Goal: Communication & Community: Share content

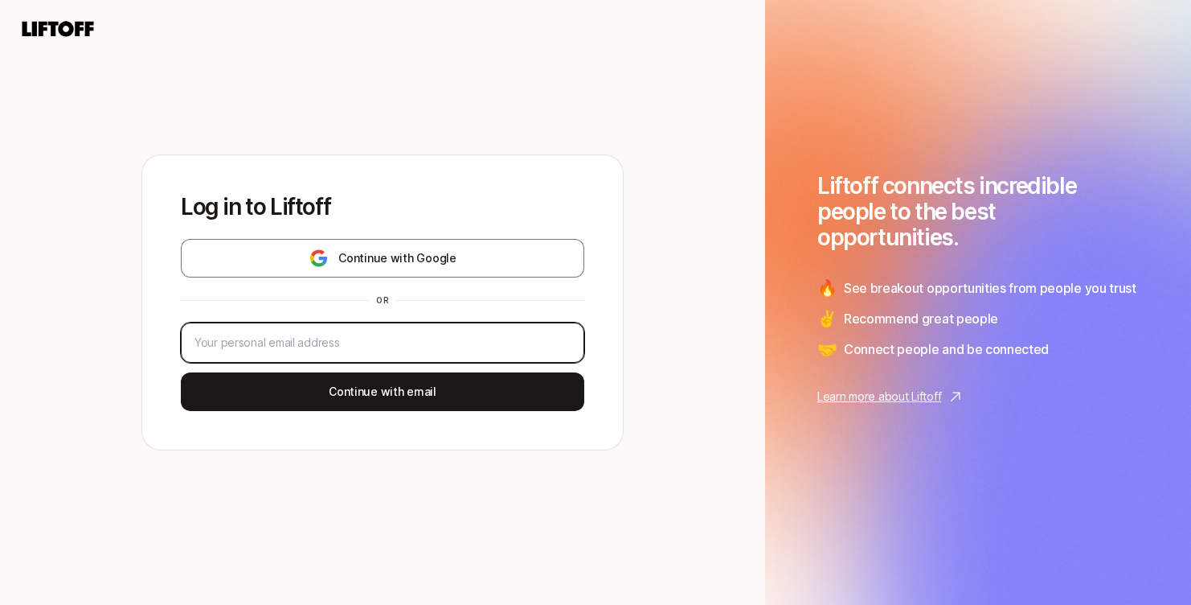
click at [413, 333] on input "email" at bounding box center [383, 342] width 376 height 19
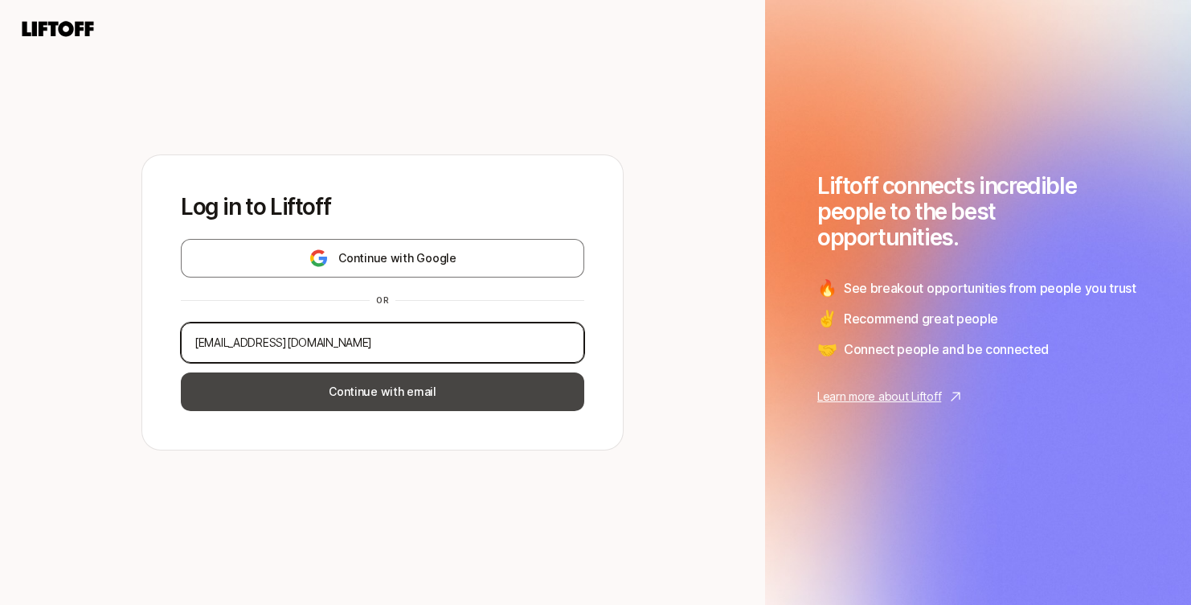
type input "[EMAIL_ADDRESS][DOMAIN_NAME]"
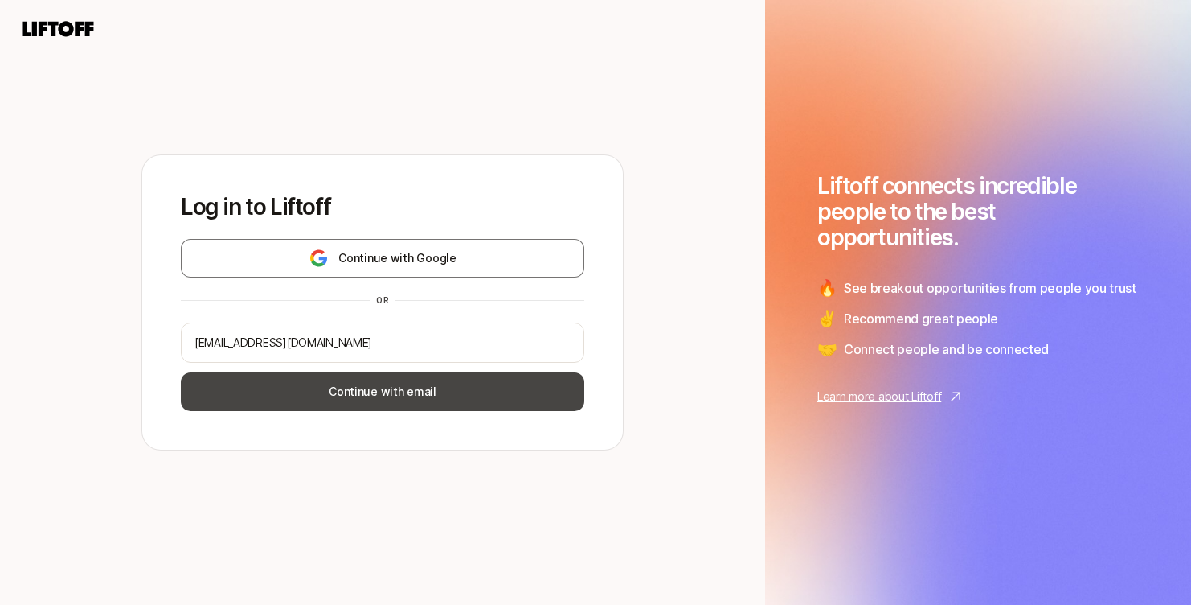
click at [458, 388] on button "Continue with email" at bounding box center [383, 391] width 404 height 39
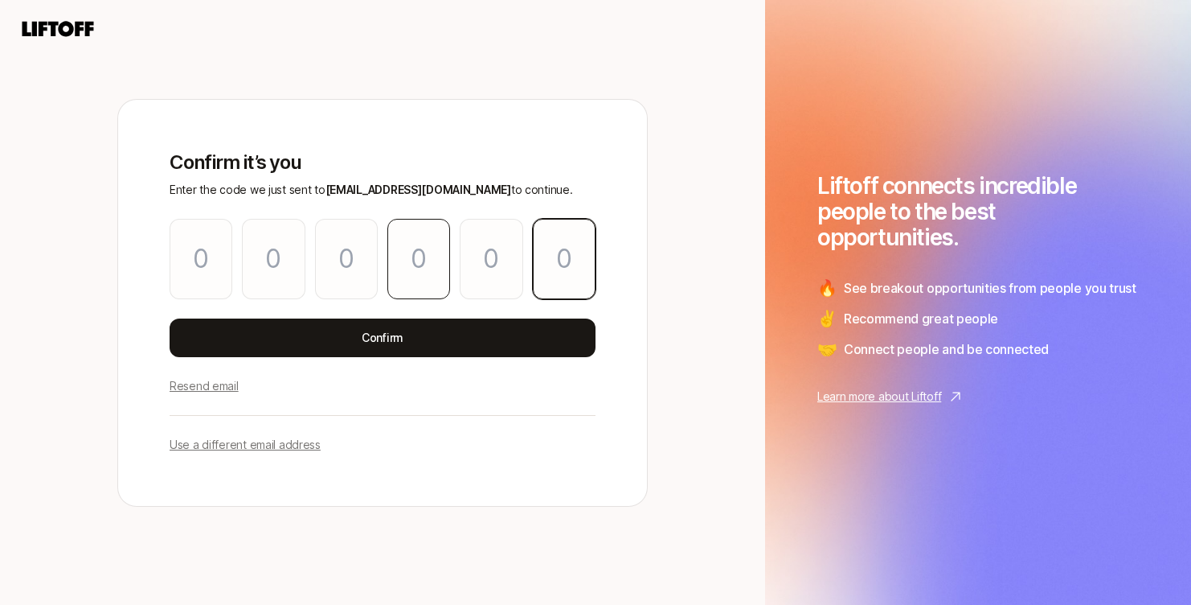
paste input "7"
type input "5"
type input "6"
type input "0"
type input "6"
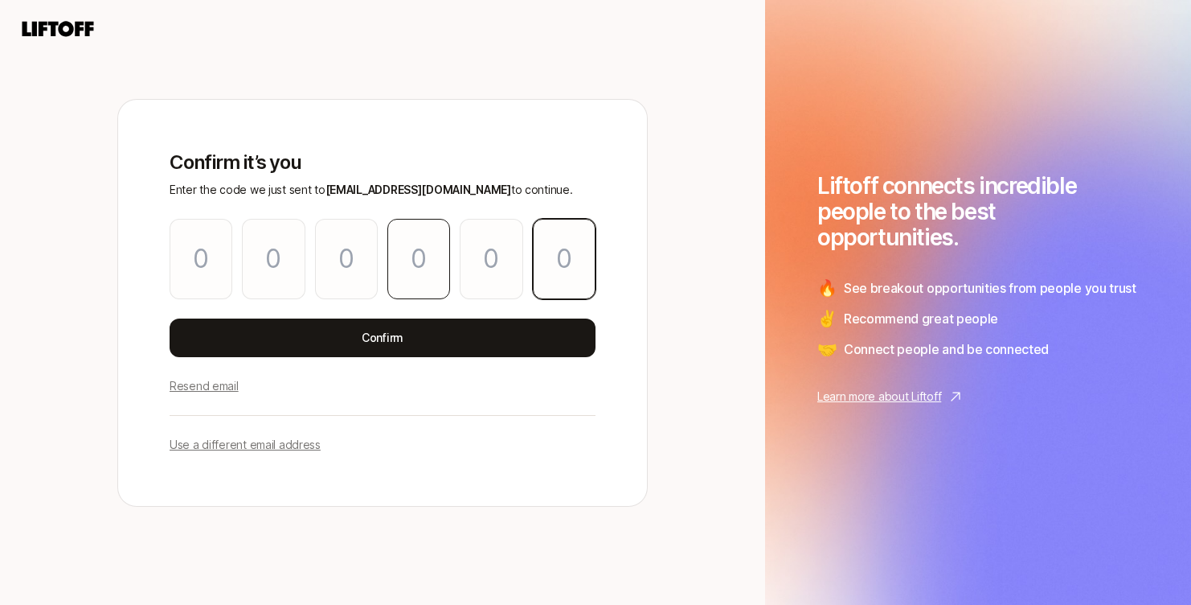
type input "6"
type input "7"
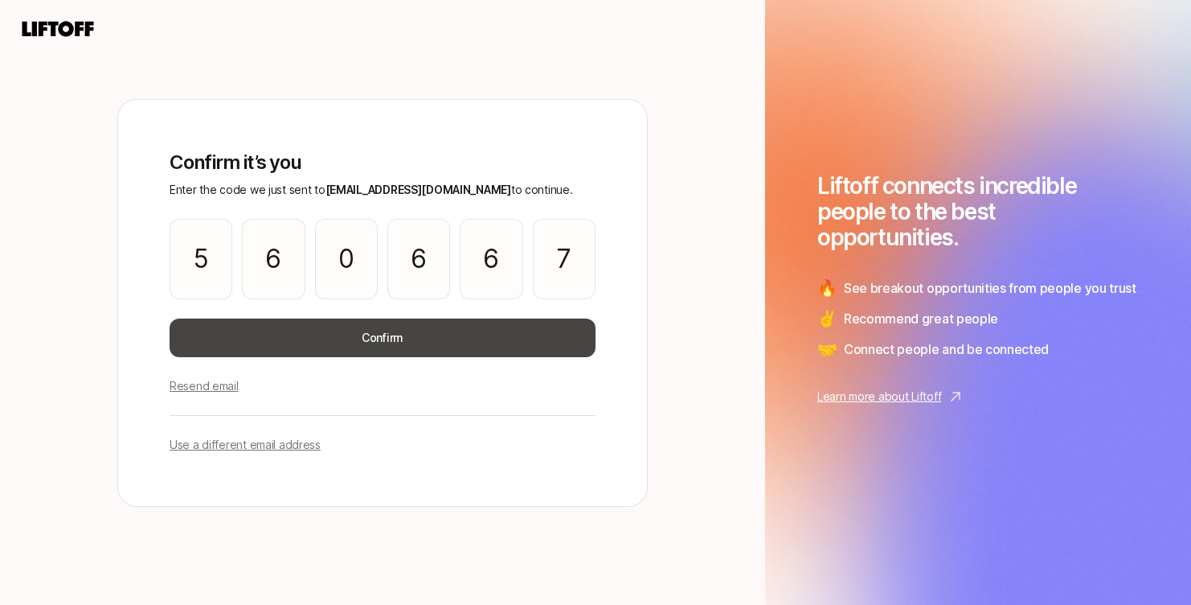
click at [389, 343] on button "Confirm" at bounding box center [383, 337] width 426 height 39
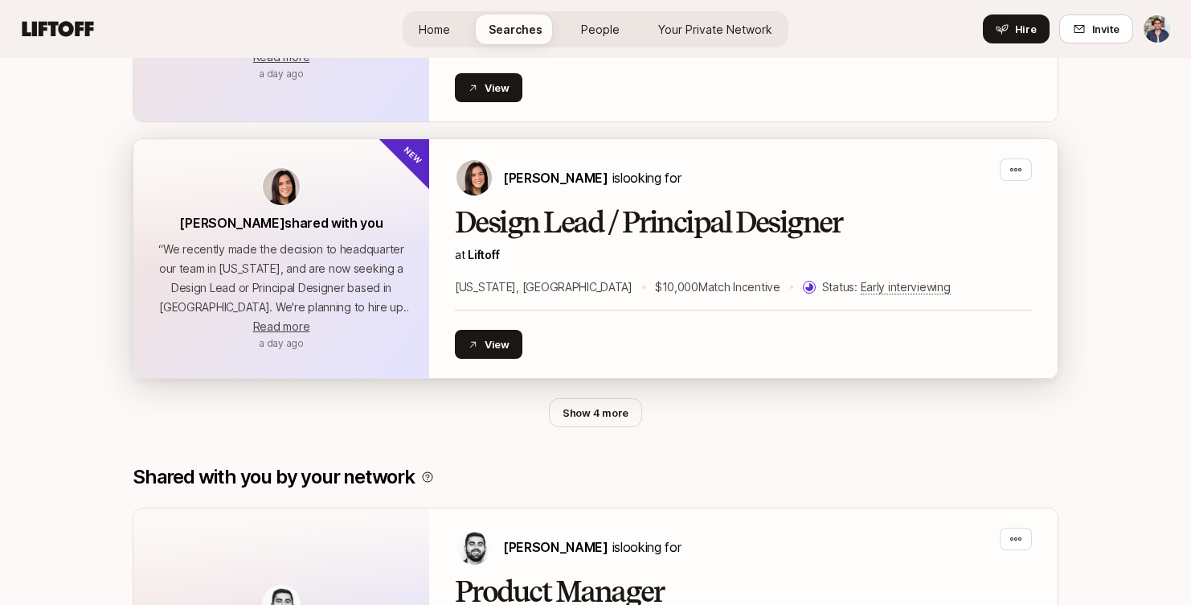
scroll to position [1624, 0]
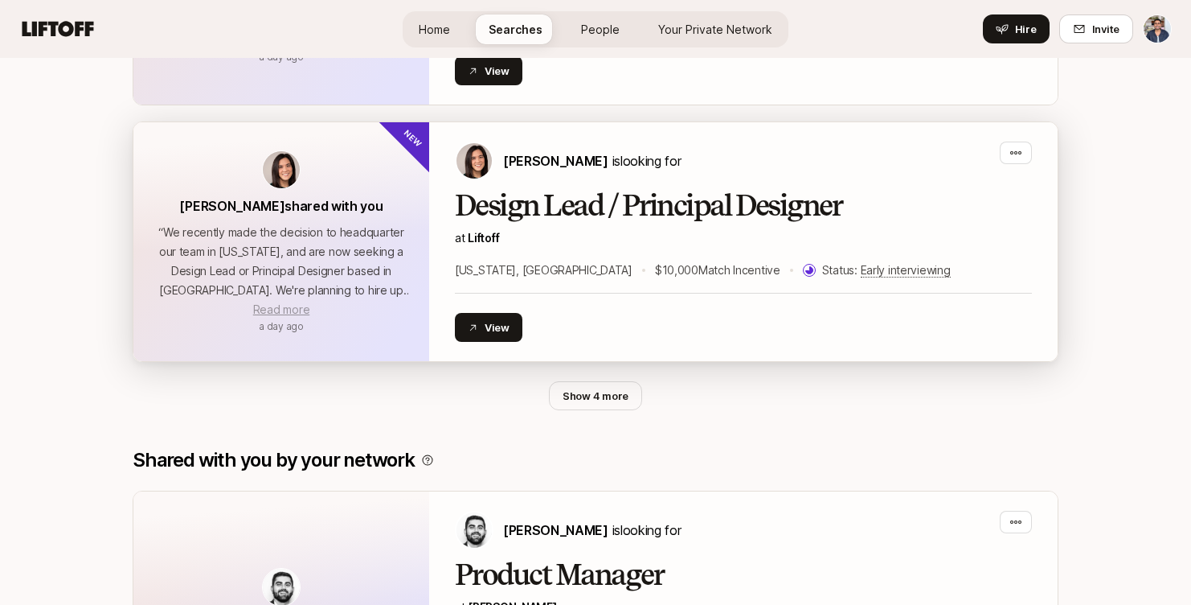
click at [291, 302] on span "Read more" at bounding box center [281, 309] width 56 height 14
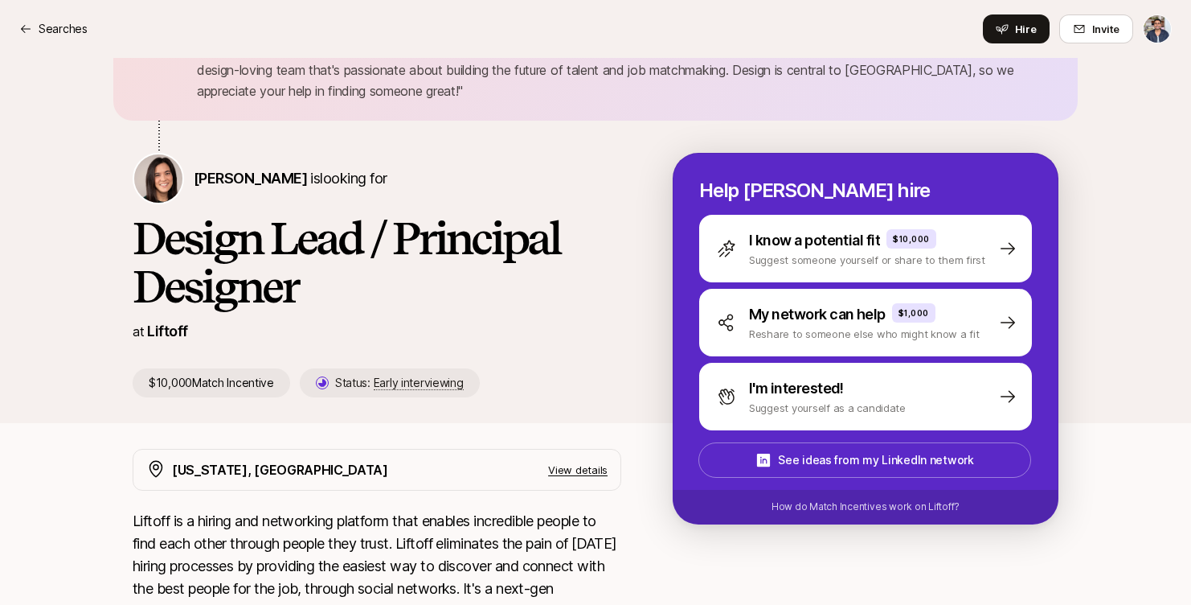
scroll to position [154, 0]
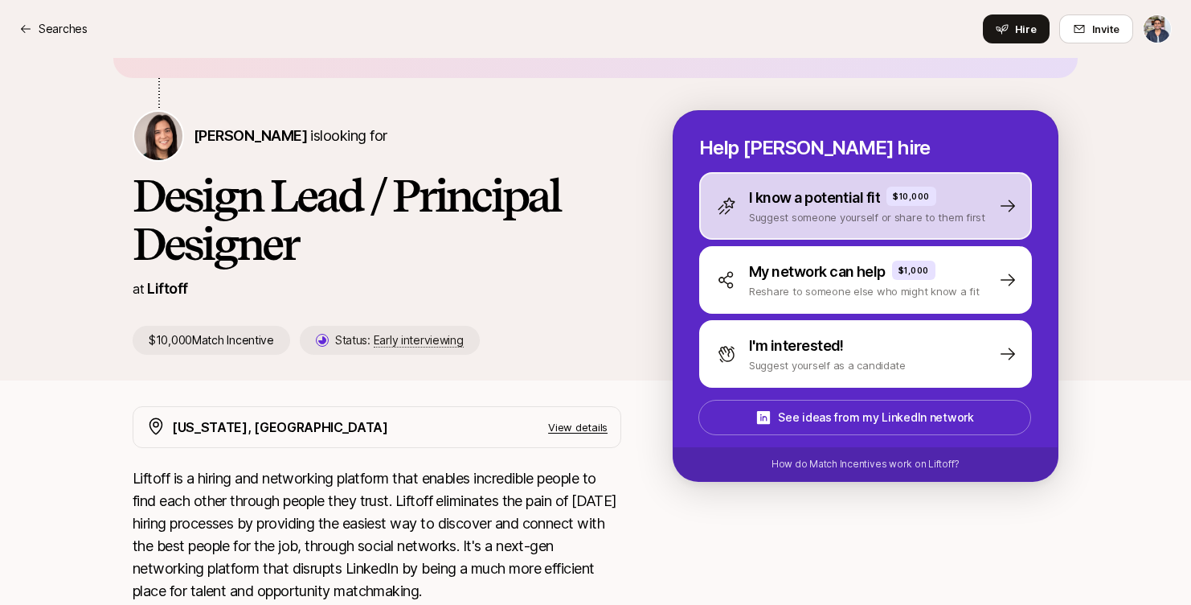
click at [792, 209] on p "Suggest someone yourself or share to them first" at bounding box center [867, 217] width 236 height 16
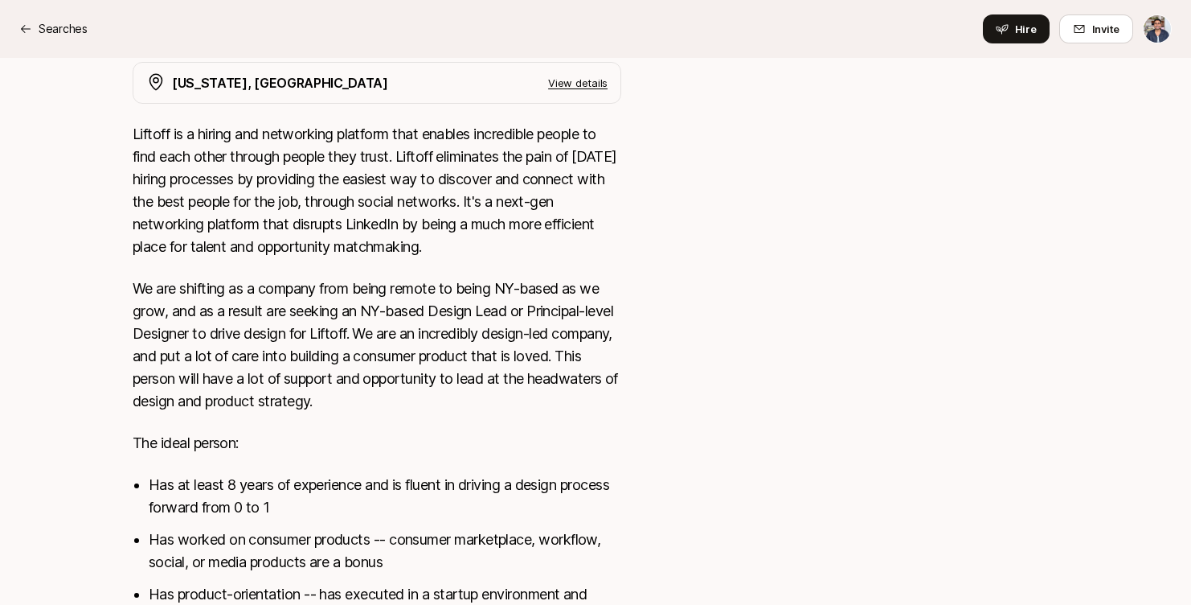
scroll to position [0, 0]
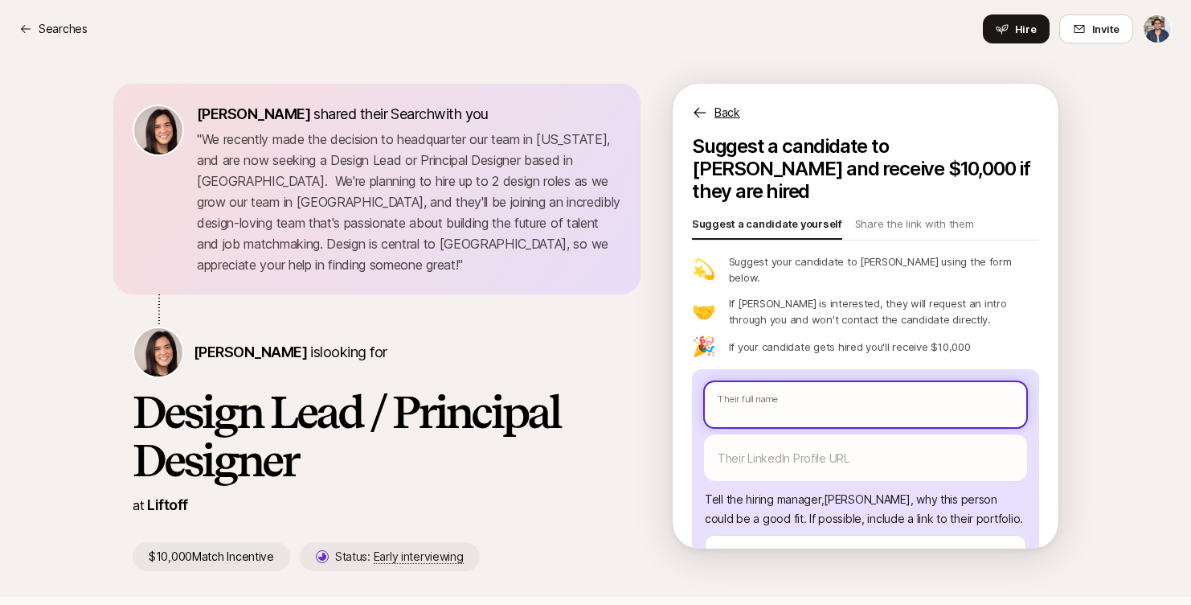
click at [818, 382] on input "text" at bounding box center [866, 404] width 322 height 45
type textarea "x"
type input "K"
type textarea "x"
type input "Ke"
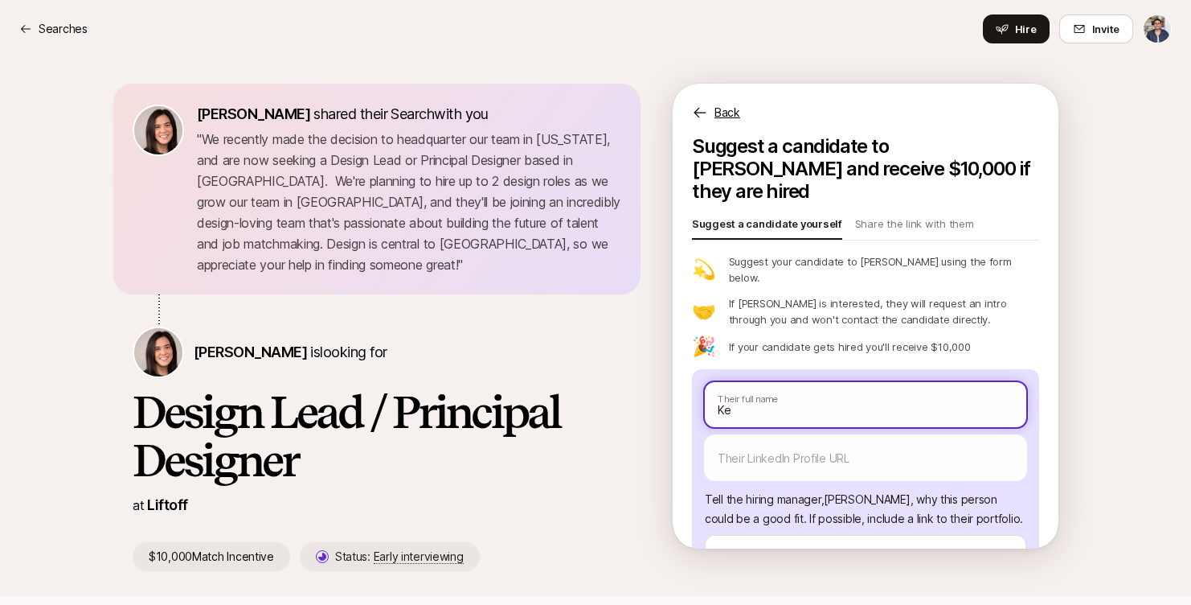
type textarea "x"
type input "Kev"
type textarea "x"
type input "Kevi"
type textarea "x"
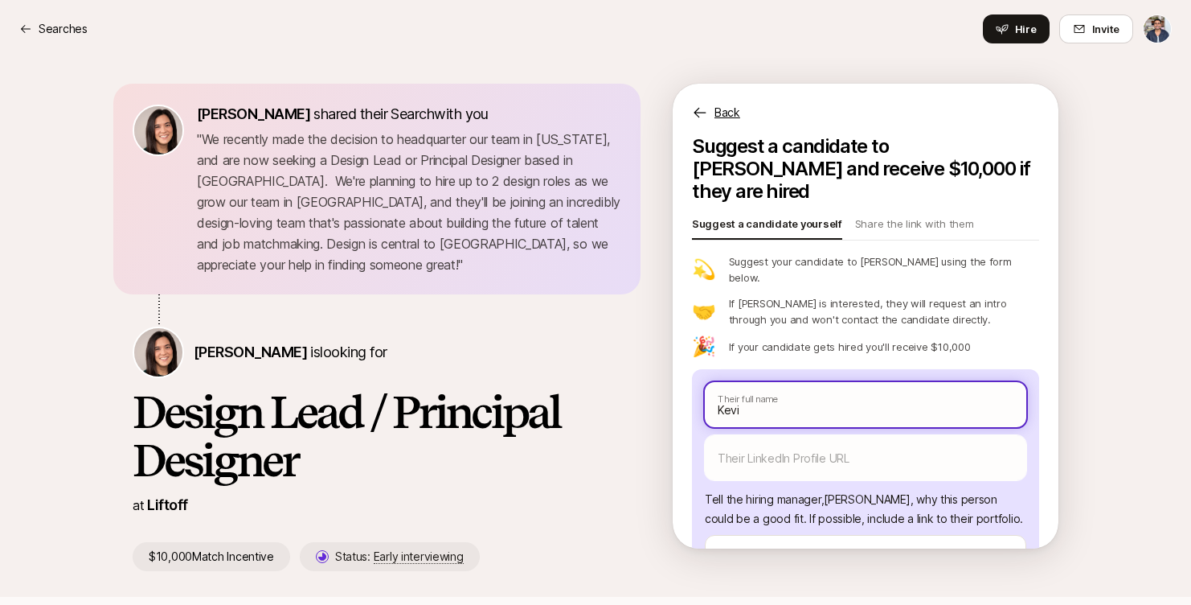
type input "[PERSON_NAME]"
type textarea "x"
type input "[PERSON_NAME]"
type textarea "x"
type input "[PERSON_NAME]"
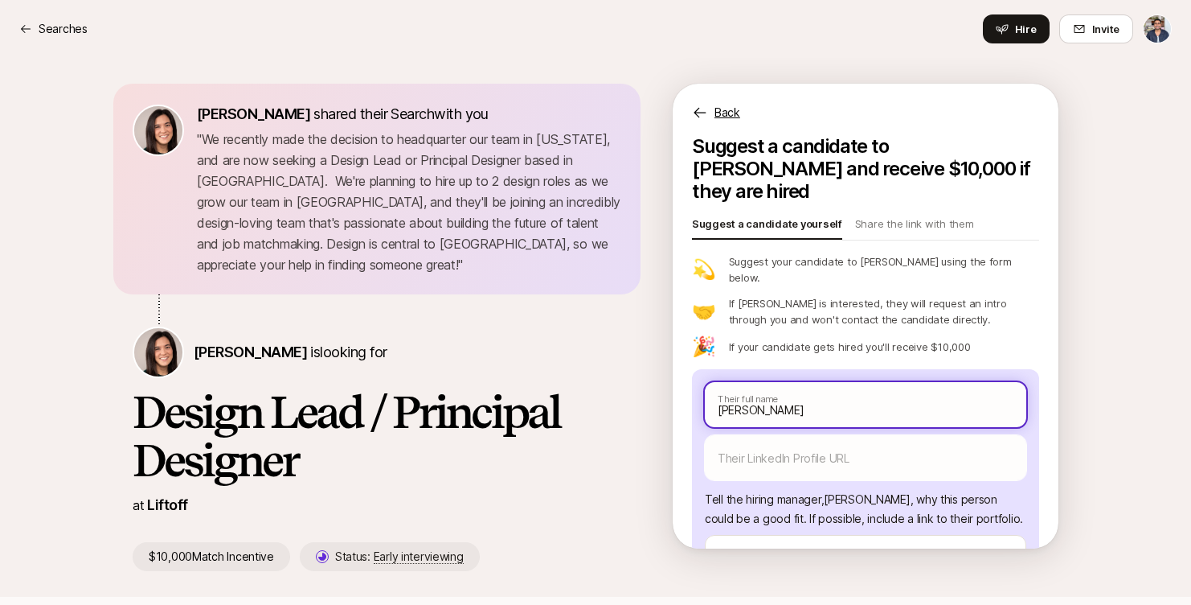
type textarea "x"
type input "[PERSON_NAME]"
type textarea "x"
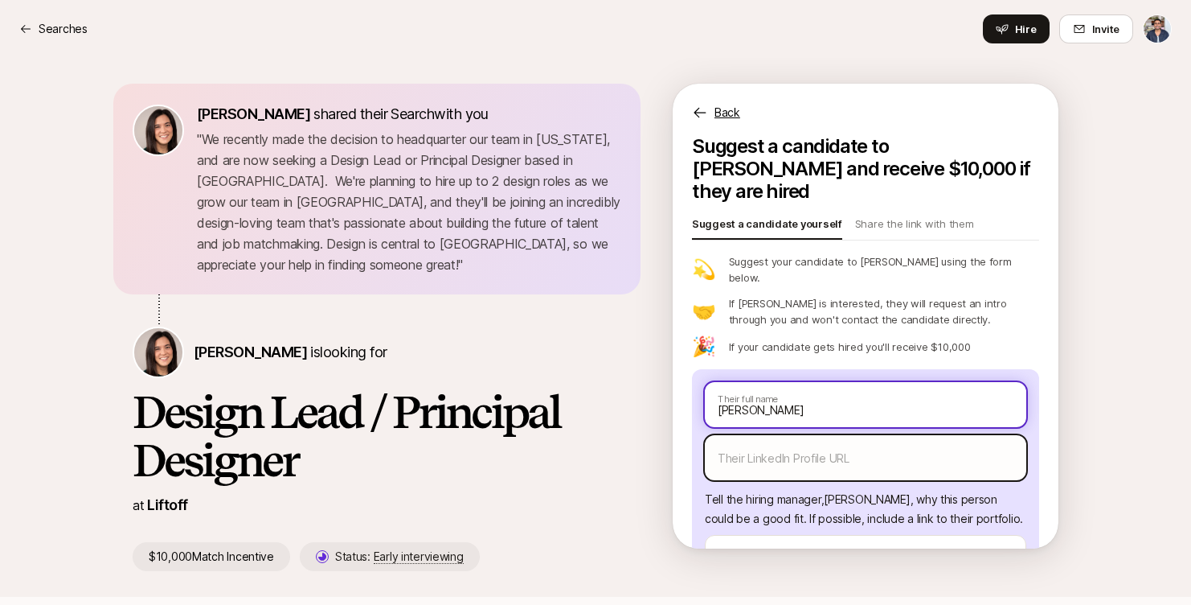
type input "[PERSON_NAME]"
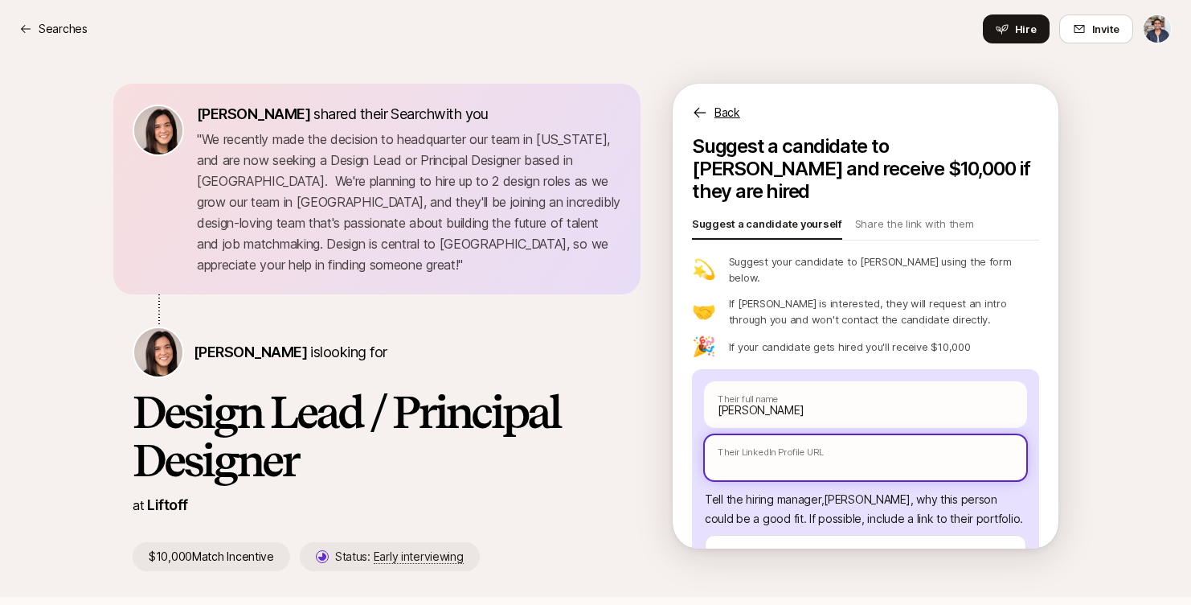
click at [841, 435] on input "text" at bounding box center [866, 457] width 322 height 45
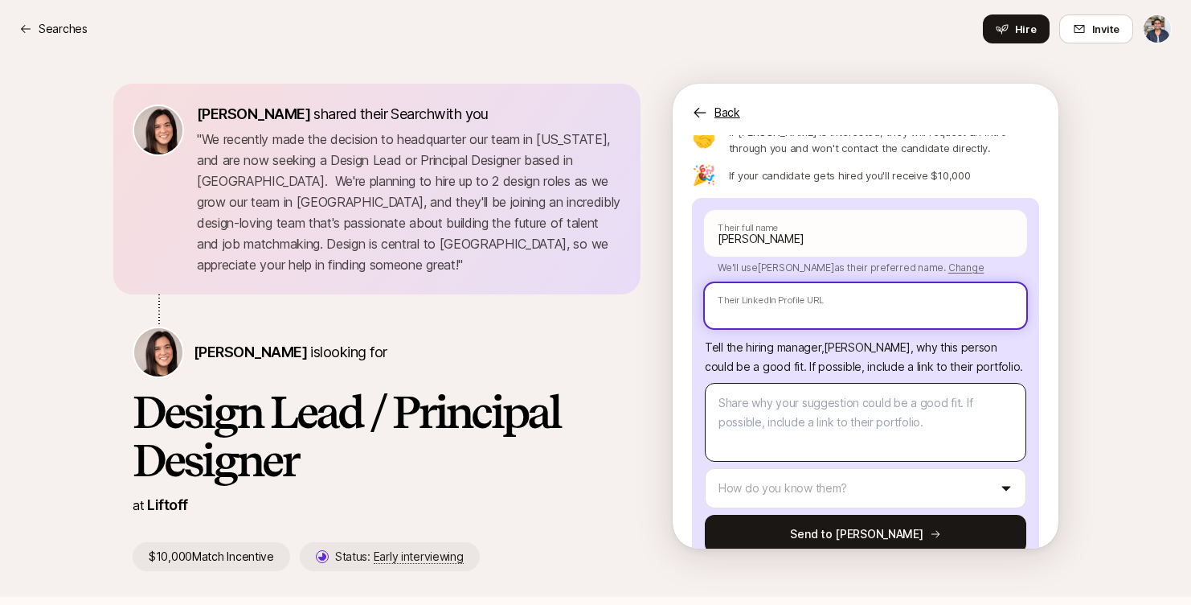
scroll to position [168, 0]
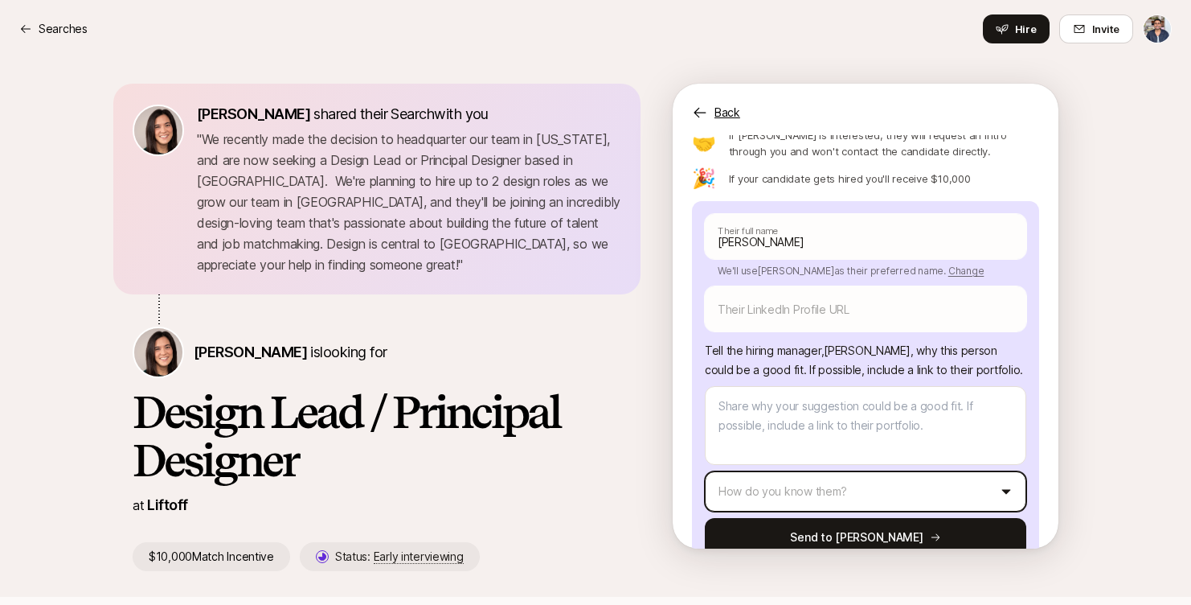
click at [780, 448] on html "Searches Searches Hire Invite [PERSON_NAME] shared their Search with you " We r…" at bounding box center [595, 302] width 1191 height 605
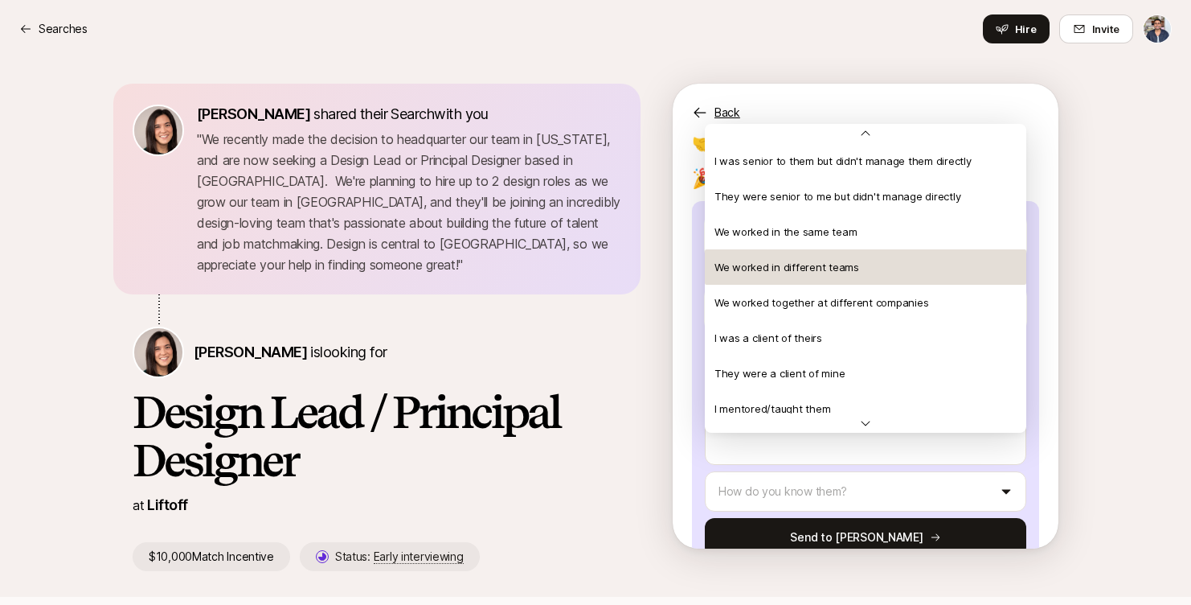
scroll to position [72, 0]
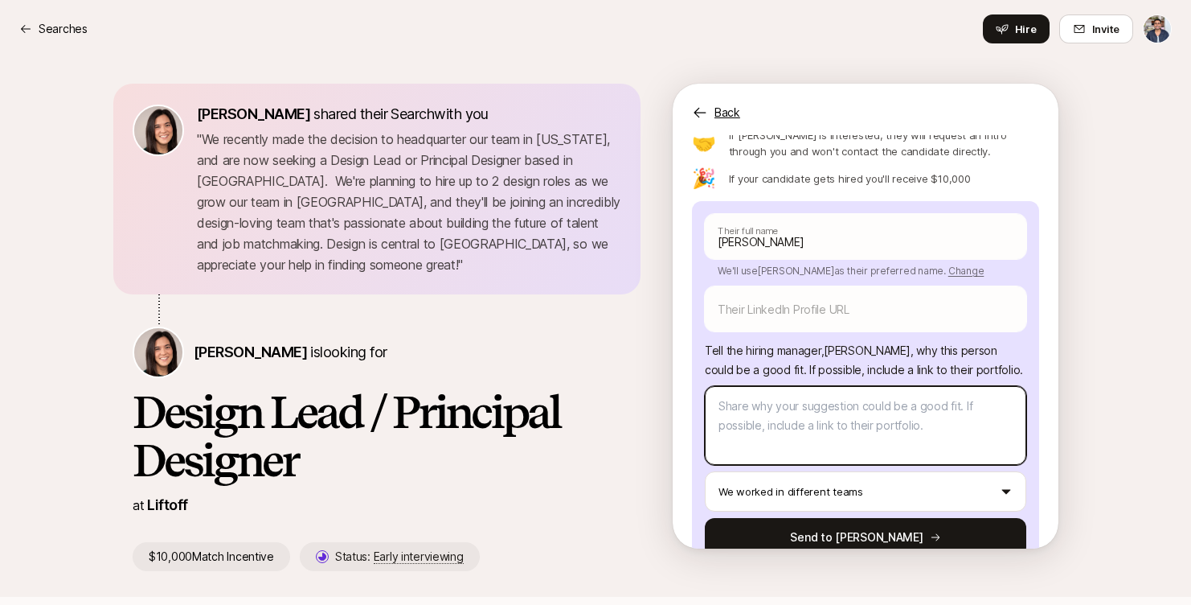
click at [804, 386] on textarea at bounding box center [866, 425] width 322 height 79
click at [31, 39] on div "Searches Hire Invite" at bounding box center [595, 28] width 1153 height 29
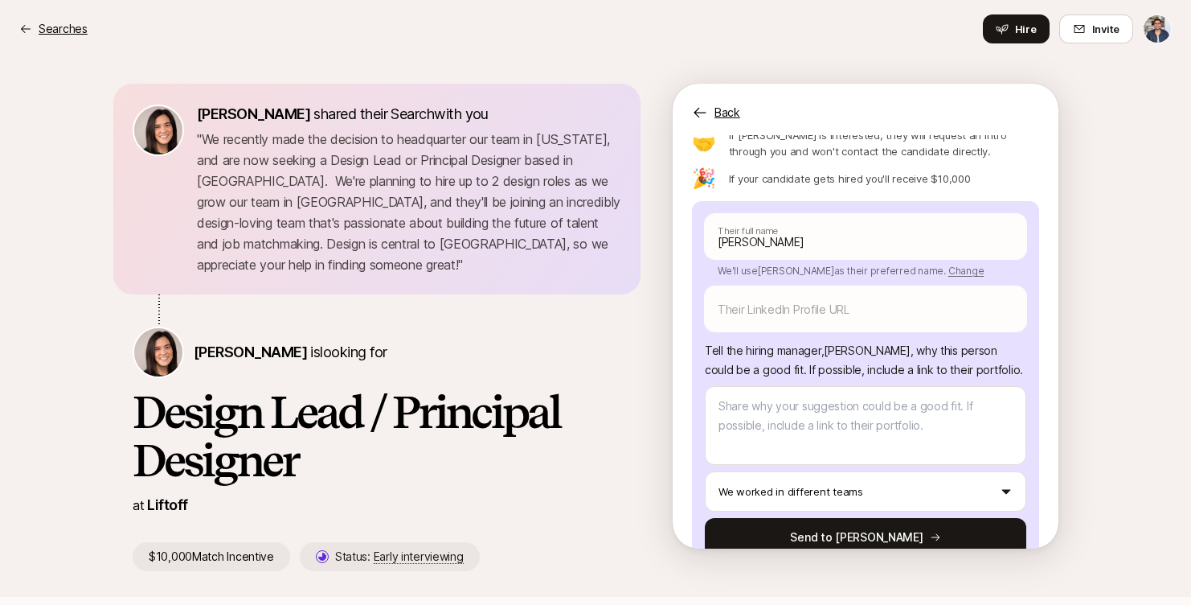
click at [49, 30] on p "Searches" at bounding box center [63, 28] width 49 height 19
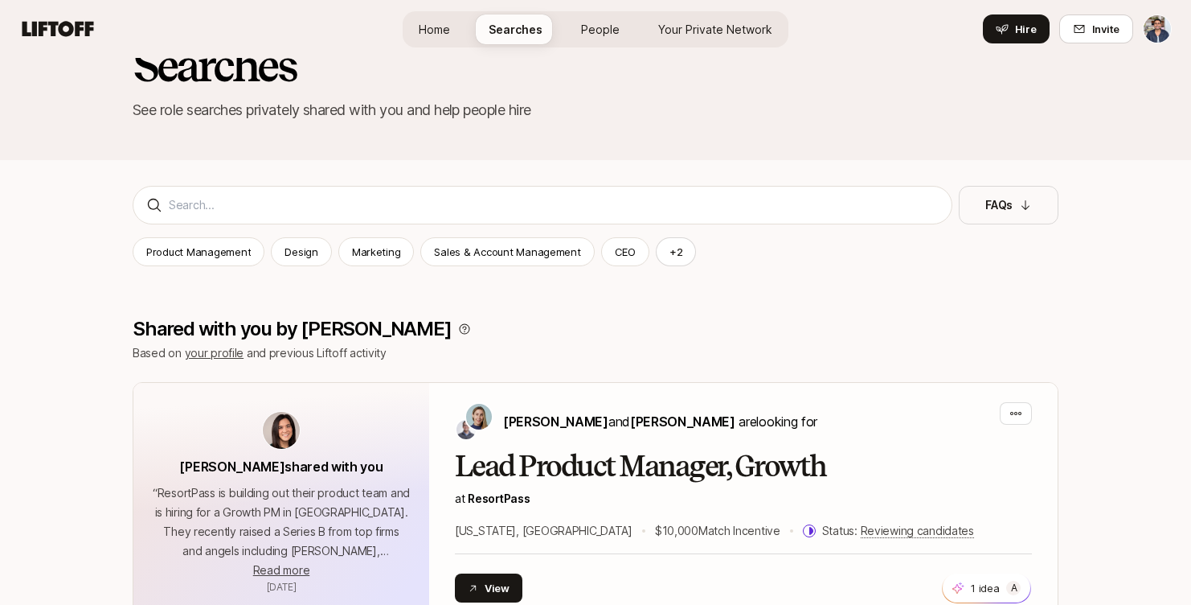
scroll to position [70, 0]
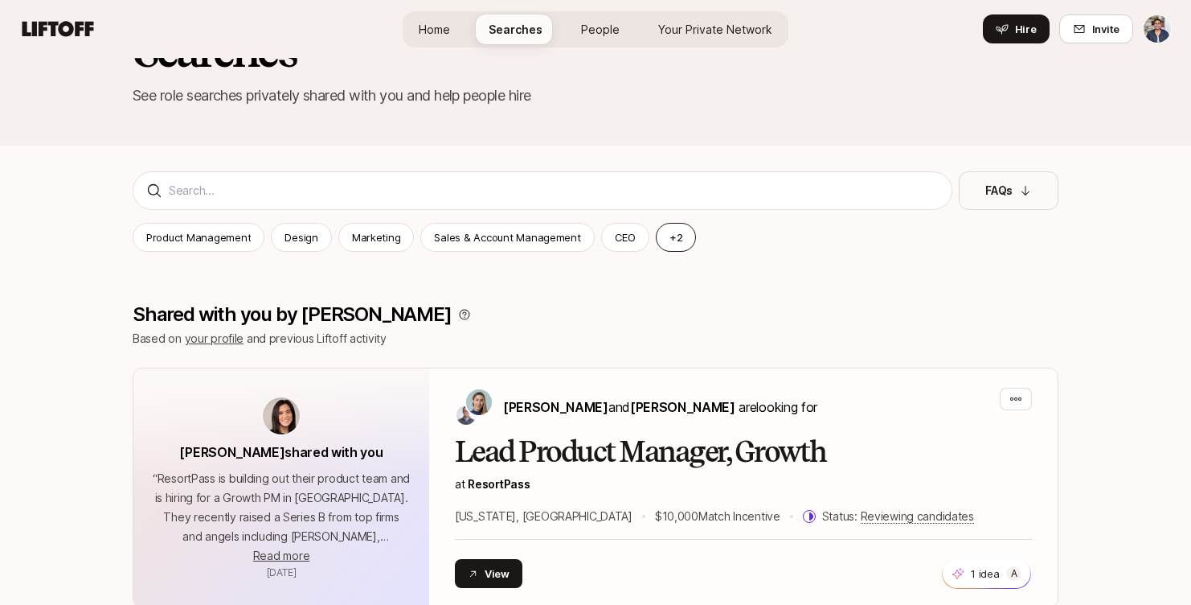
click at [666, 238] on button "+ 2" at bounding box center [676, 237] width 41 height 29
click at [813, 231] on p "Software Engineering" at bounding box center [862, 237] width 105 height 16
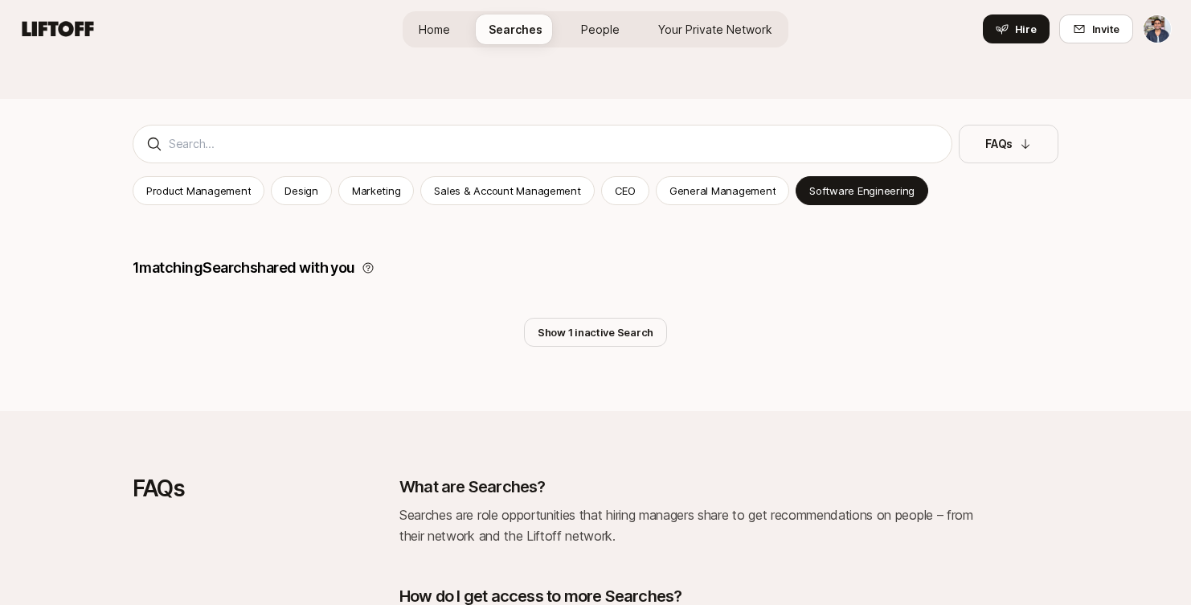
scroll to position [121, 0]
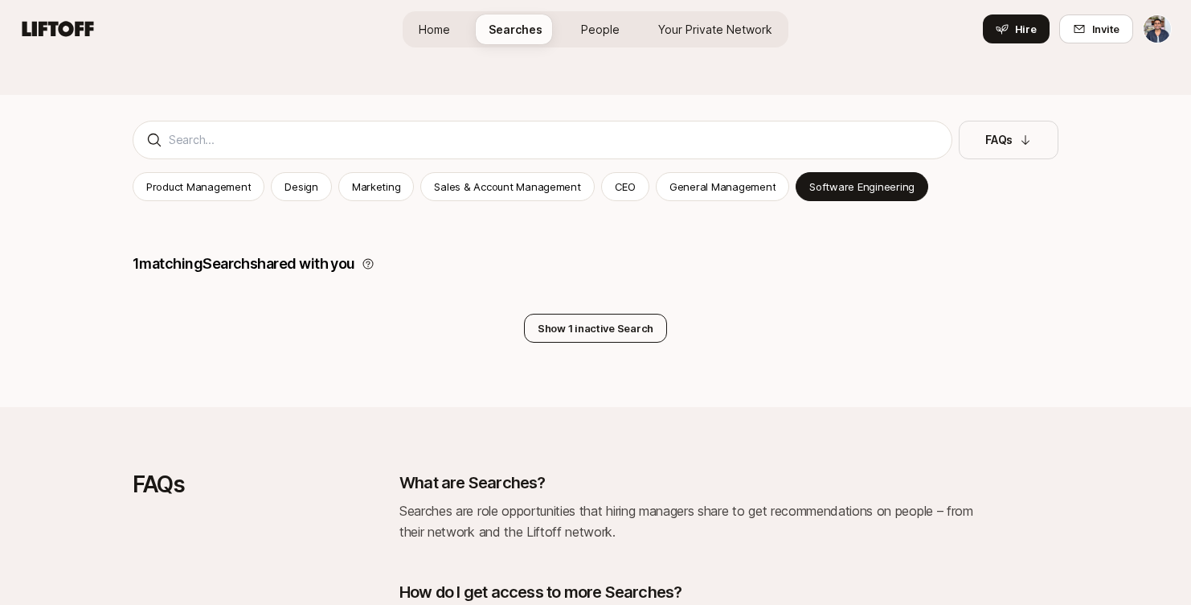
click at [577, 323] on button "Show 1 inactive Search" at bounding box center [595, 328] width 143 height 29
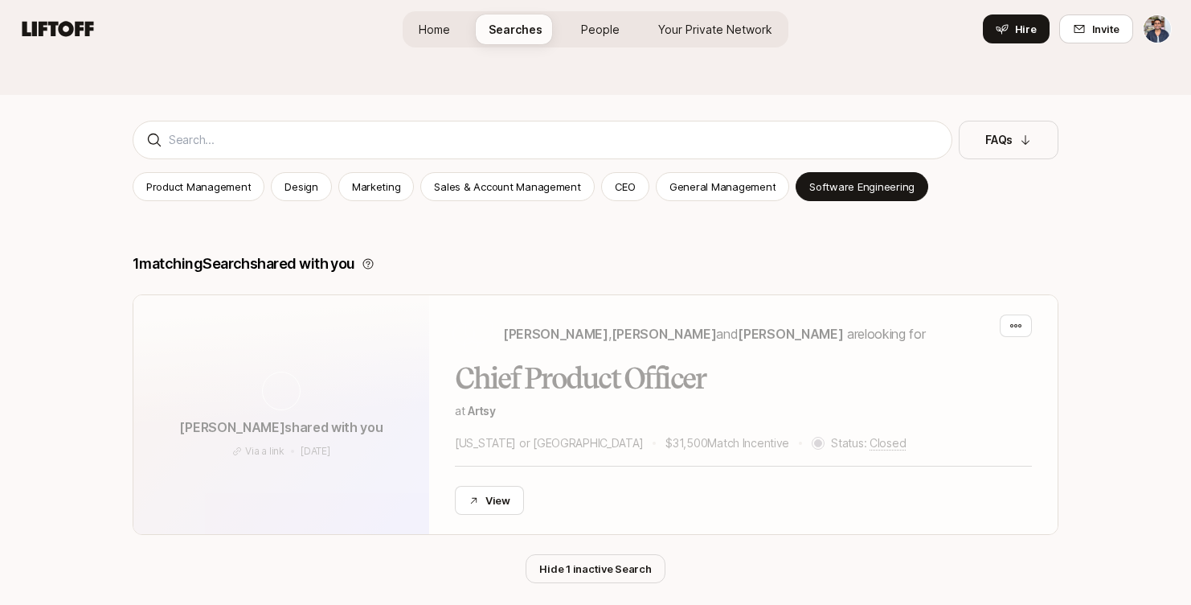
click at [547, 273] on div "1 matching Search shared with you" at bounding box center [596, 263] width 926 height 23
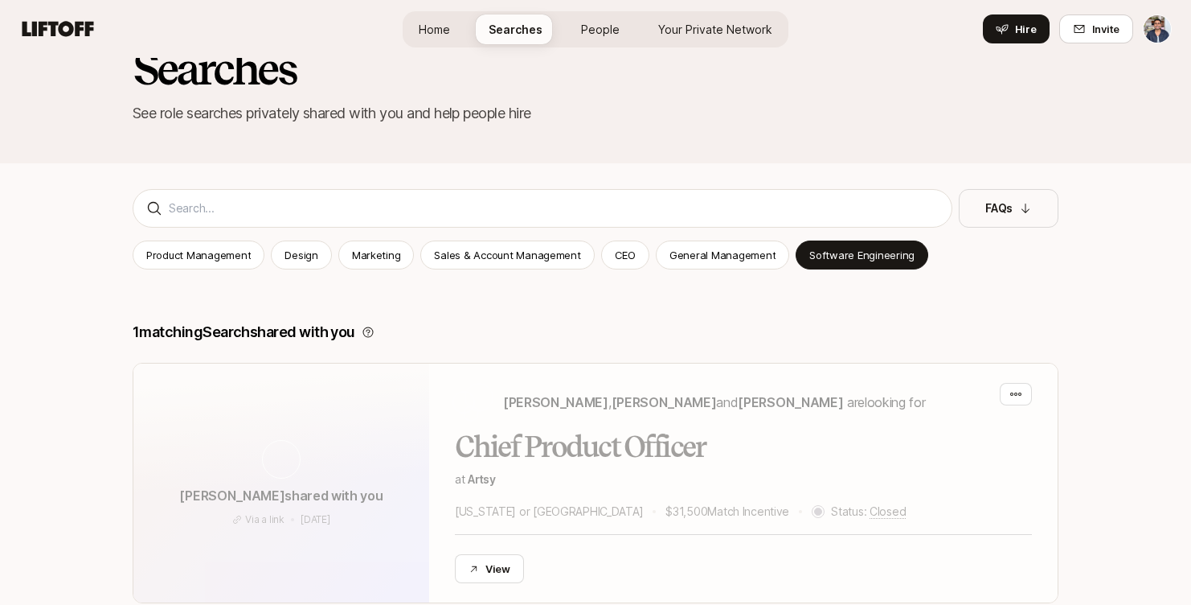
scroll to position [0, 0]
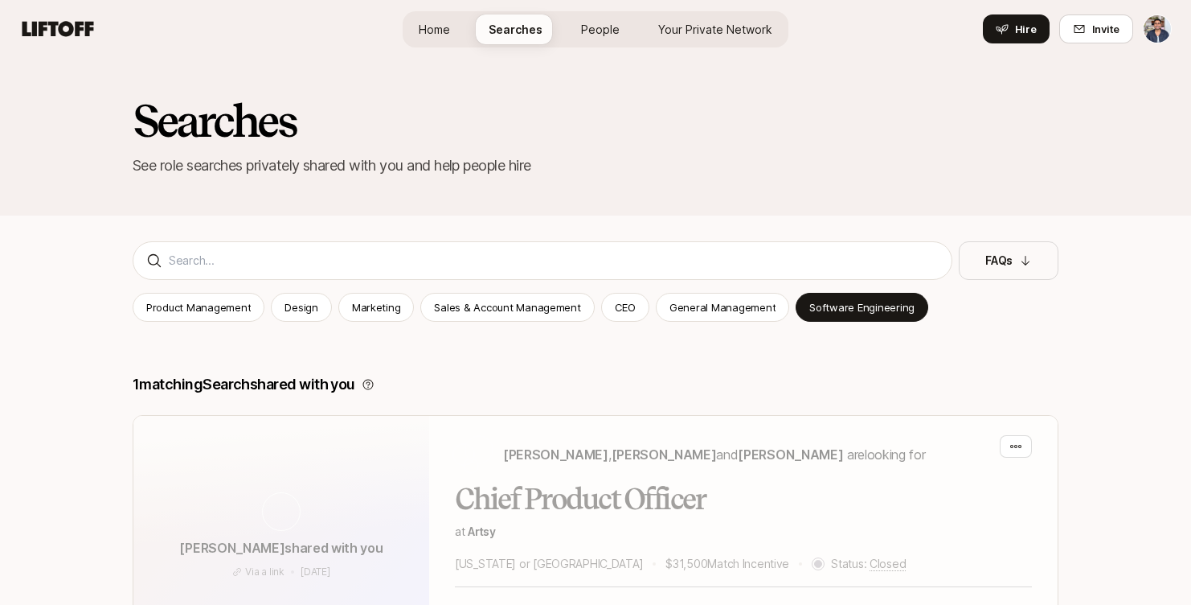
click at [463, 23] on link "Home" at bounding box center [434, 29] width 57 height 30
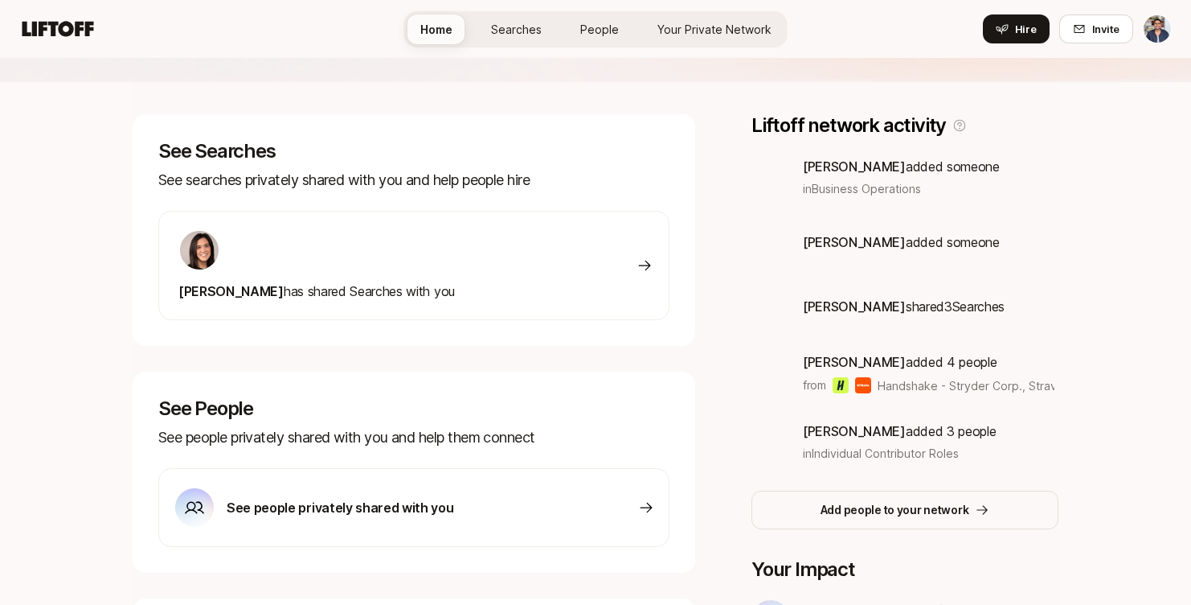
scroll to position [223, 0]
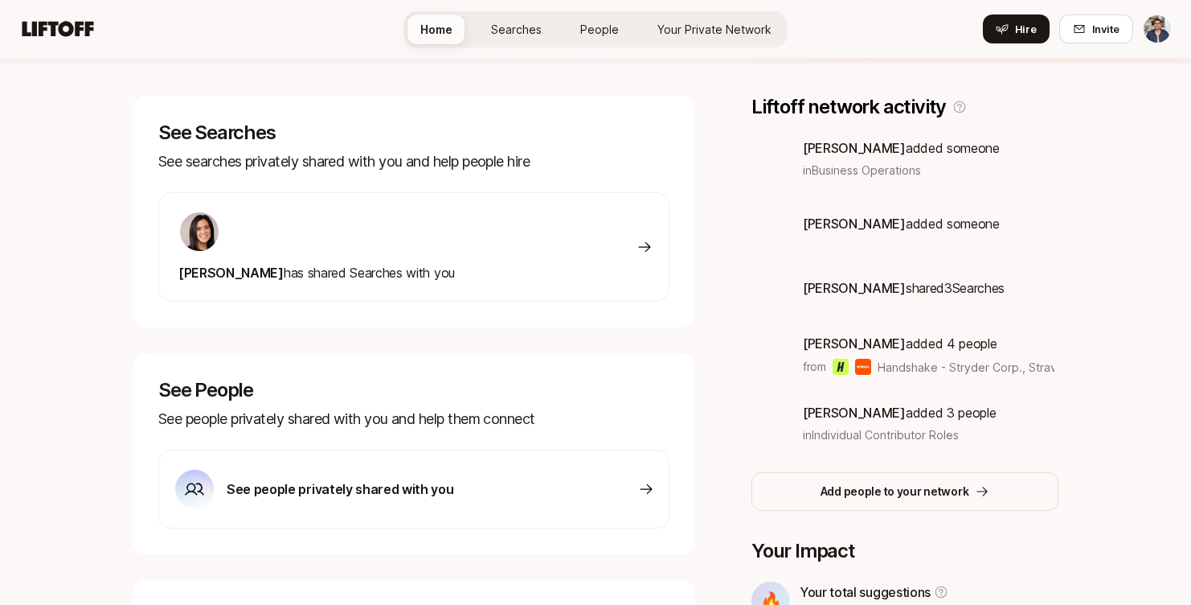
click at [413, 244] on div at bounding box center [316, 232] width 277 height 42
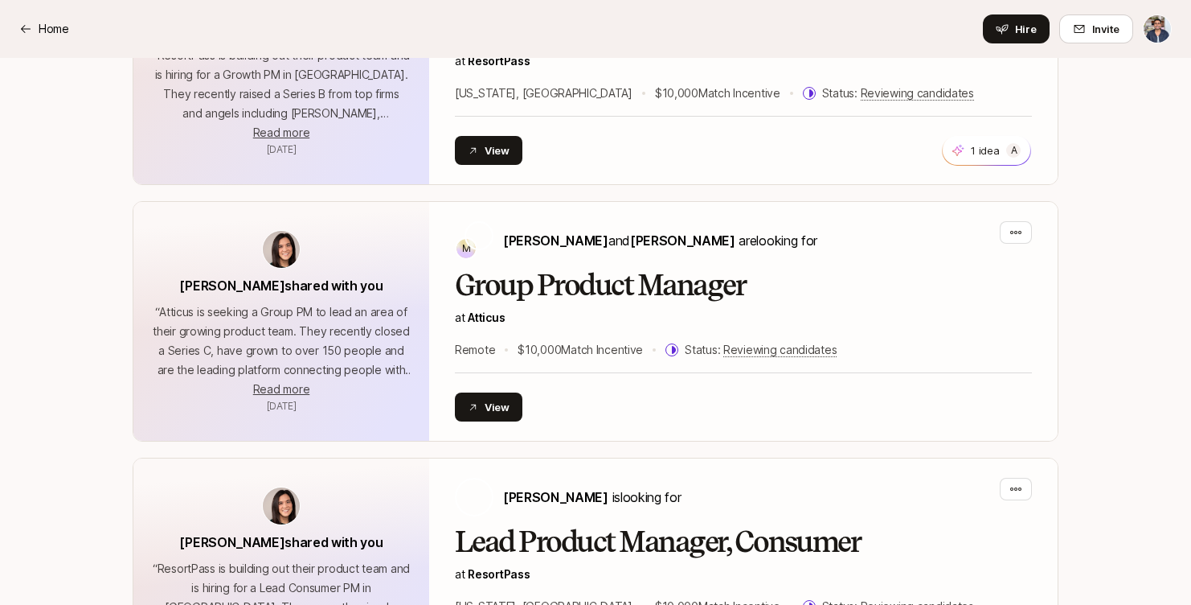
scroll to position [790, 0]
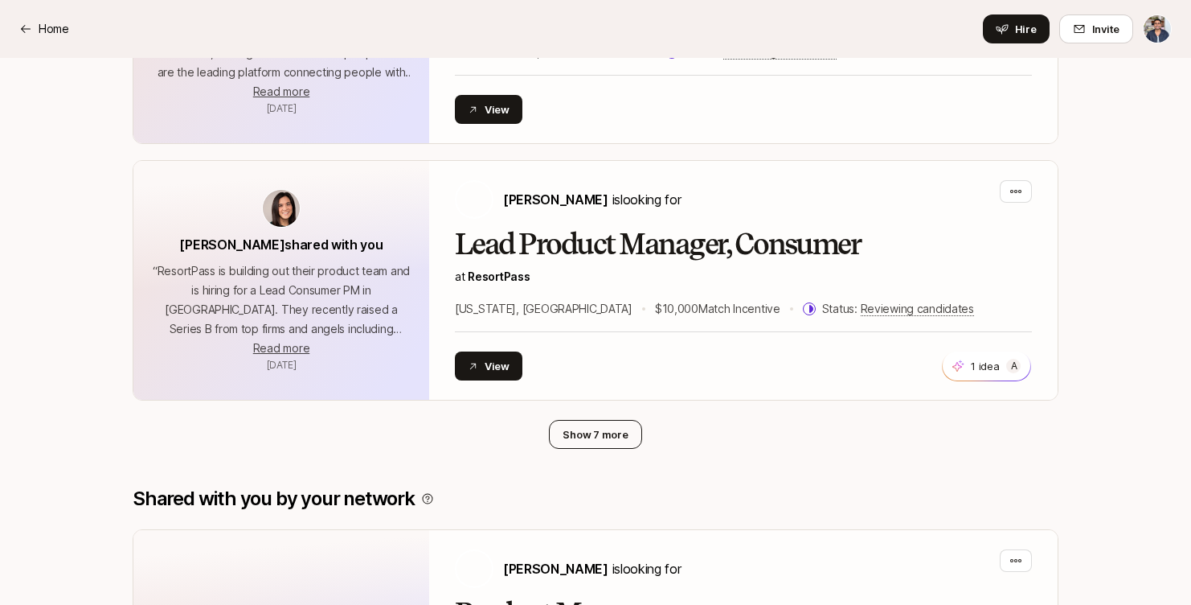
click at [592, 434] on button "Show 7 more" at bounding box center [595, 434] width 92 height 29
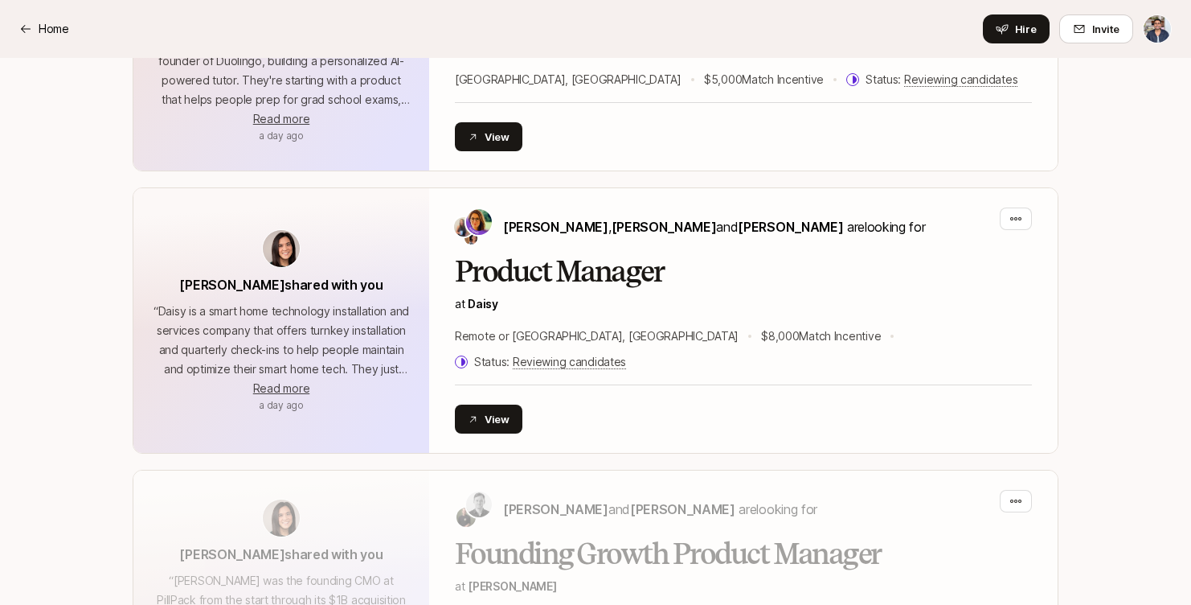
scroll to position [2369, 0]
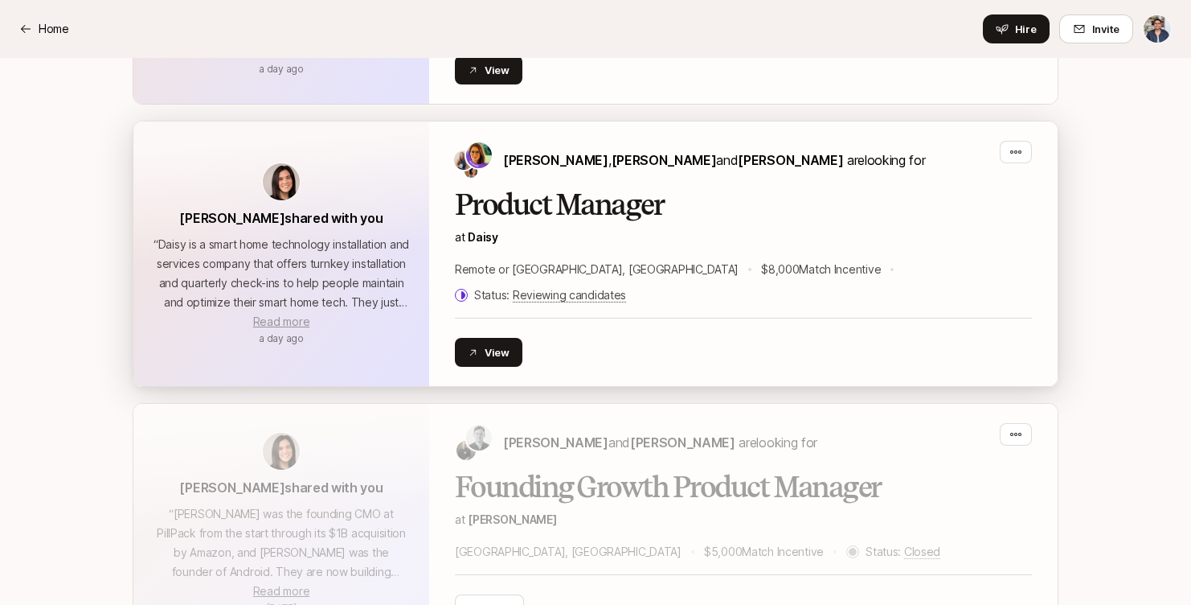
click at [292, 314] on span "Read more" at bounding box center [281, 321] width 56 height 14
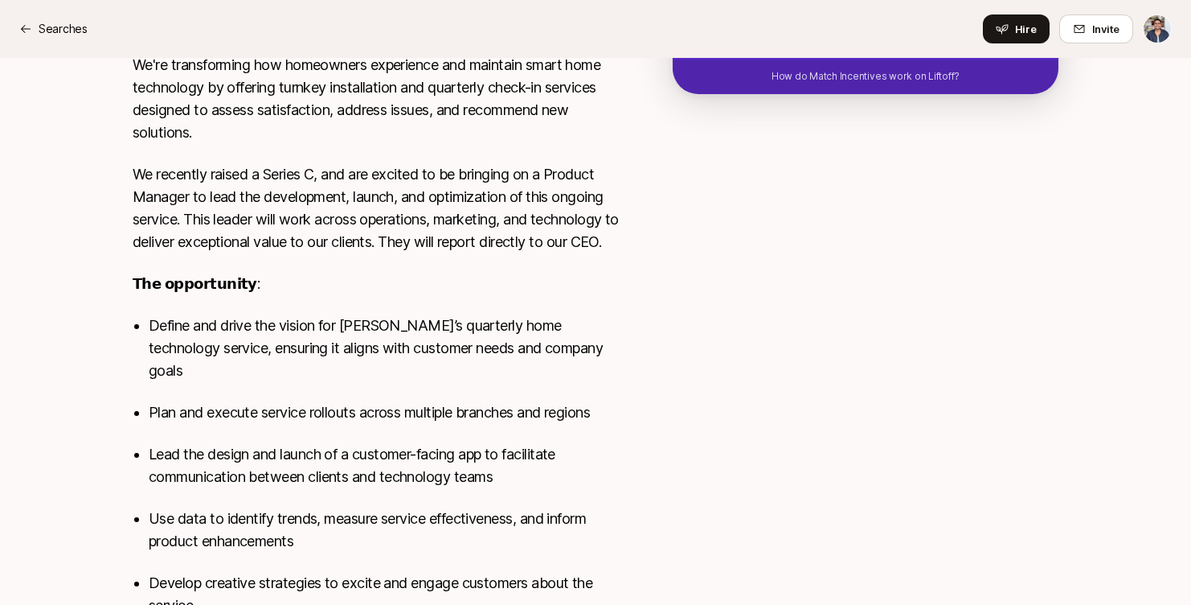
scroll to position [59, 0]
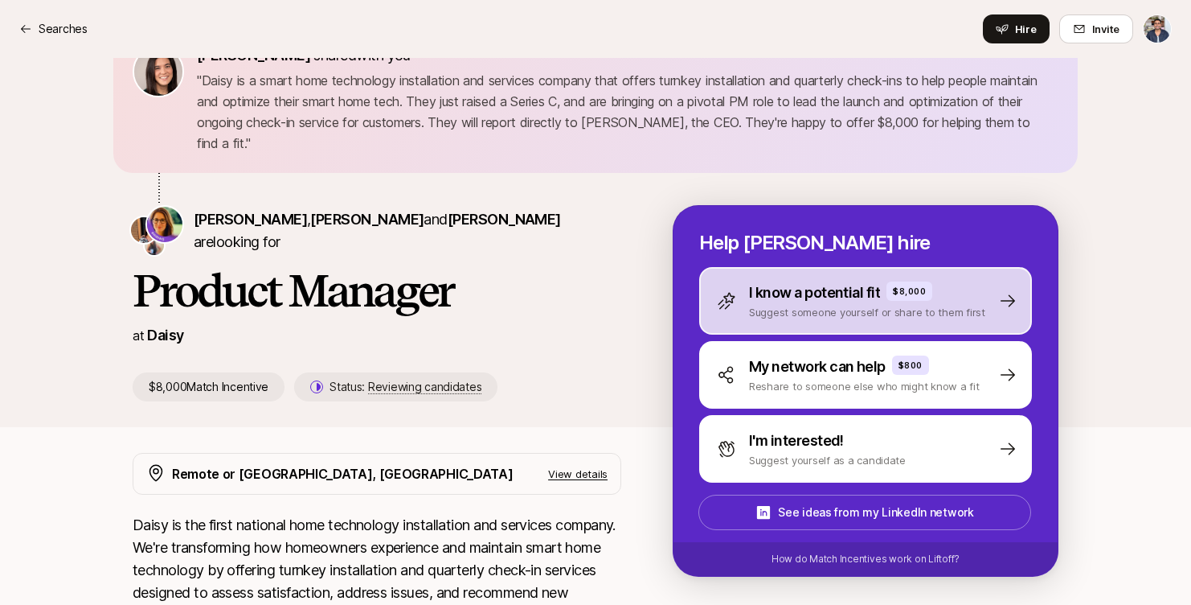
click at [862, 289] on p "I know a potential fit" at bounding box center [814, 292] width 131 height 23
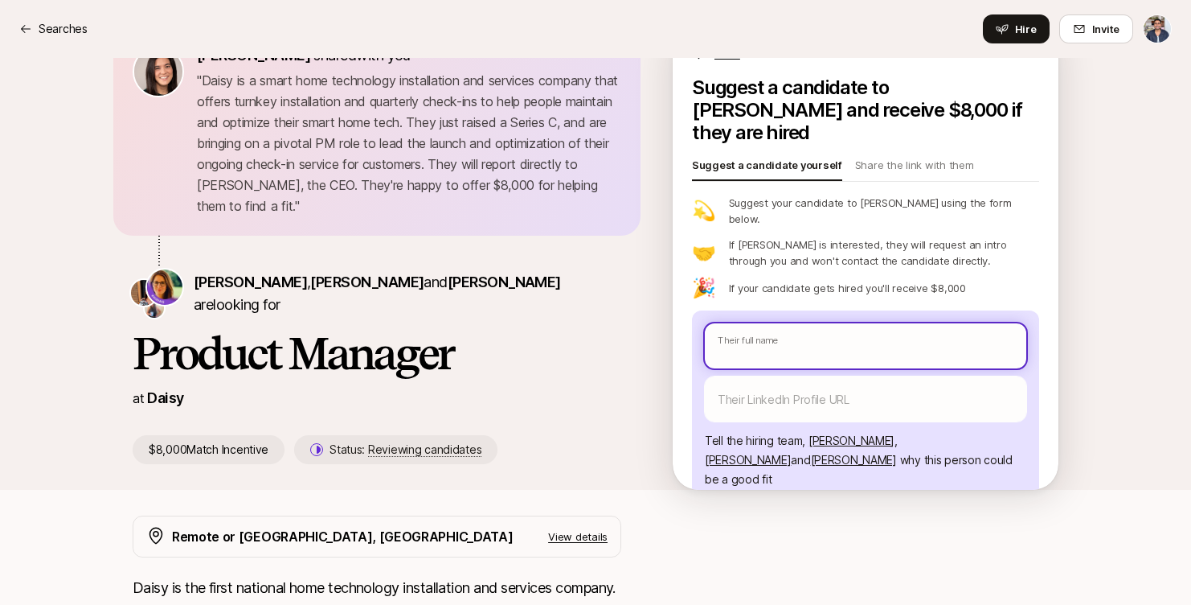
click at [766, 323] on input "text" at bounding box center [866, 345] width 322 height 45
type textarea "x"
type input "O"
type textarea "x"
type input "Ot"
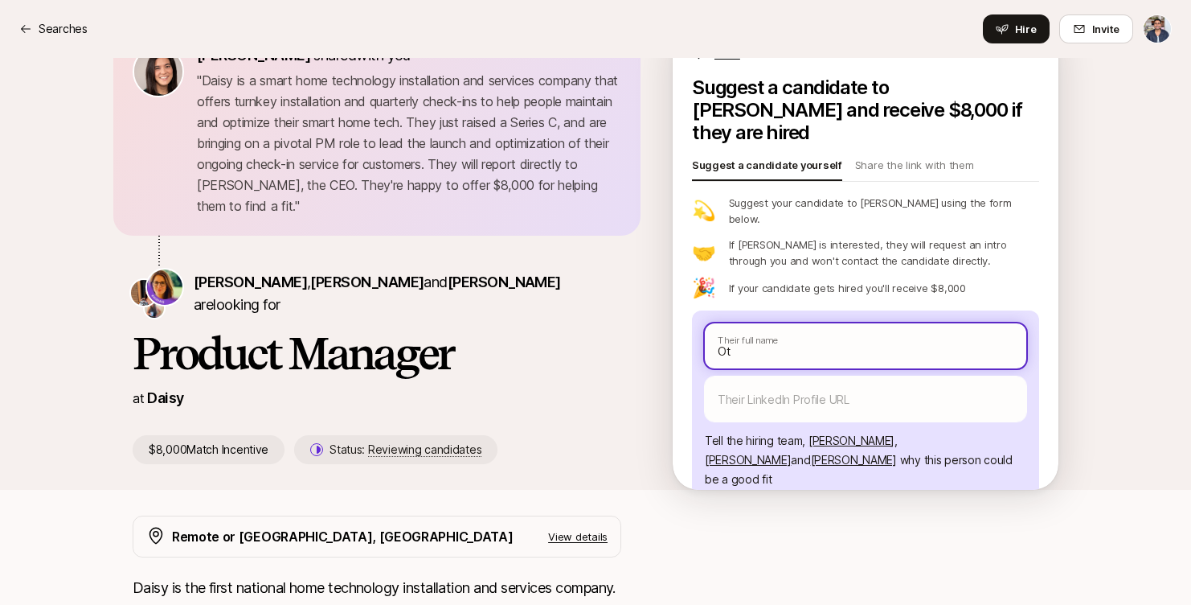
type textarea "x"
type input "Oth"
type textarea "x"
type input "Othm"
type textarea "x"
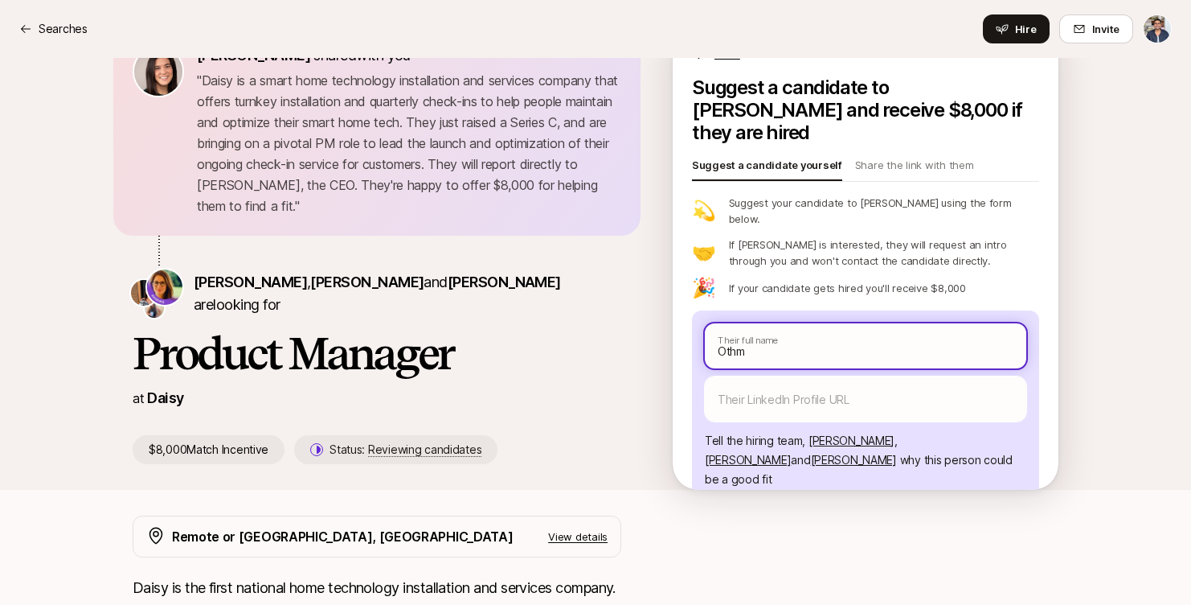
type input "Othma"
type textarea "x"
type input "Othman"
type textarea "x"
type input "Othman"
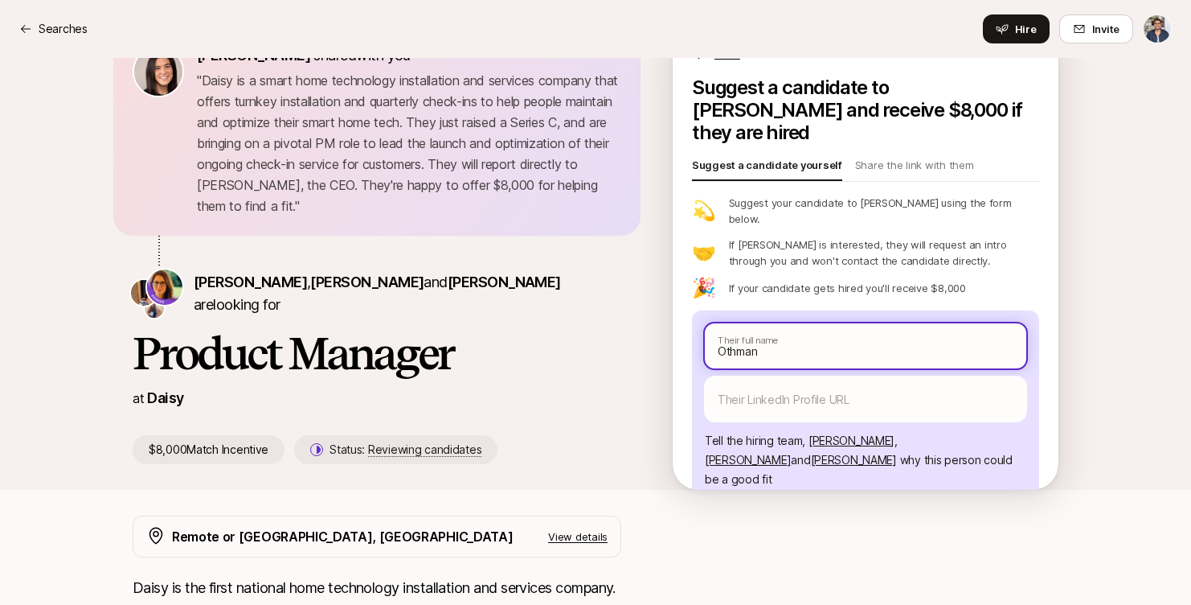
type textarea "x"
type input "Othman A"
type textarea "x"
type input "[PERSON_NAME]"
type textarea "x"
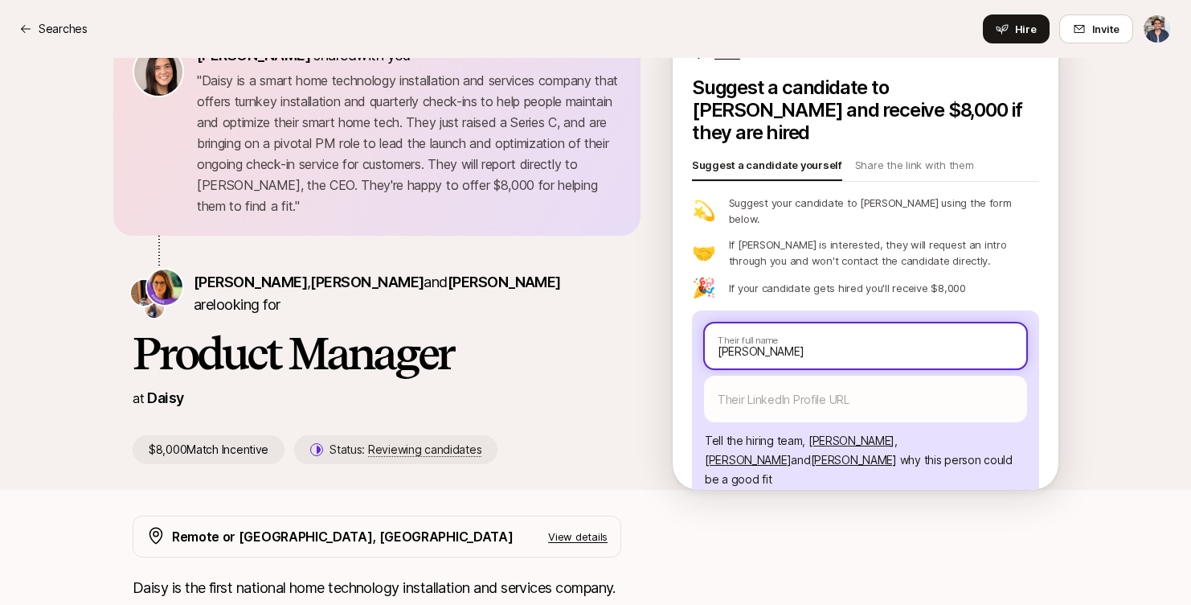
type input "[PERSON_NAME]"
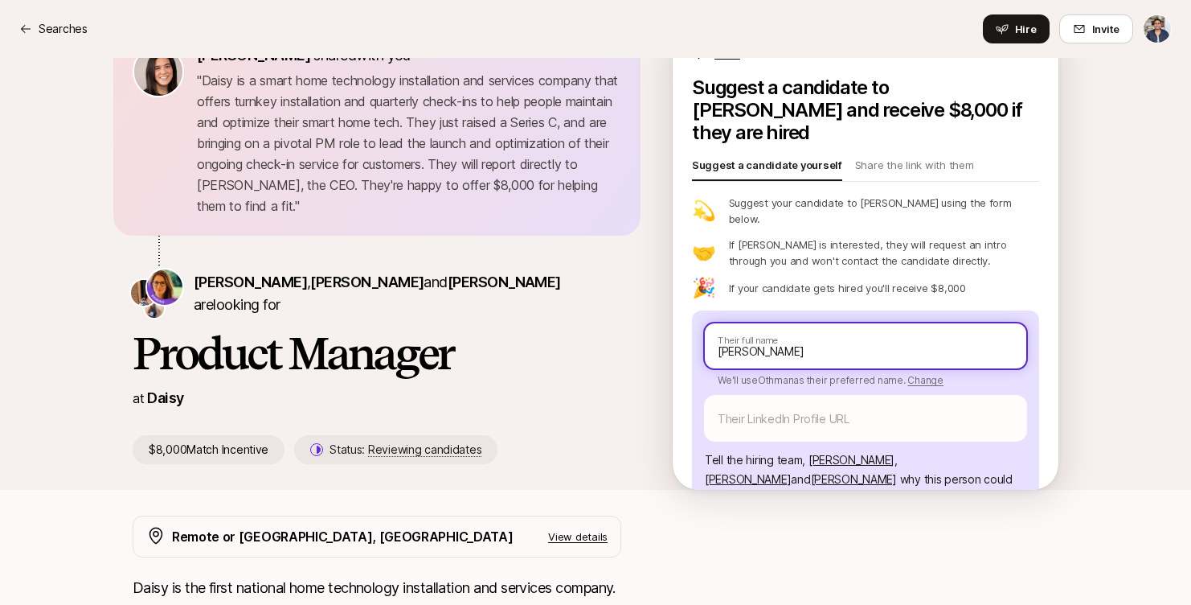
type textarea "x"
type input "Othman Abuz"
type textarea "x"
type input "Othman Abuze"
type textarea "x"
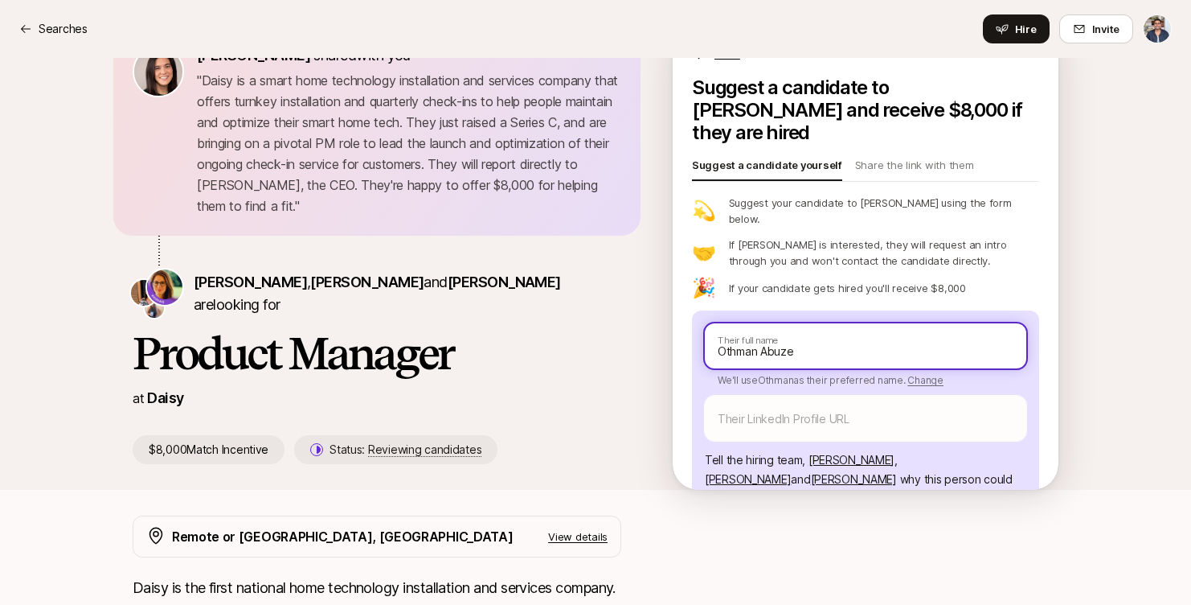
type input "Othman Abuzei"
type textarea "x"
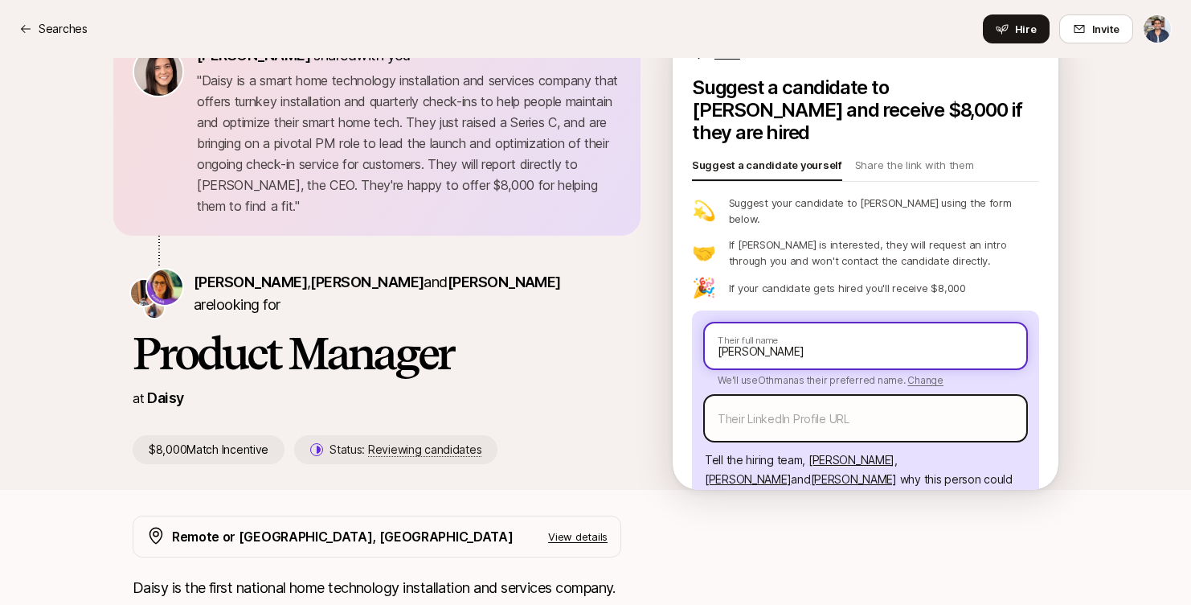
type input "[PERSON_NAME]"
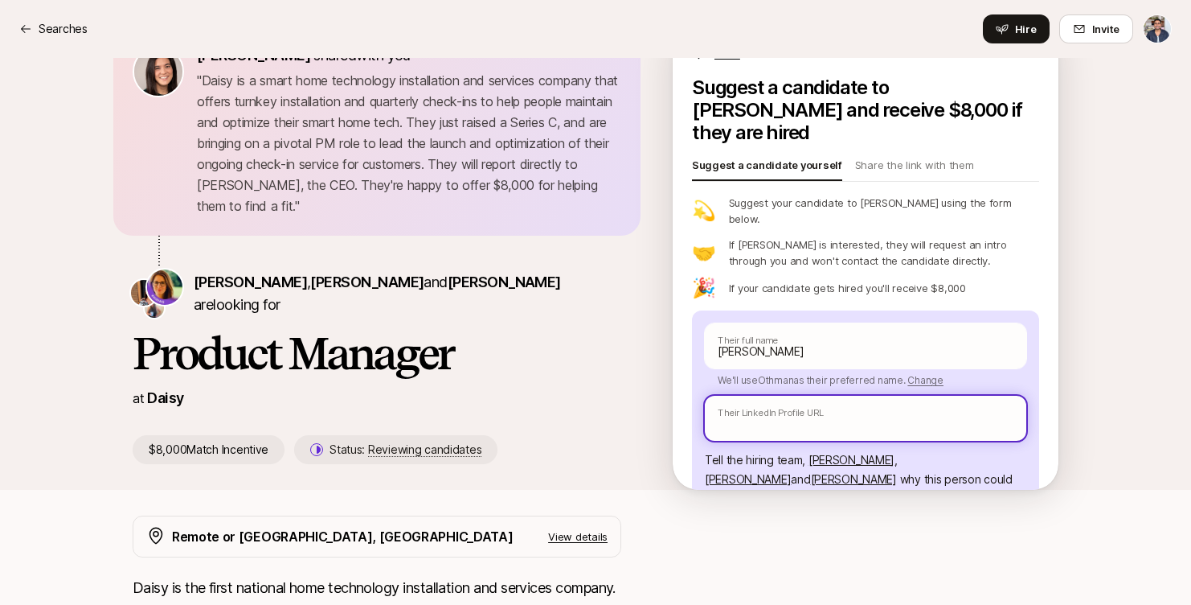
click at [734, 396] on input "text" at bounding box center [866, 418] width 322 height 45
click at [752, 396] on input "text" at bounding box center [866, 418] width 322 height 45
paste input "[URL][DOMAIN_NAME][PERSON_NAME]"
type textarea "x"
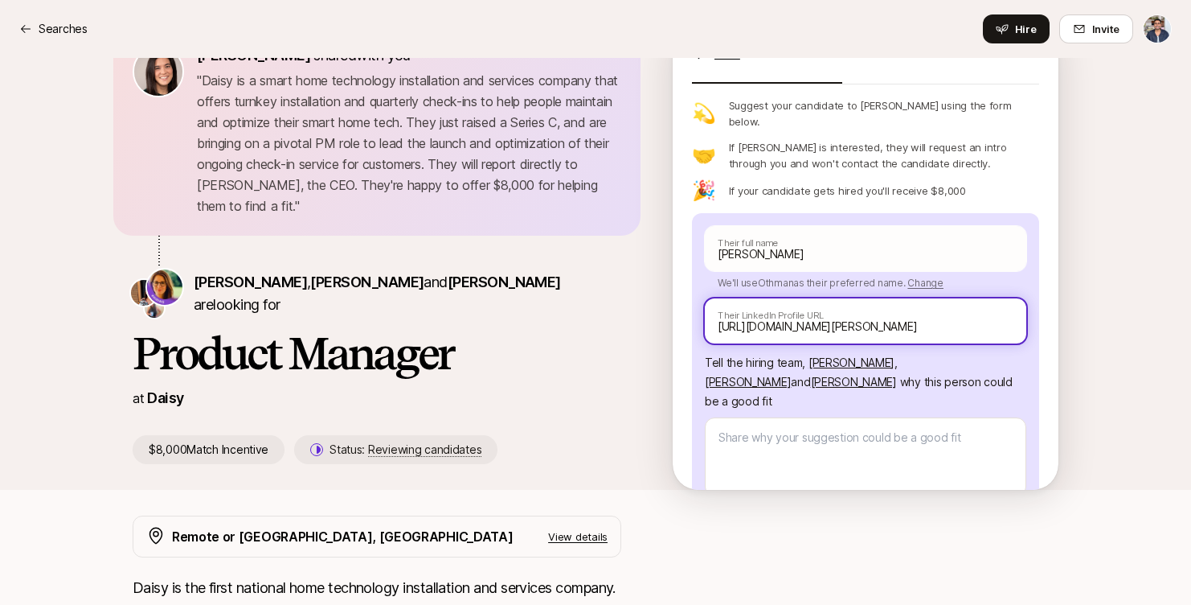
scroll to position [113, 0]
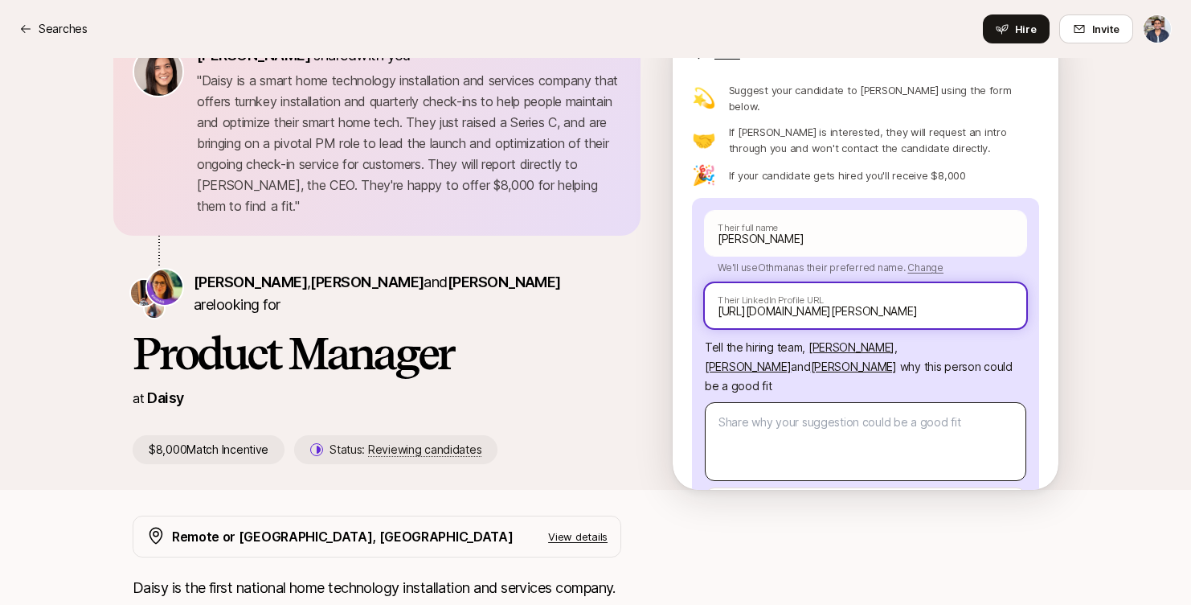
type input "[URL][DOMAIN_NAME][PERSON_NAME]"
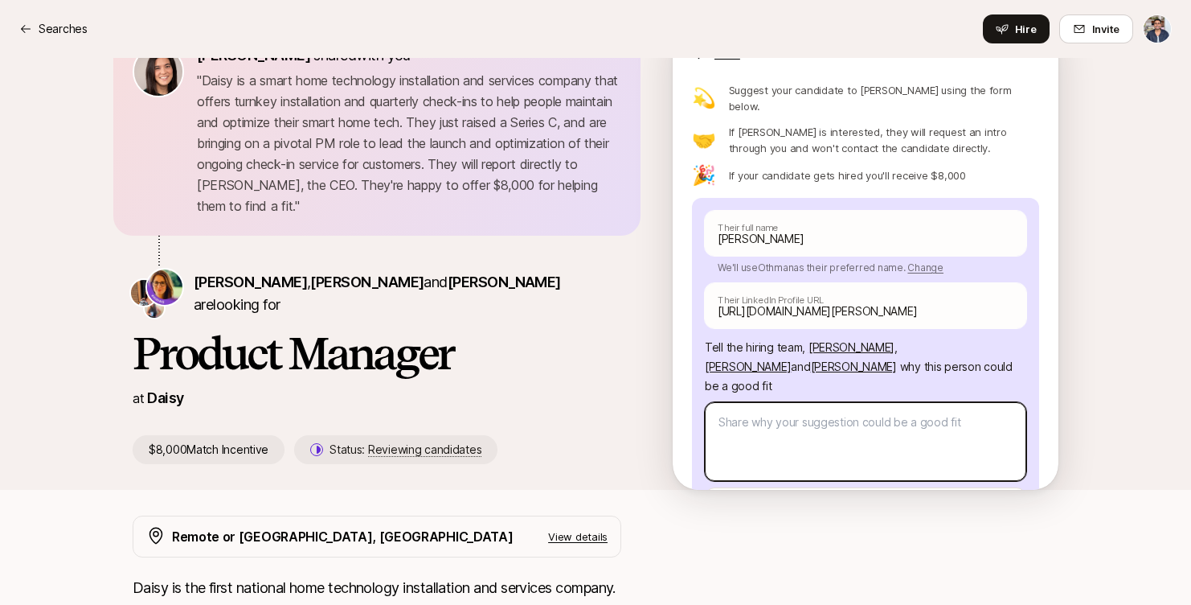
click at [790, 402] on textarea at bounding box center [866, 441] width 322 height 79
type textarea "x"
type textarea "S"
type textarea "x"
type textarea "Sh"
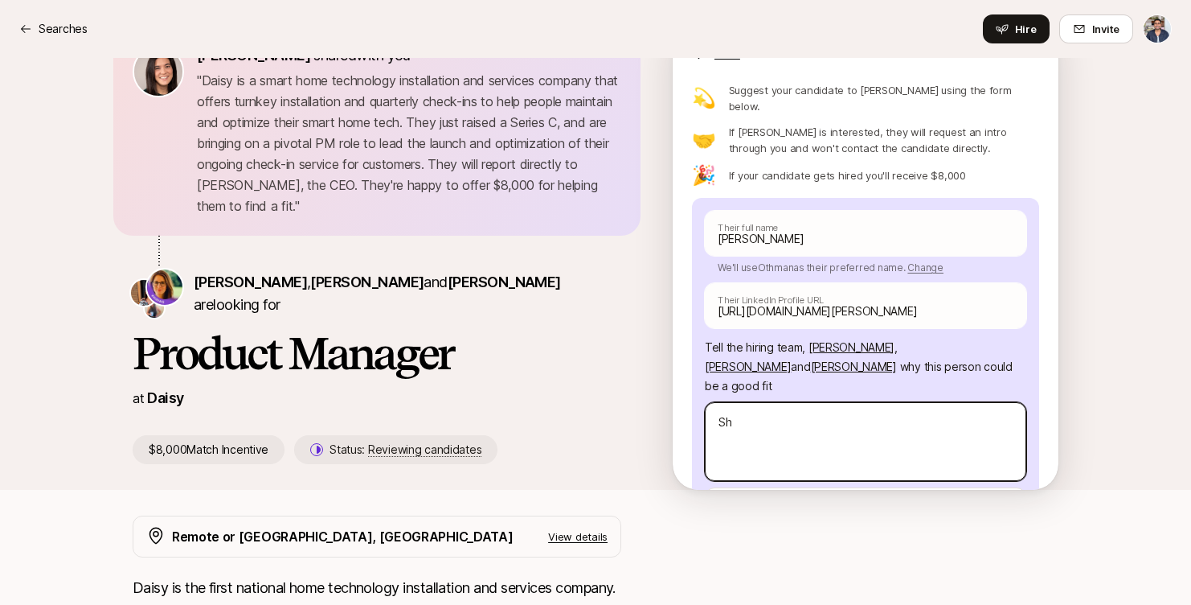
type textarea "x"
type textarea "Sha"
type textarea "x"
type textarea "Shar"
type textarea "x"
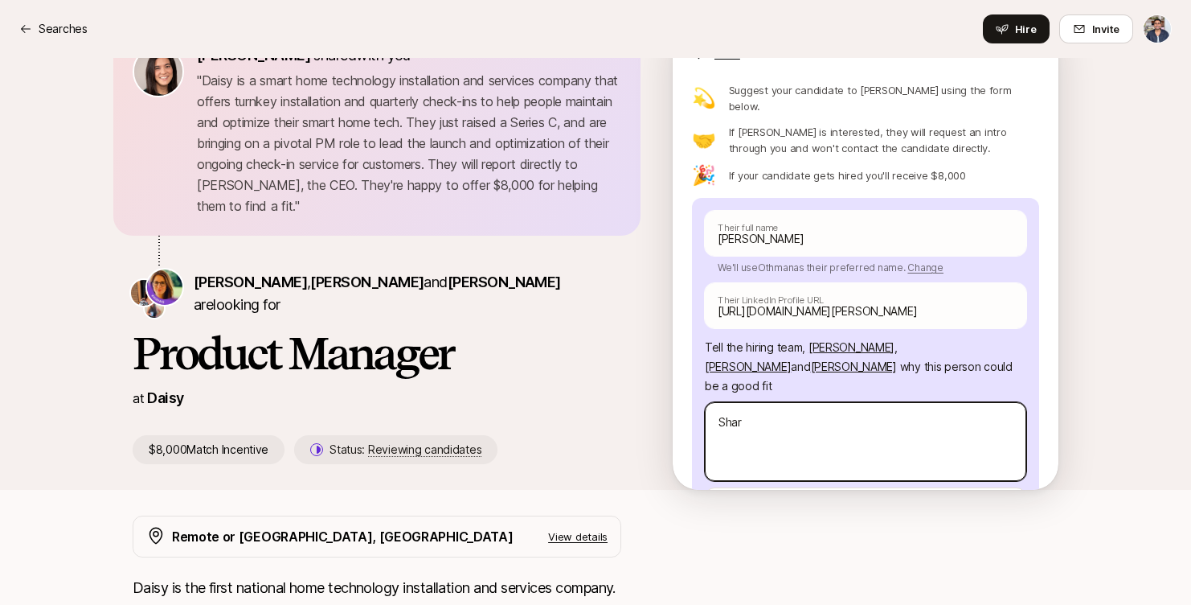
type textarea "Sharp"
type textarea "x"
type textarea "Sharp"
type textarea "x"
type textarea "Sharp t"
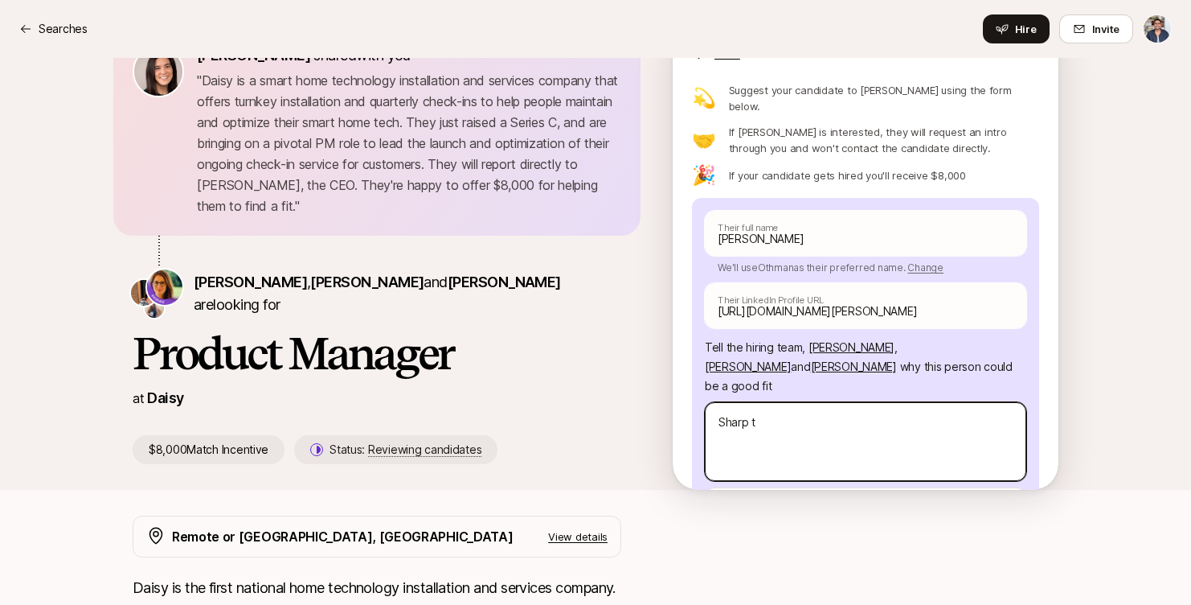
type textarea "x"
type textarea "Sharp th"
type textarea "x"
type textarea "[PERSON_NAME]"
type textarea "x"
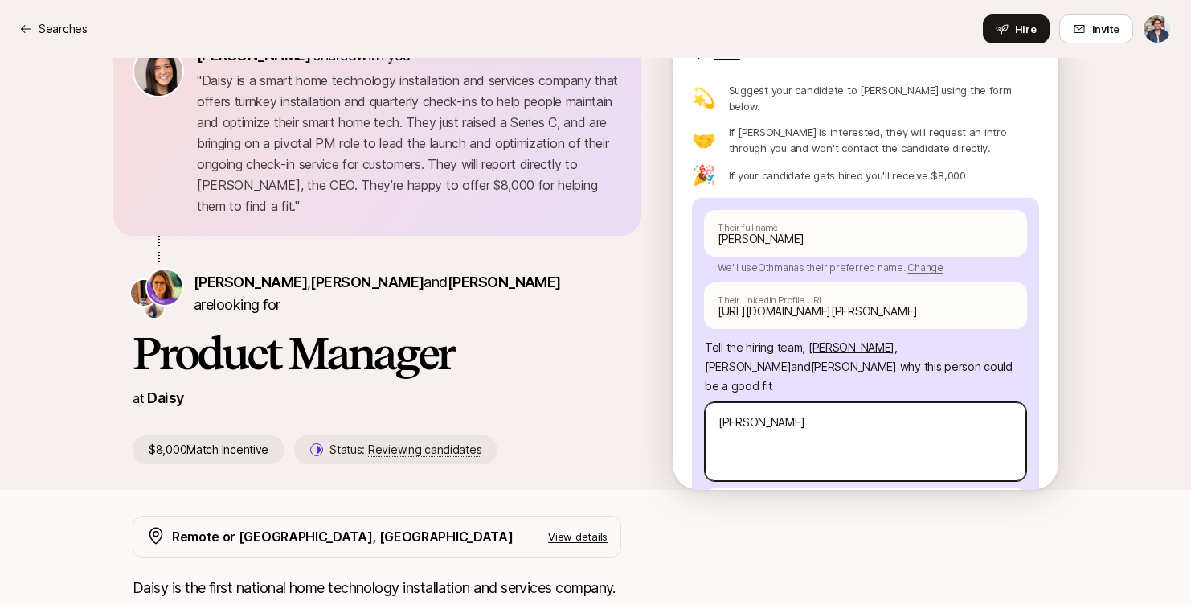
type textarea "Sharp thin"
type textarea "x"
type textarea "Sharp think"
type textarea "x"
type textarea "Sharp thinker"
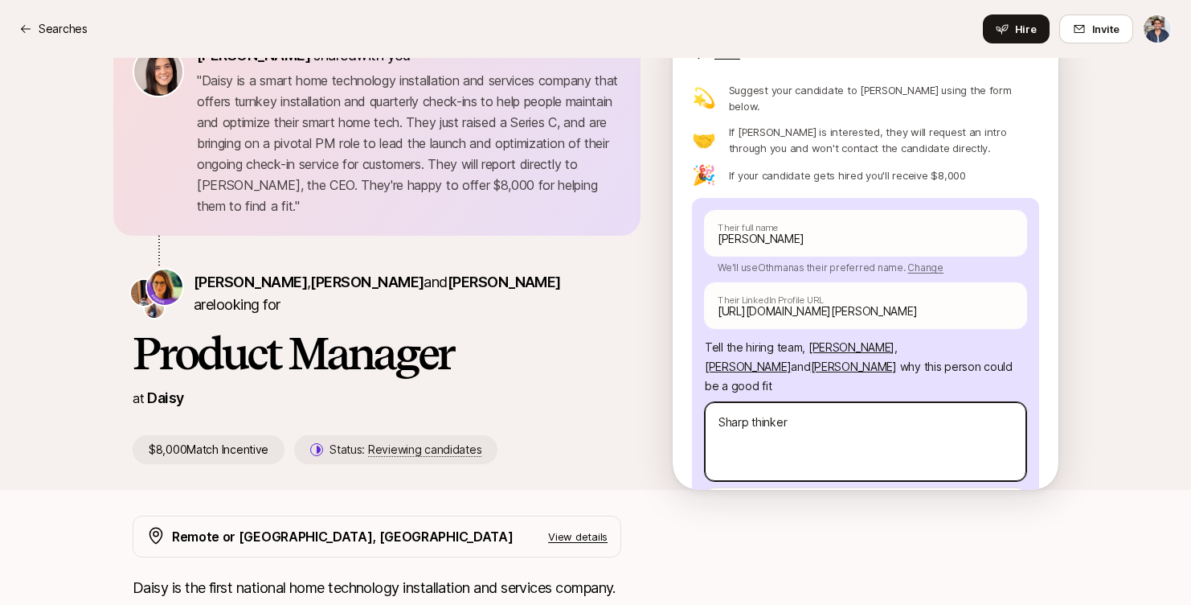
type textarea "x"
type textarea "Sharp thinker,"
type textarea "x"
type textarea "Sharp thinker"
type textarea "x"
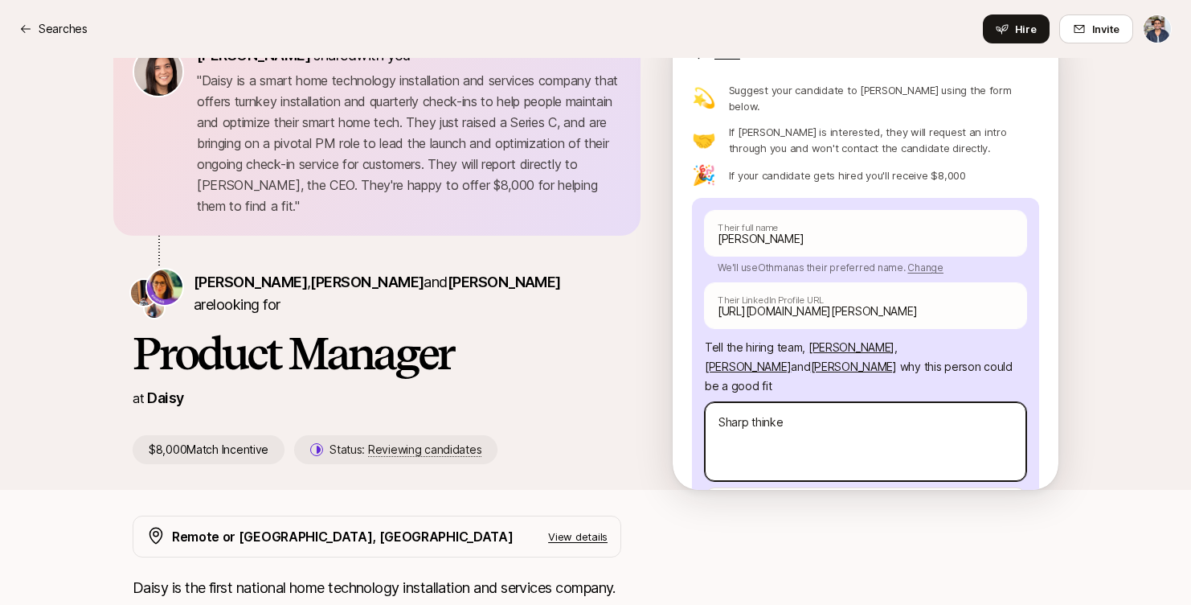
type textarea "Sharp think"
type textarea "x"
type textarea "Sharp thin"
type textarea "x"
type textarea "[PERSON_NAME]"
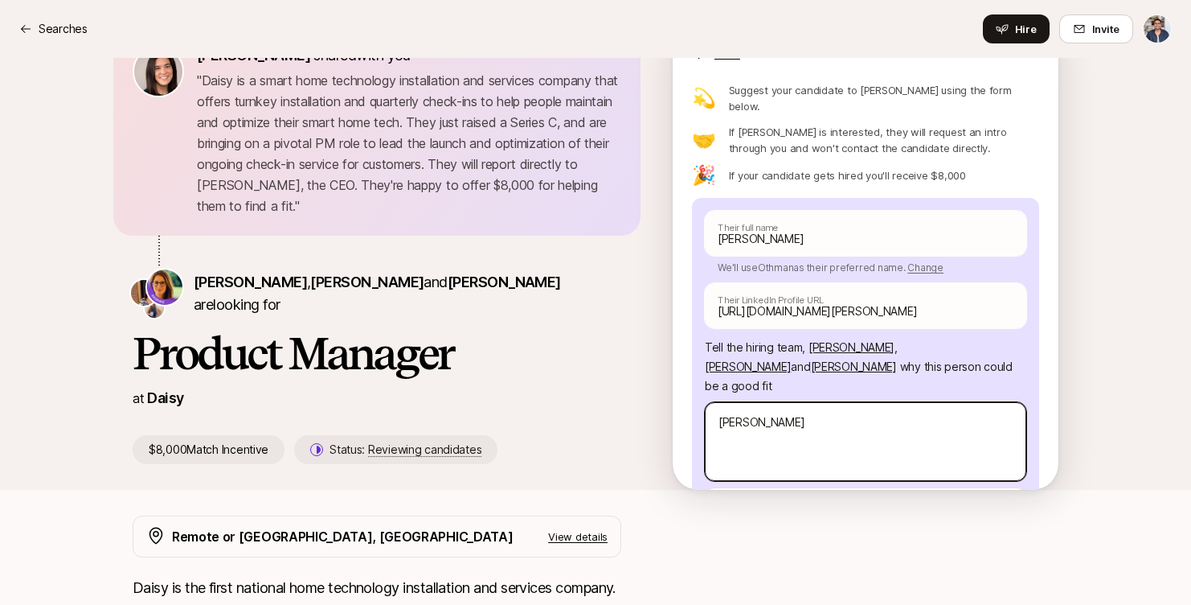
type textarea "x"
type textarea "Sharp th"
type textarea "x"
type textarea "Sharp t"
type textarea "x"
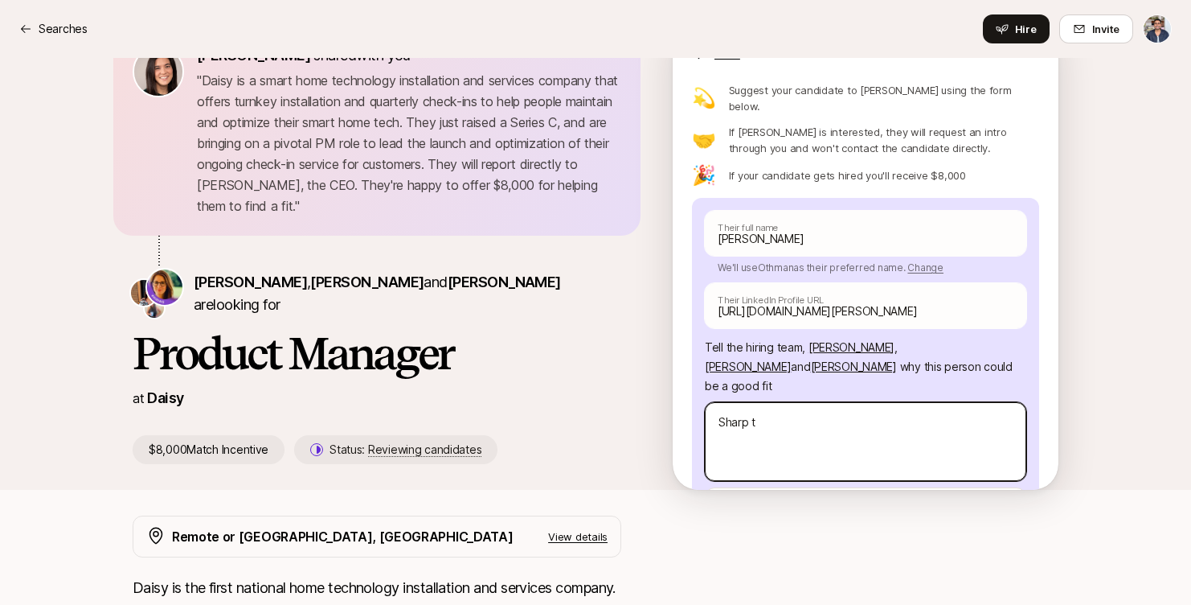
type textarea "Sharp"
type textarea "x"
type textarea "Sharp"
type textarea "x"
type textarea "Shar"
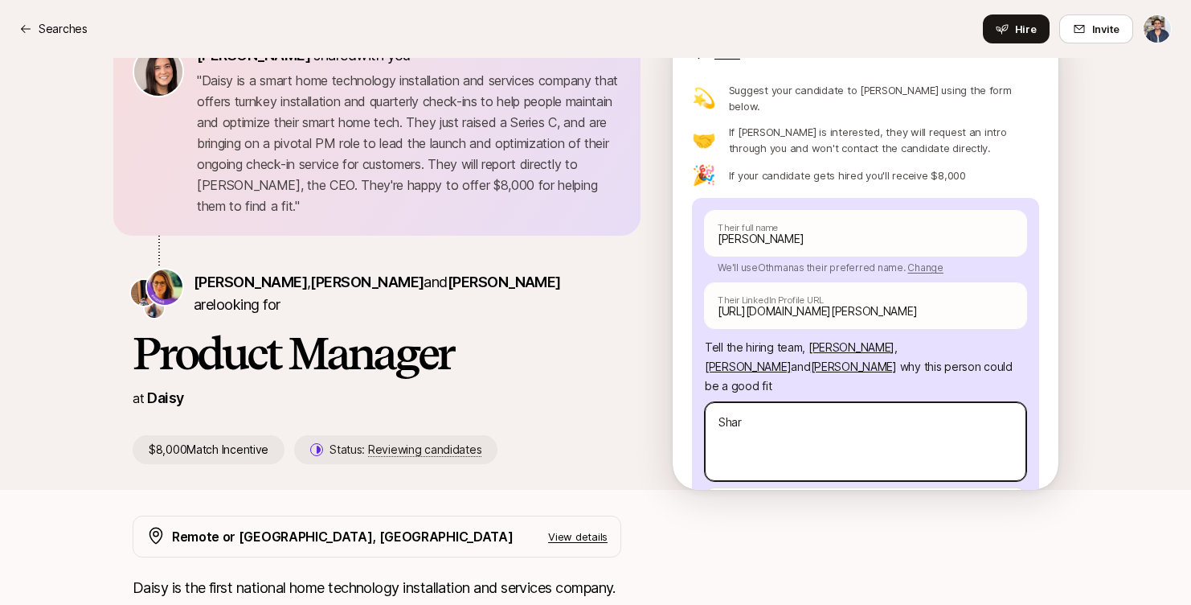
type textarea "x"
type textarea "Sha"
type textarea "x"
type textarea "Sh"
type textarea "x"
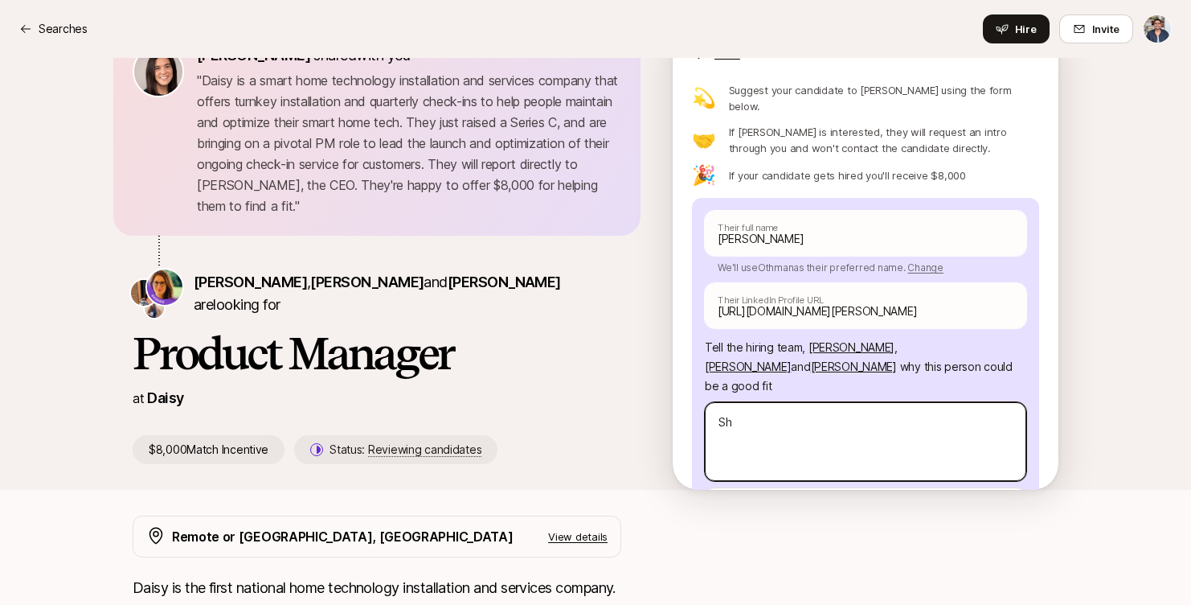
type textarea "S"
type textarea "x"
type textarea "D"
type textarea "x"
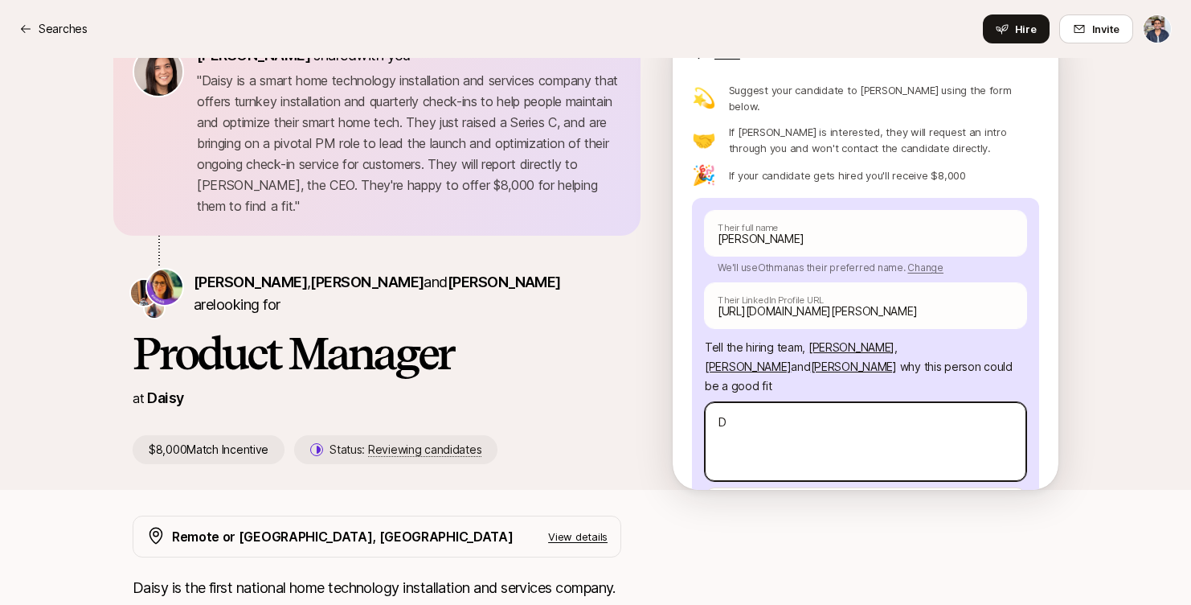
type textarea "De"
type textarea "x"
type textarea "Deep"
type textarea "x"
type textarea "Deep"
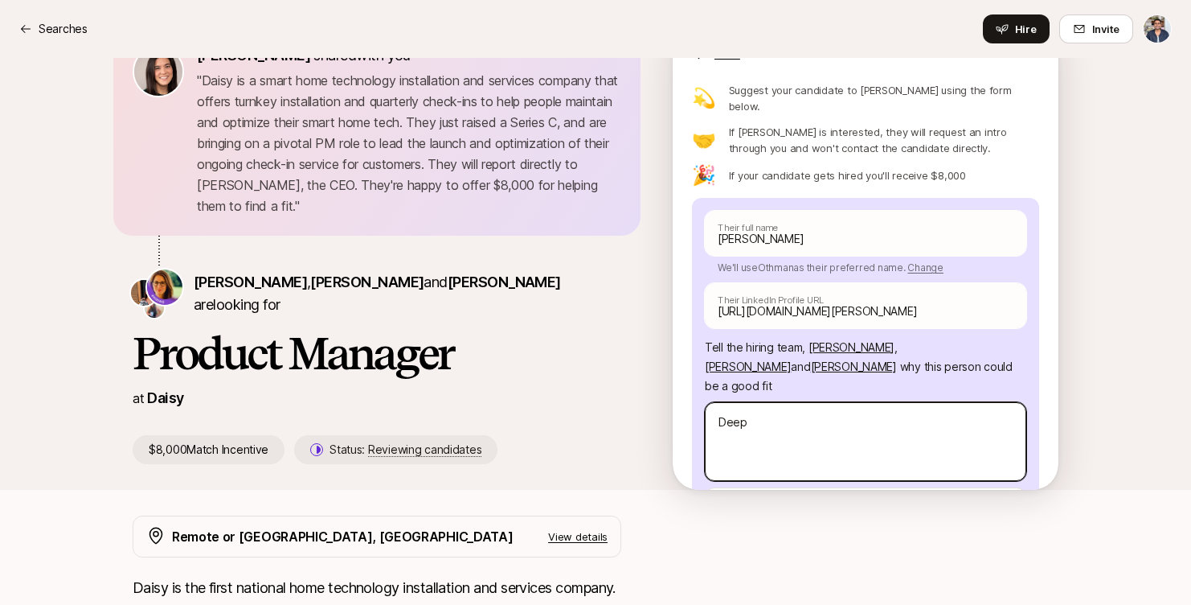
type textarea "x"
type textarea "Deep t"
type textarea "x"
type textarea "Deep th"
type textarea "x"
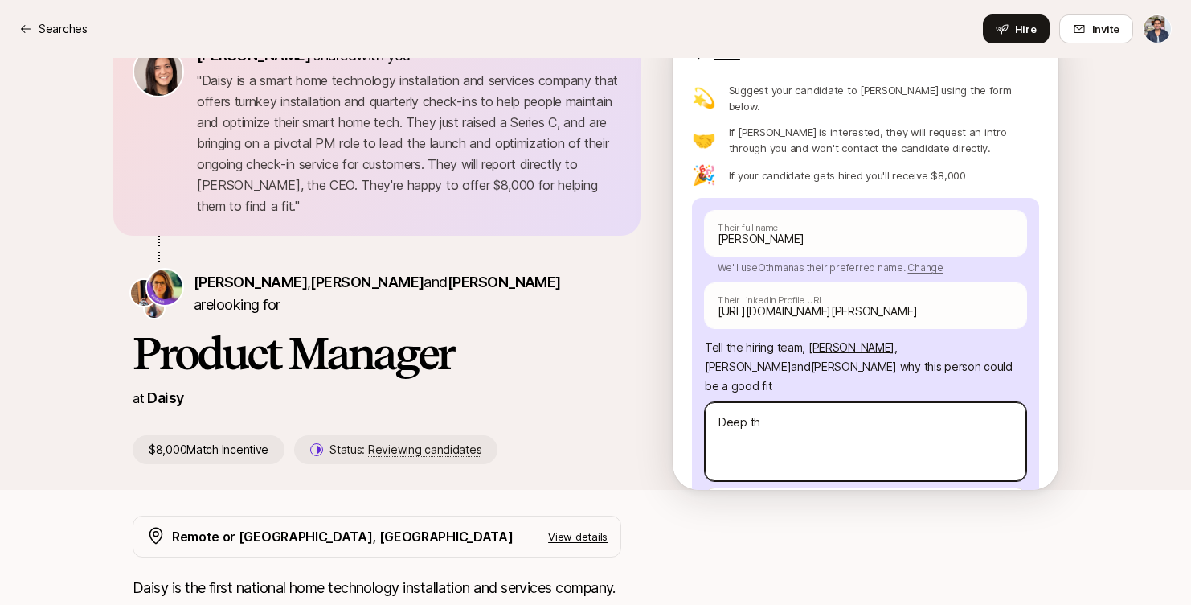
type textarea "Deep thi"
type textarea "x"
type textarea "Deep thin"
type textarea "x"
type textarea "Deep think"
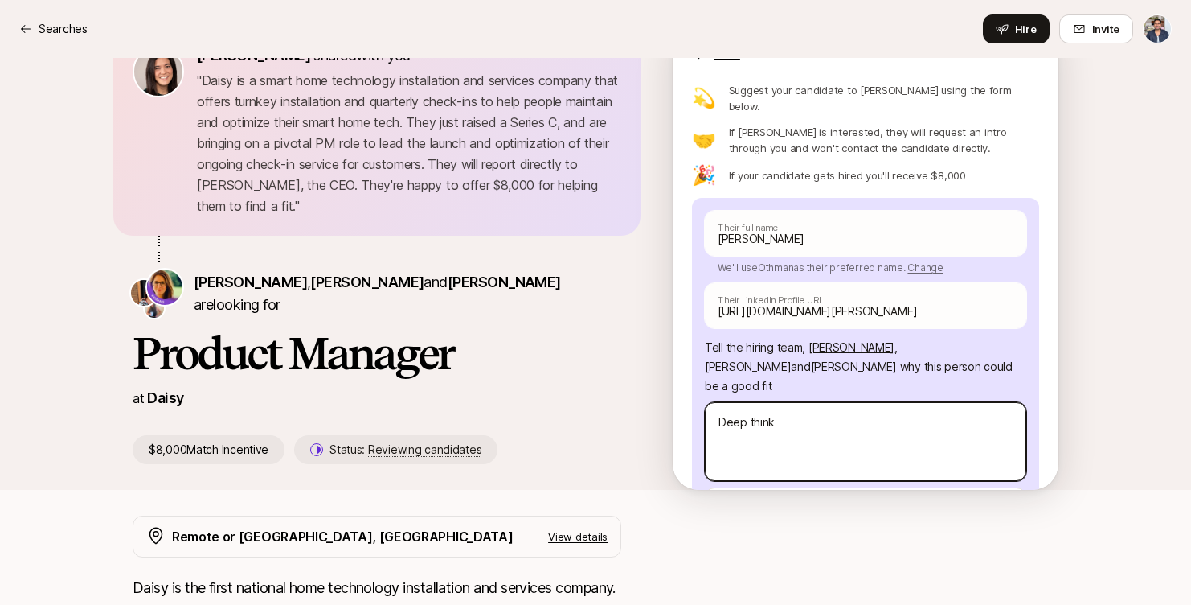
type textarea "x"
type textarea "Deep thinke"
type textarea "x"
type textarea "Deep thinker"
type textarea "x"
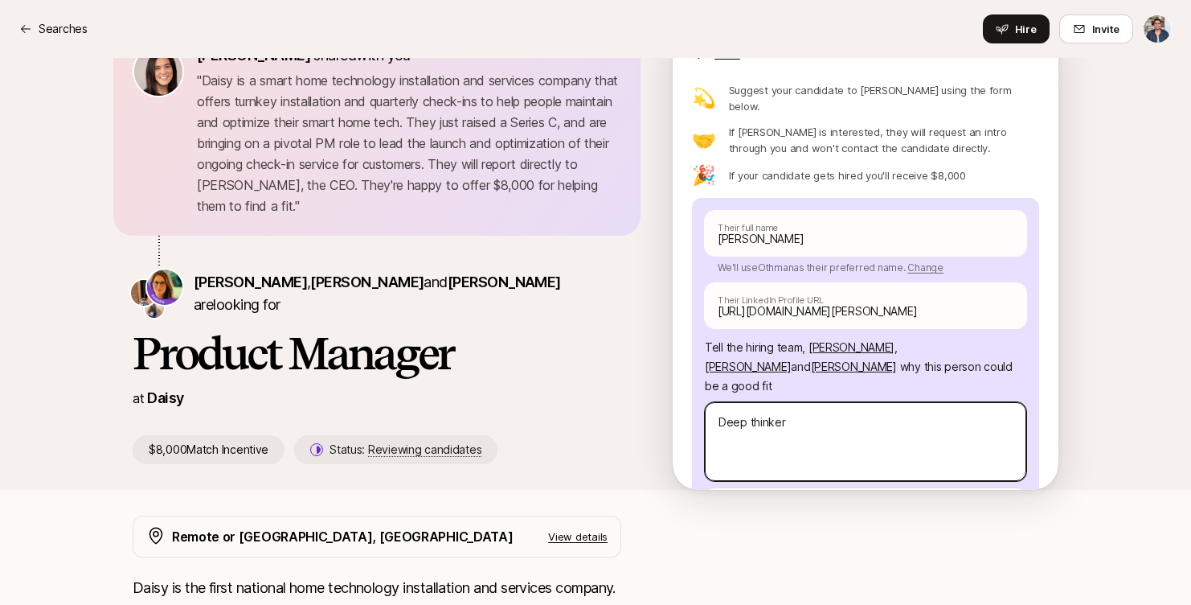
type textarea "Deep thinker,"
type textarea "x"
type textarea "Deep thinker,"
type textarea "x"
type textarea "Deep thinker, g"
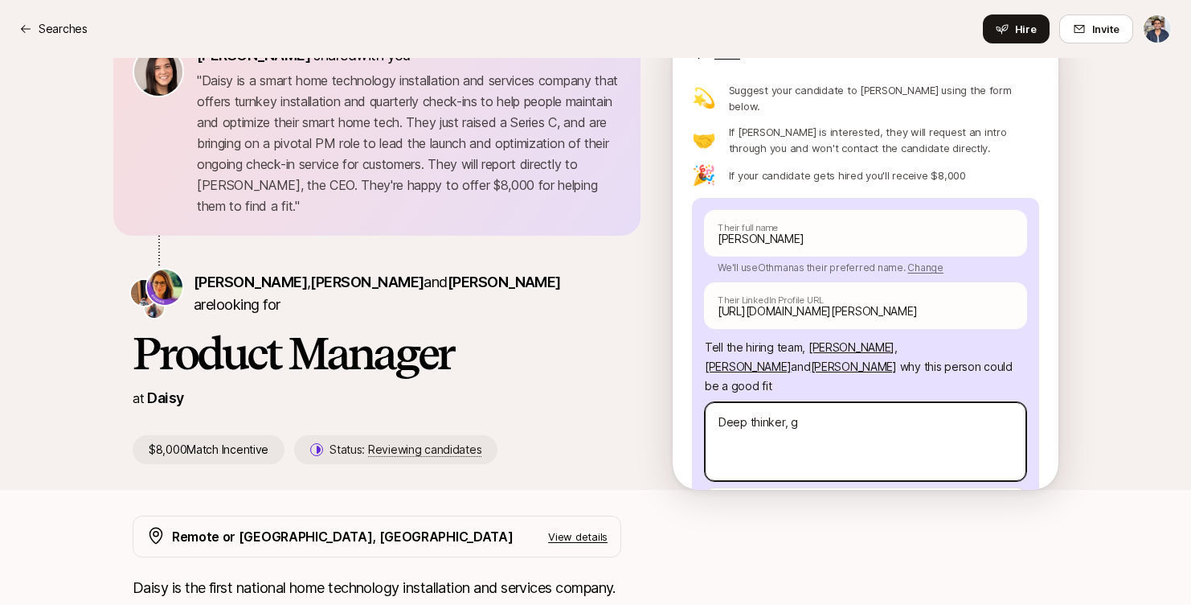
type textarea "x"
type textarea "Deep thinker, gr"
type textarea "x"
type textarea "Deep thinker, gre"
type textarea "x"
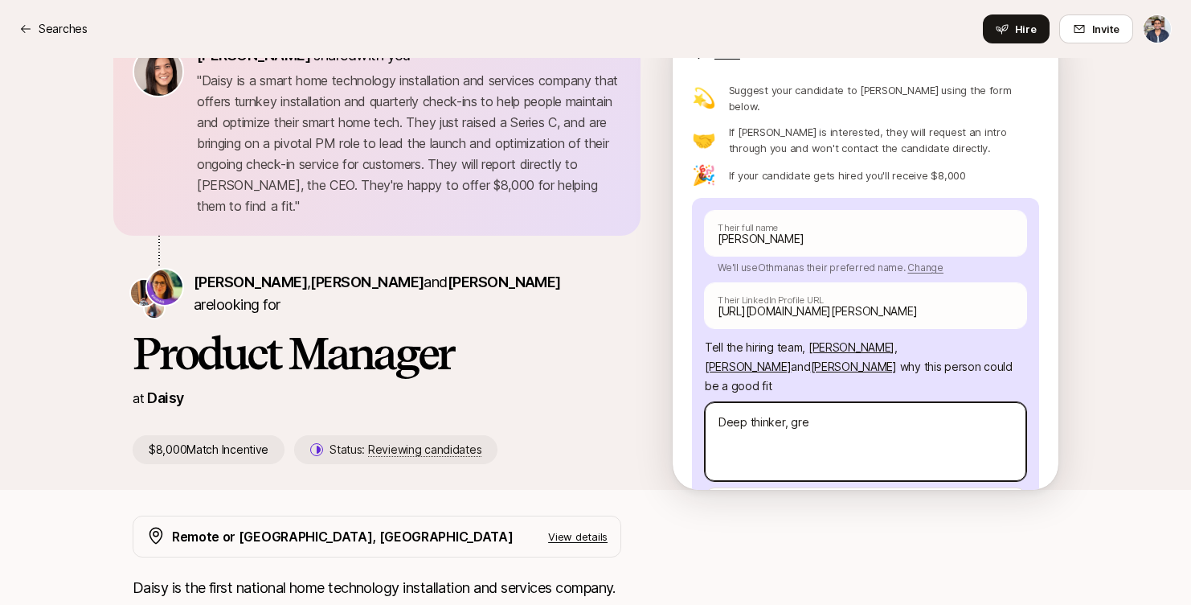
type textarea "Deep thinker, grea"
type textarea "x"
type textarea "Deep thinker, great"
type textarea "x"
type textarea "Deep thinker, great i"
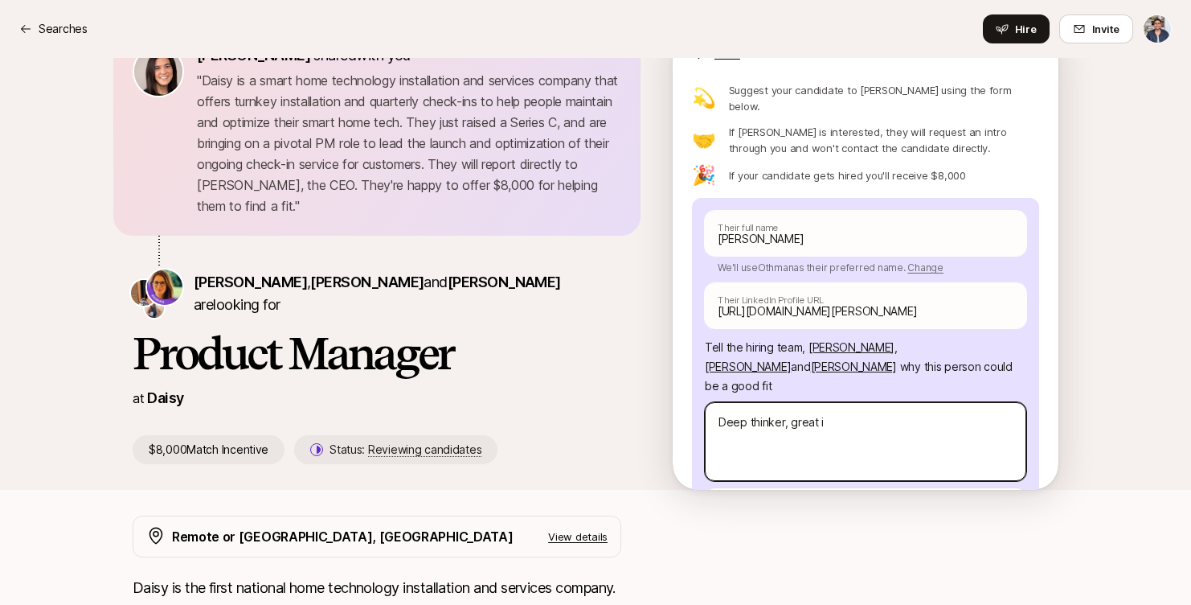
type textarea "x"
type textarea "Deep thinker, great in"
type textarea "x"
type textarea "Deep thinker, great int"
type textarea "x"
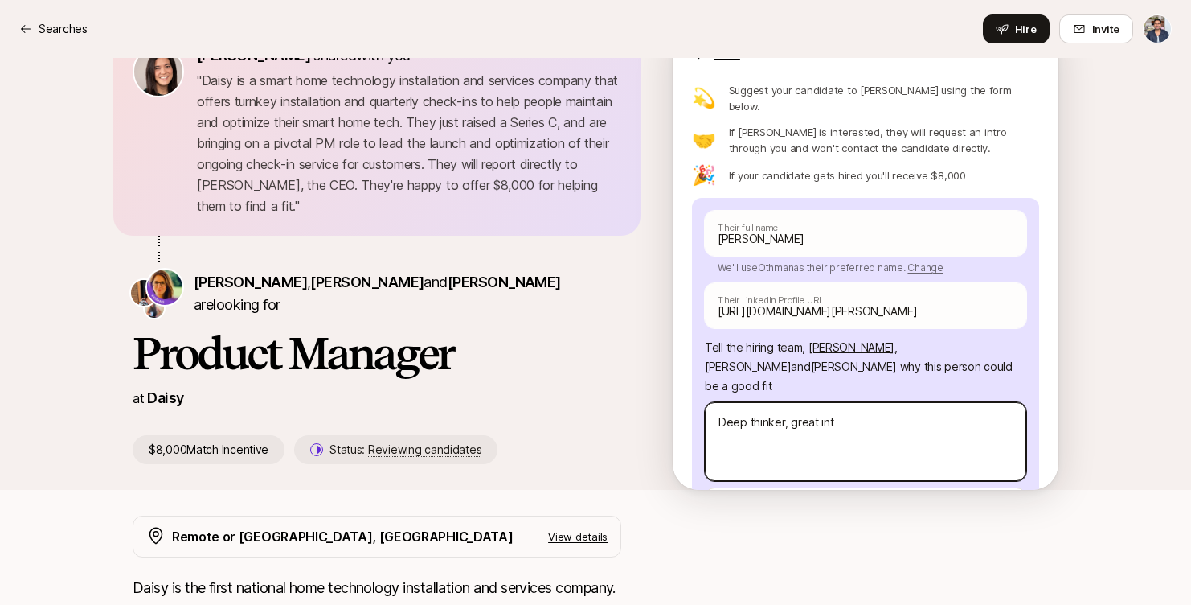
type textarea "Deep thinker, great intu"
type textarea "x"
type textarea "Deep thinker, great intui"
type textarea "x"
type textarea "Deep thinker, great intuit"
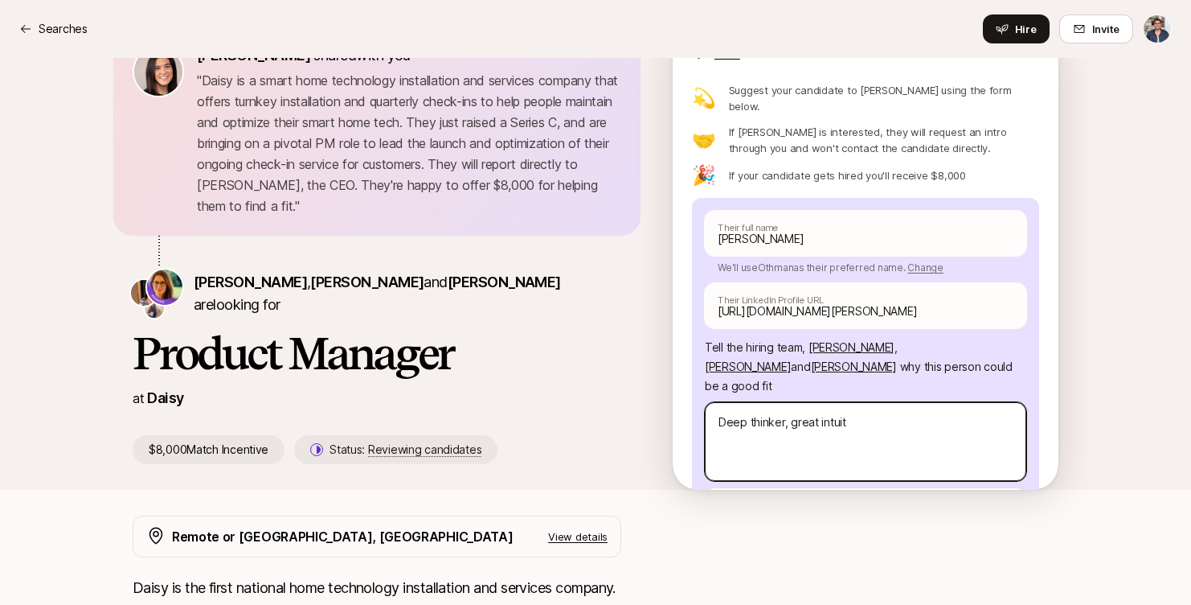
type textarea "x"
type textarea "Deep thinker, great intuiti"
type textarea "x"
type textarea "Deep thinker, great intuitio"
type textarea "x"
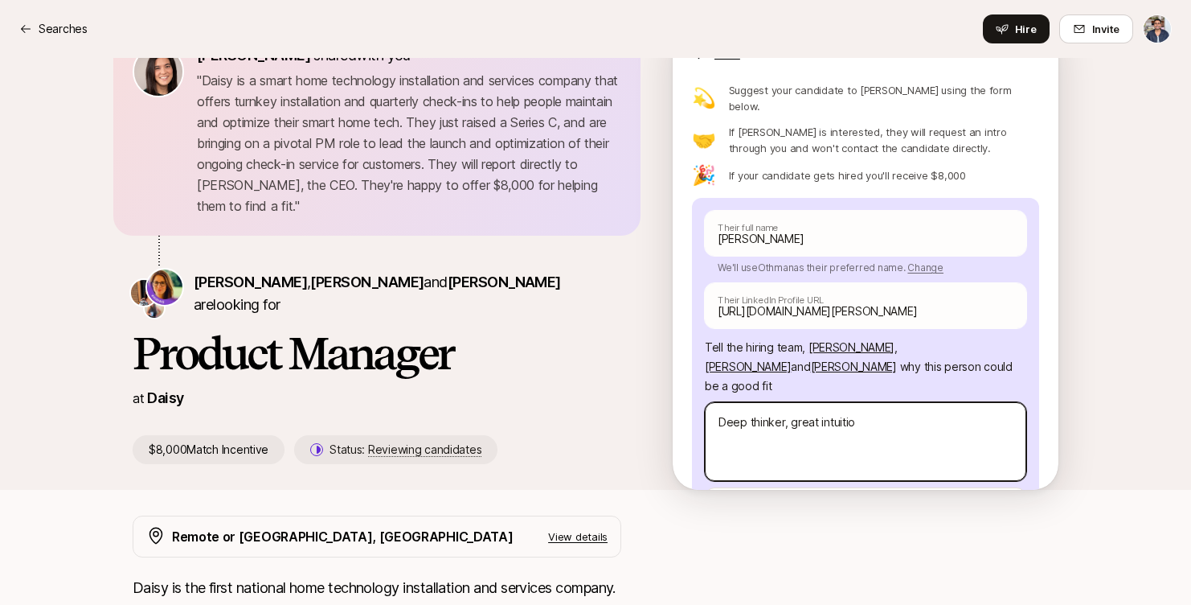
type textarea "Deep thinker, great intuition"
type textarea "x"
type textarea "Deep thinker, great intuition,"
type textarea "x"
type textarea "Deep thinker, great intuition,"
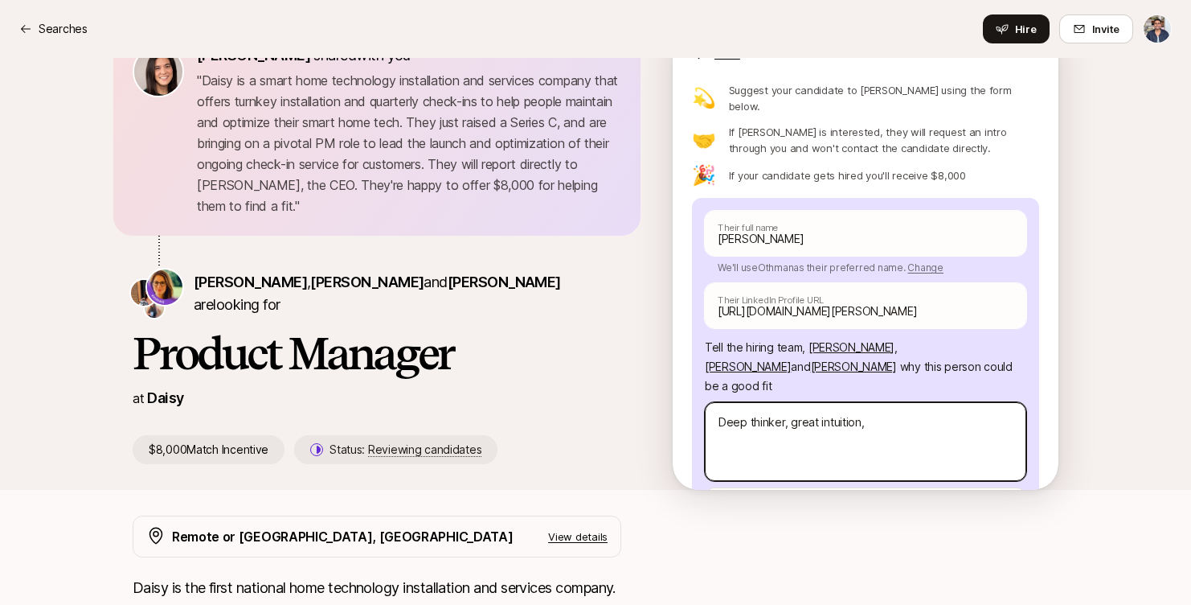
type textarea "x"
type textarea "Deep thinker, great intuition, a"
type textarea "x"
type textarea "Deep thinker, great intuition, an"
type textarea "x"
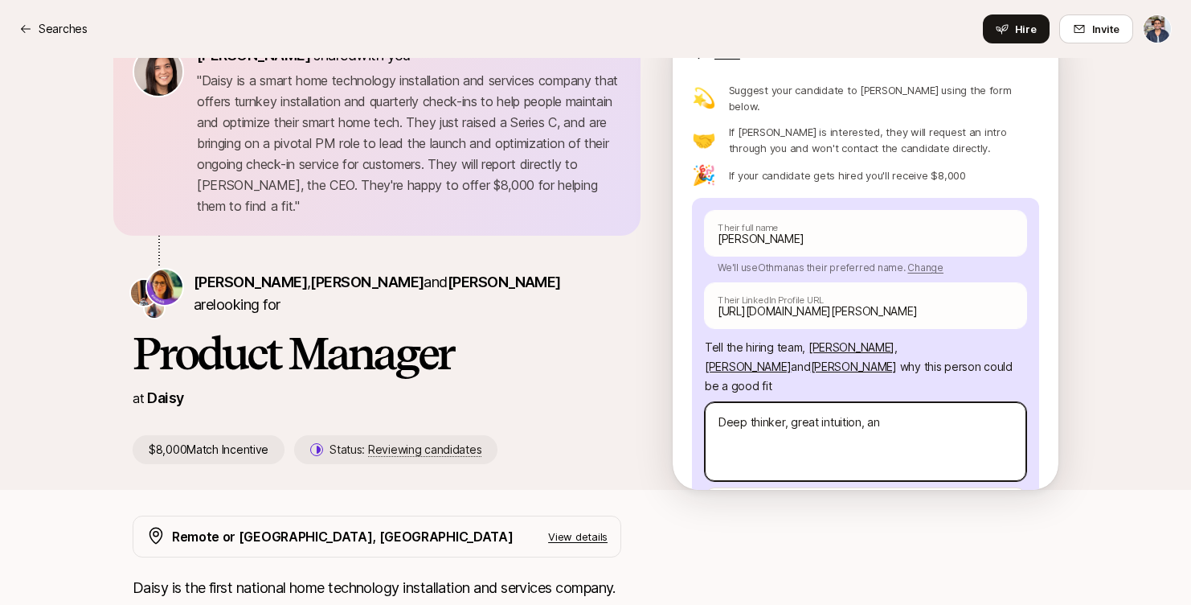
type textarea "Deep thinker, great intuition, and"
type textarea "x"
type textarea "Deep thinker, great intuition, and"
type textarea "x"
type textarea "Deep thinker, great intuition, and p"
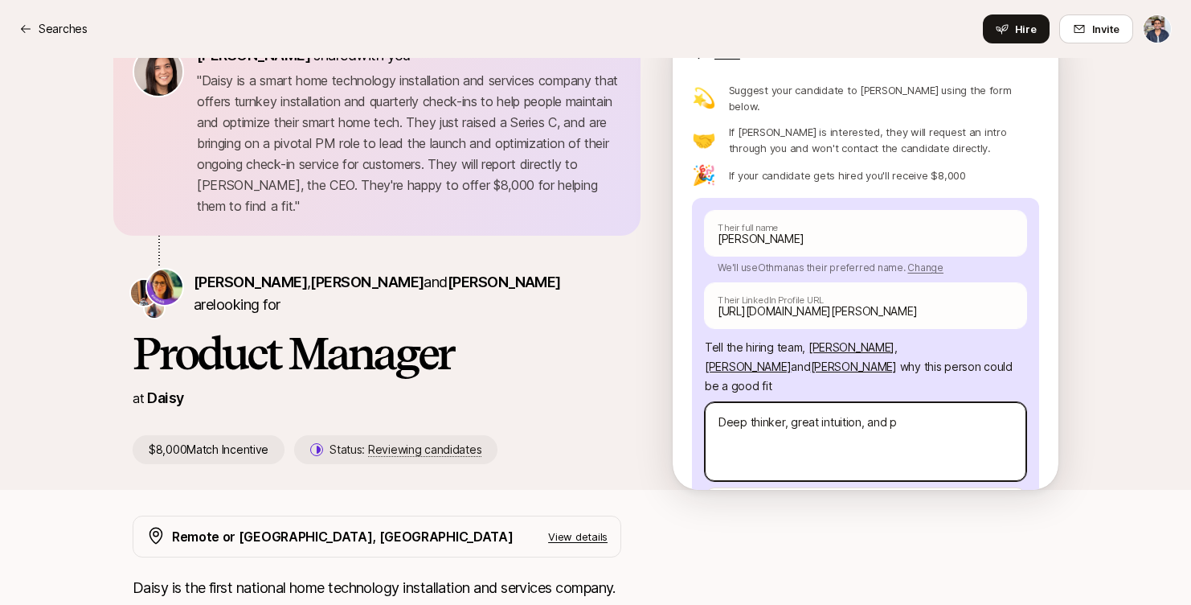
type textarea "x"
type textarea "Deep thinker, great intuition, and pl"
type textarea "x"
type textarea "Deep thinker, great intuition, and ple"
type textarea "x"
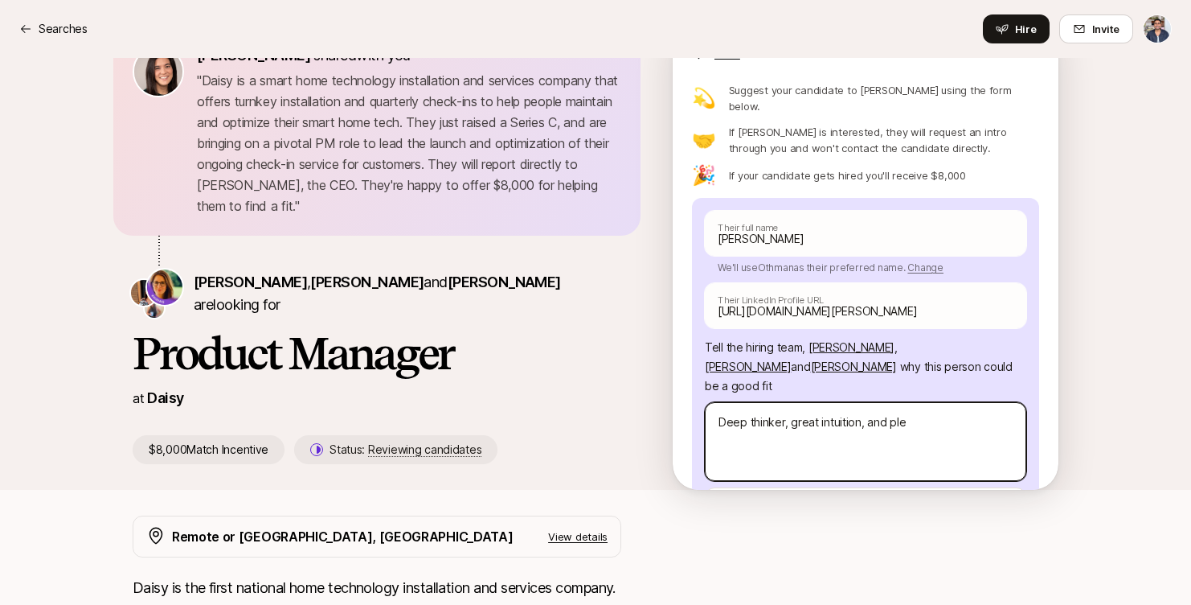
type textarea "Deep thinker, great intuition, and plen"
type textarea "x"
type textarea "Deep thinker, great intuition, and plent"
type textarea "x"
type textarea "Deep thinker, great intuition, and plent"
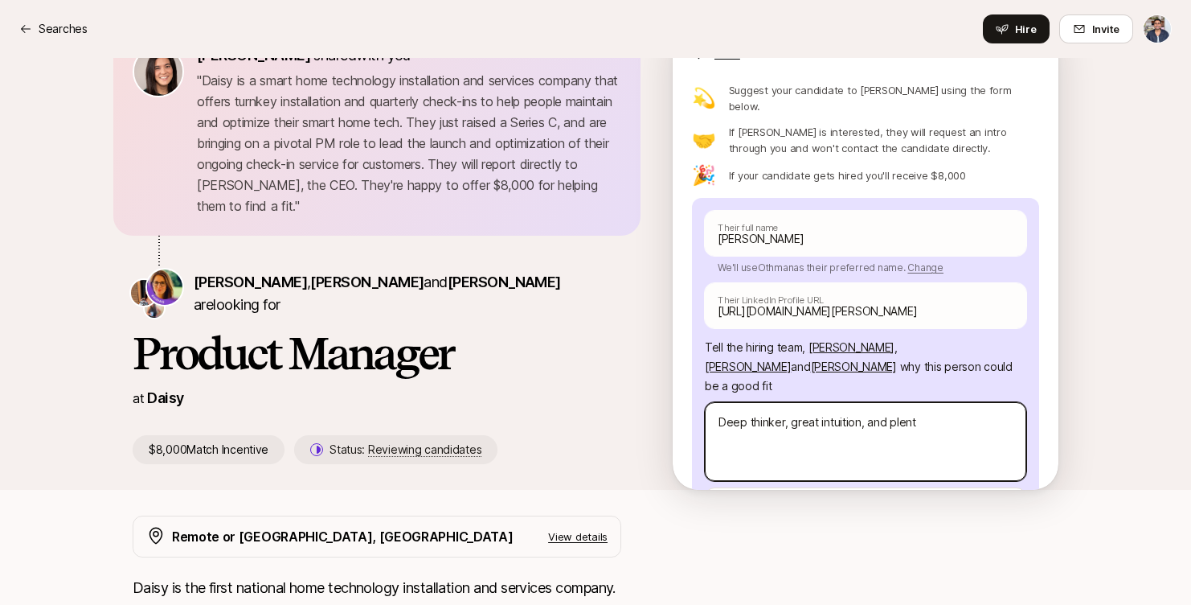
type textarea "x"
type textarea "Deep thinker, great intuition, and plent"
type textarea "x"
type textarea "Deep thinker, great intuition, and plen"
type textarea "x"
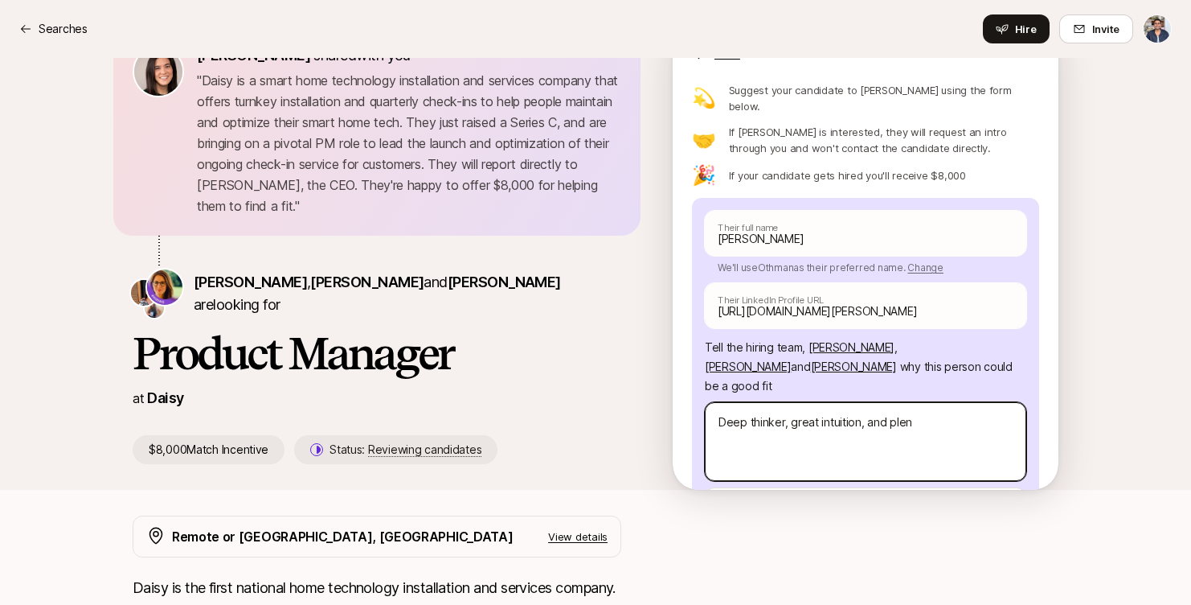
type textarea "Deep thinker, great intuition, and ple"
type textarea "x"
type textarea "Deep thinker, great intuition, and pl"
type textarea "x"
type textarea "Deep thinker, great intuition, and p"
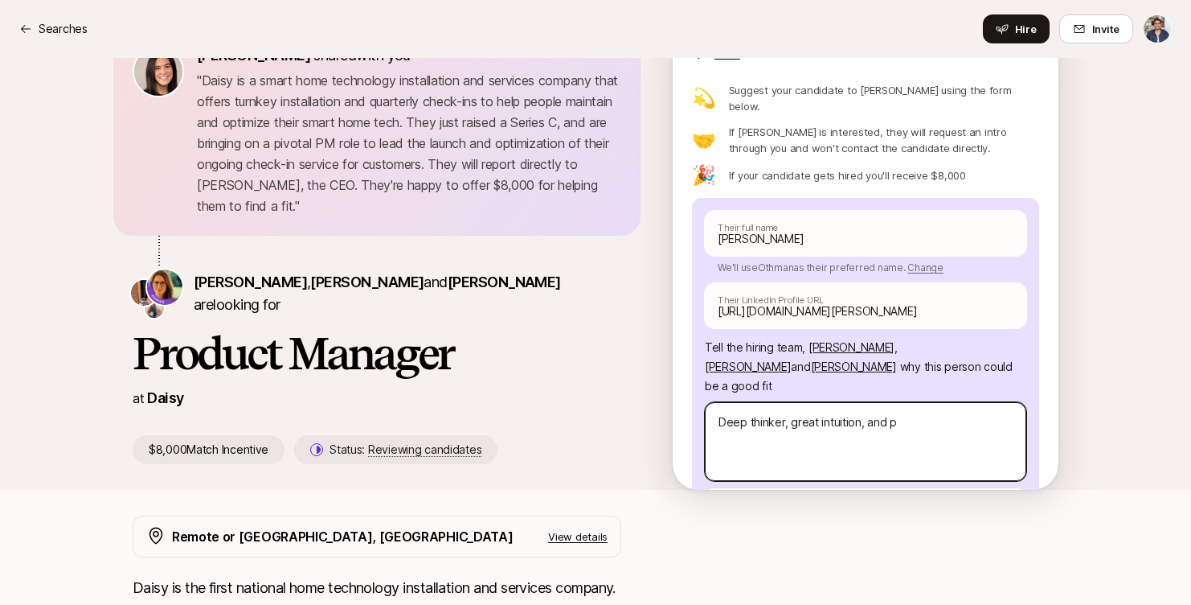
type textarea "x"
type textarea "Deep thinker, great intuition, and"
type textarea "x"
type textarea "Deep thinker, great intuition, and g"
type textarea "x"
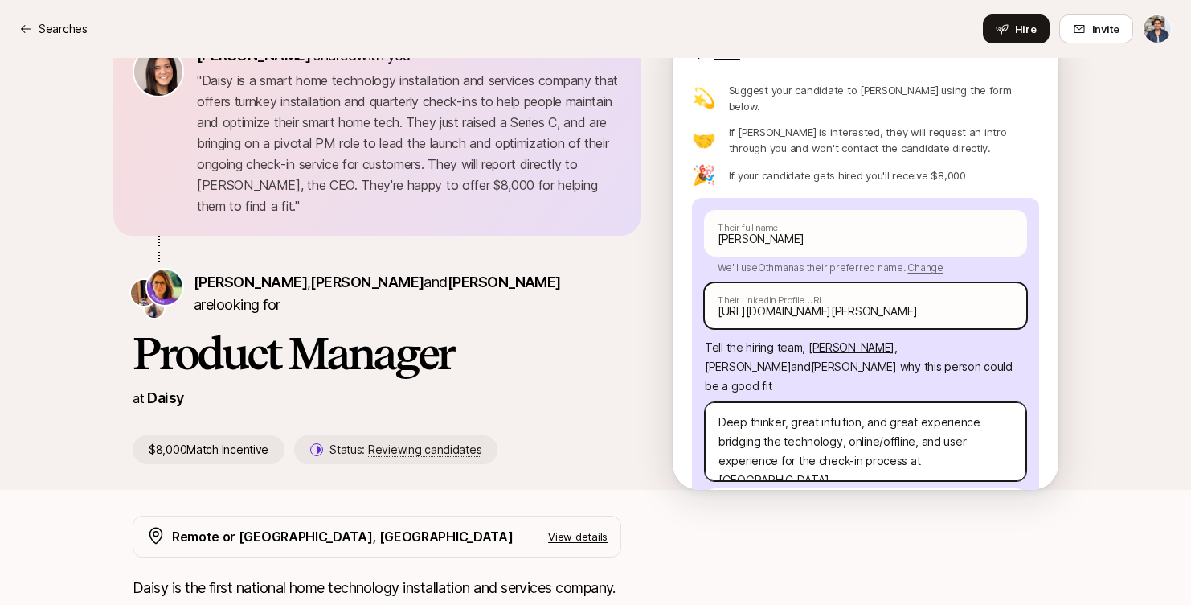
scroll to position [172, 0]
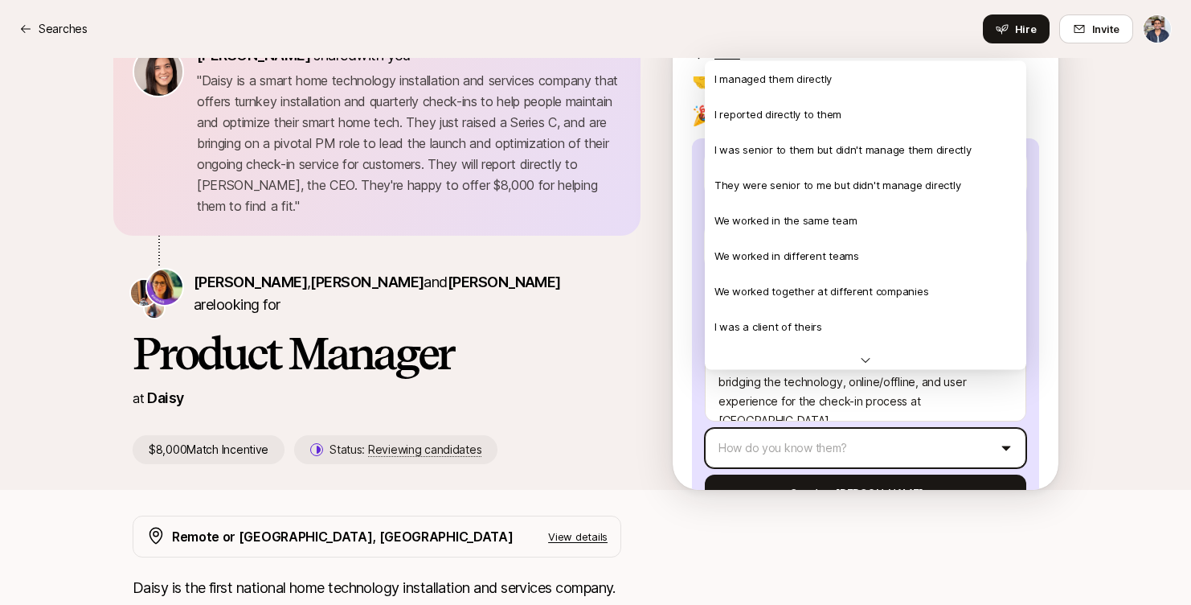
click at [797, 393] on html "Searches Searches Hire Invite [PERSON_NAME] shared with you " [PERSON_NAME] is …" at bounding box center [595, 243] width 1191 height 605
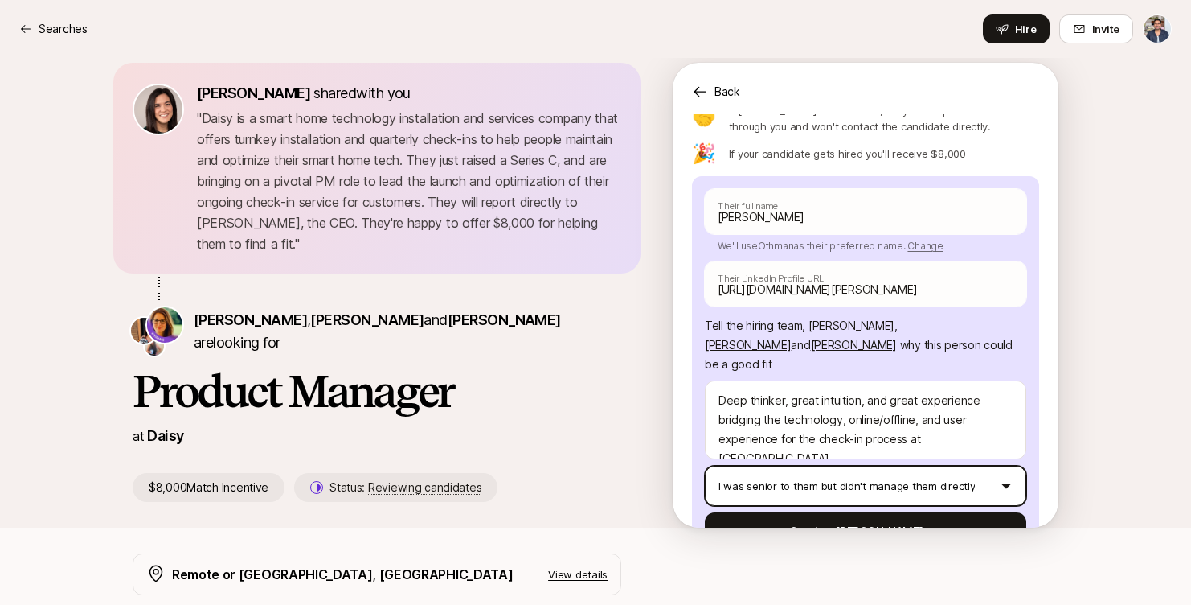
scroll to position [23, 0]
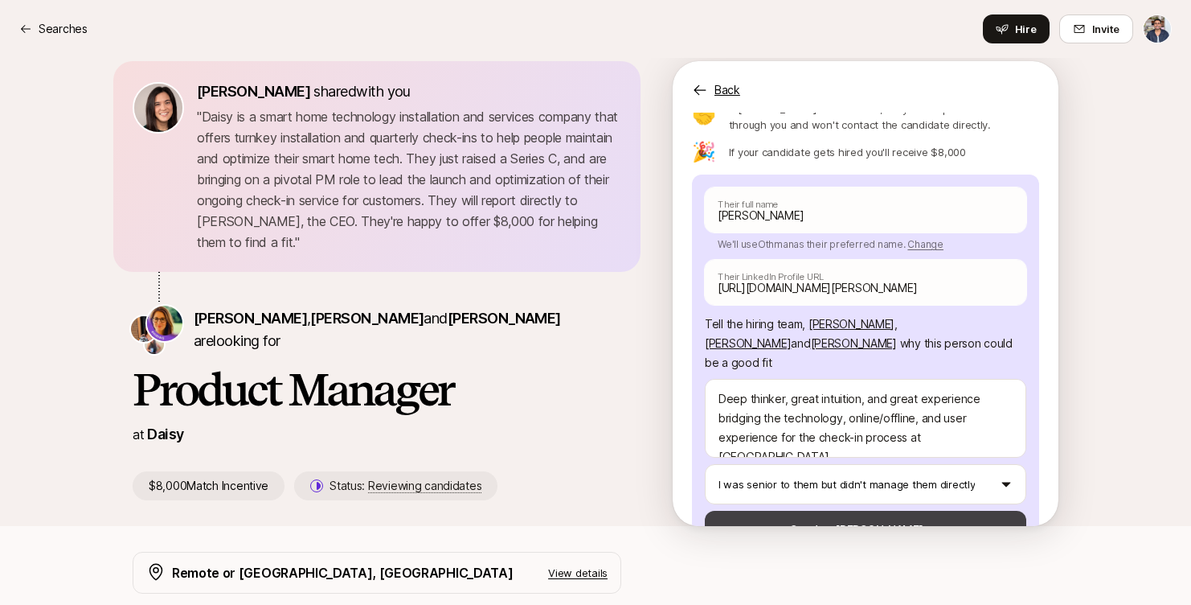
click at [856, 511] on button "Send to [PERSON_NAME]" at bounding box center [866, 530] width 322 height 39
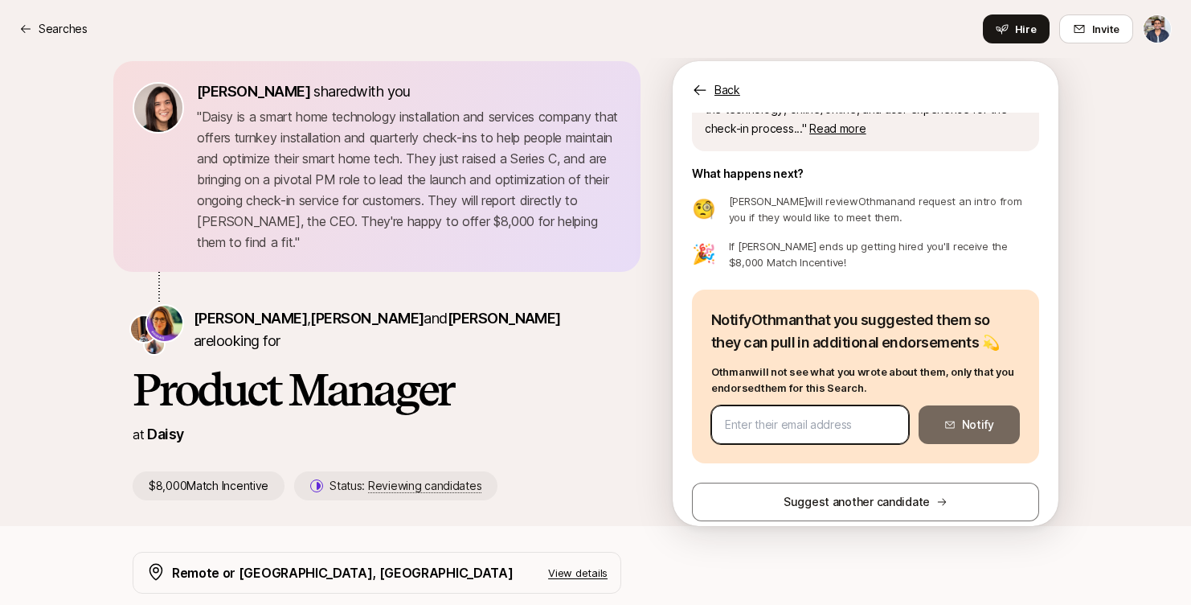
scroll to position [111, 0]
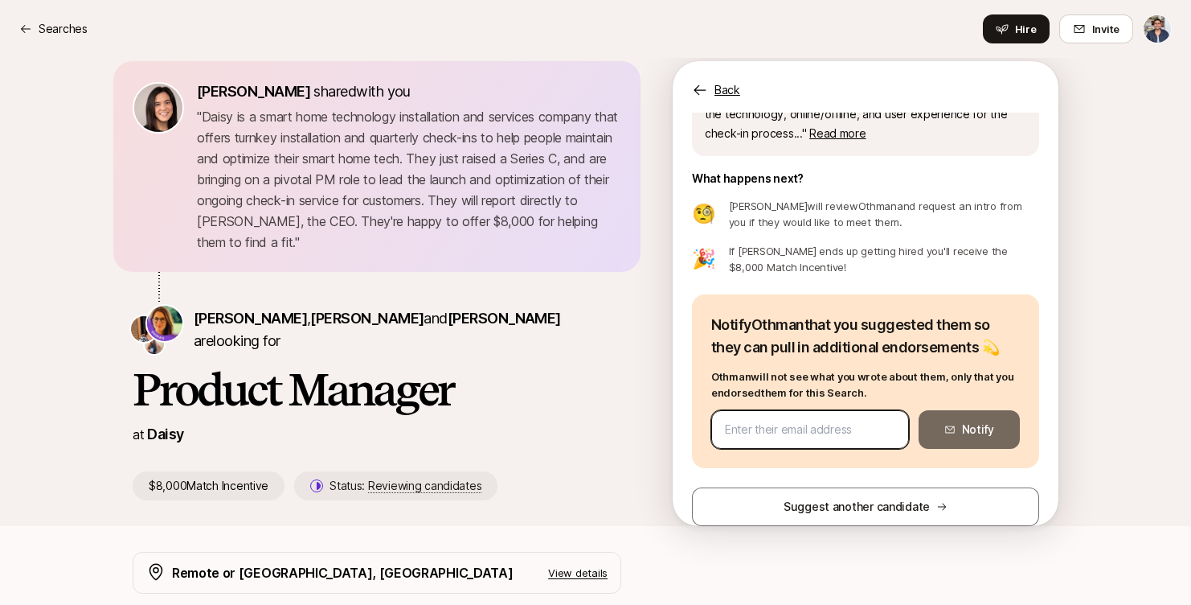
paste input "[EMAIL_ADDRESS][DOMAIN_NAME]"
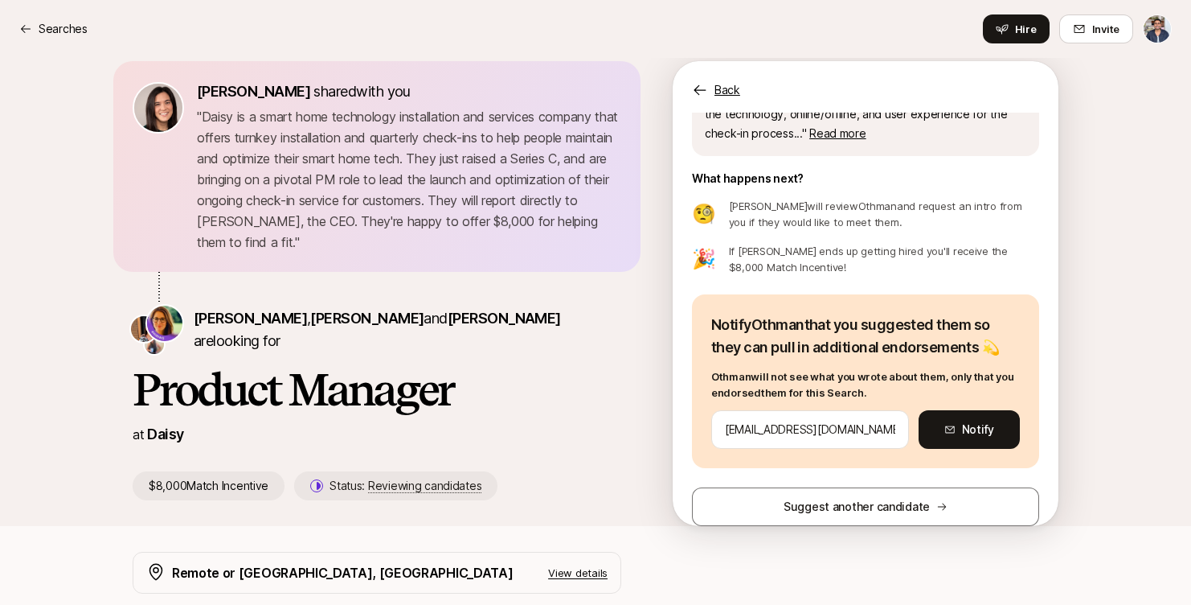
click at [1103, 370] on div "[PERSON_NAME] shared with you " [PERSON_NAME] is a smart home technology instal…" at bounding box center [595, 280] width 1191 height 490
click at [1003, 423] on button "Notify" at bounding box center [969, 429] width 101 height 39
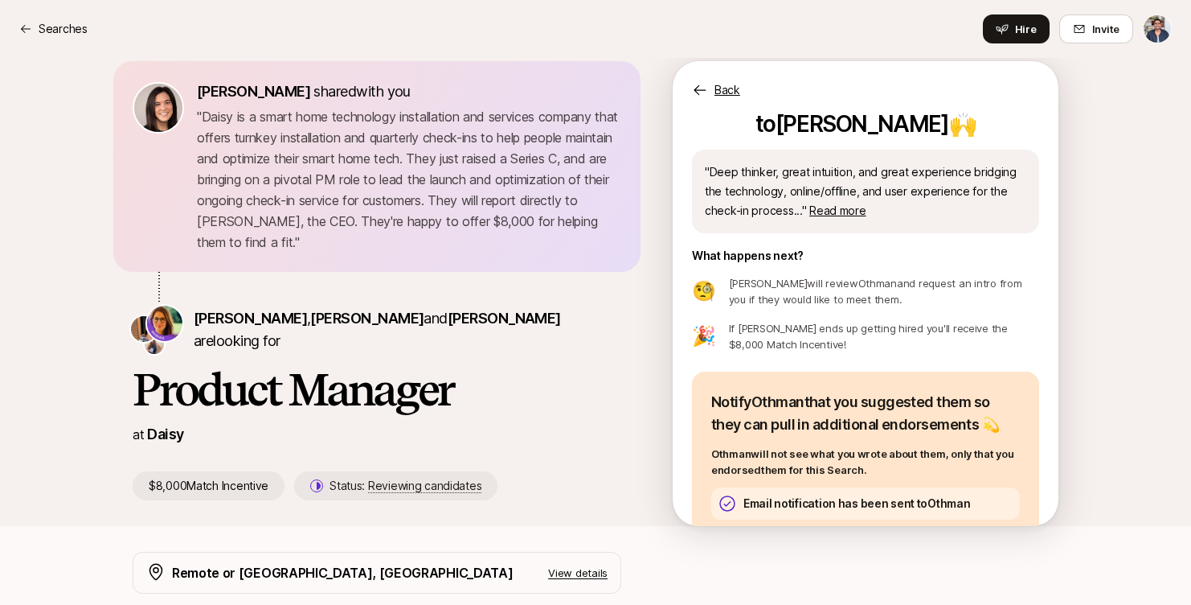
scroll to position [19, 0]
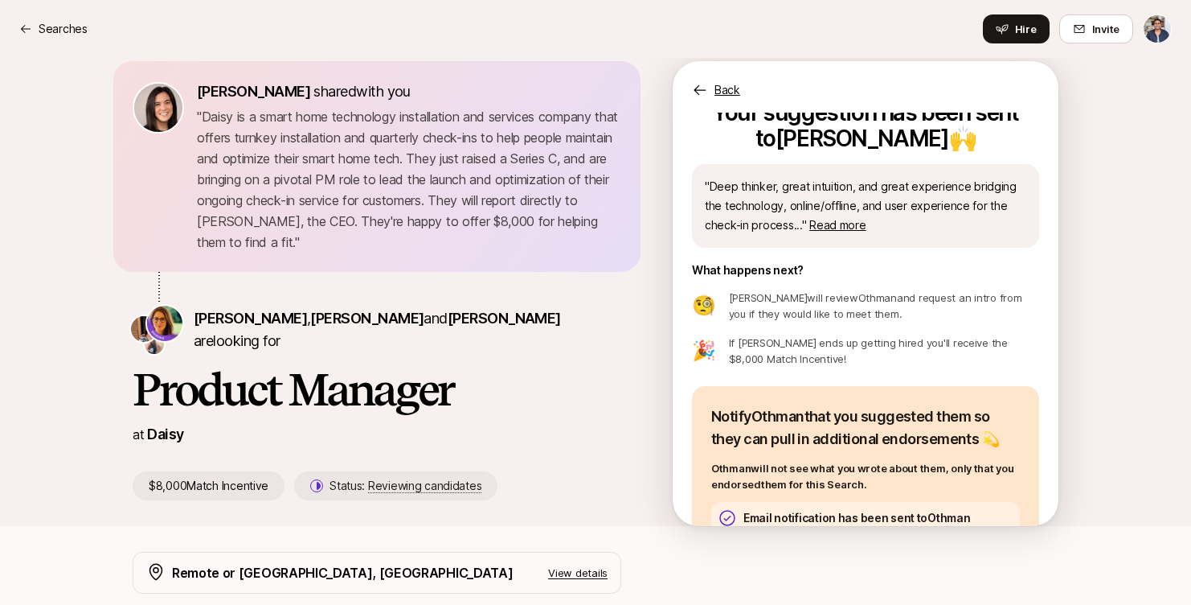
click at [736, 79] on div "Back" at bounding box center [866, 80] width 386 height 39
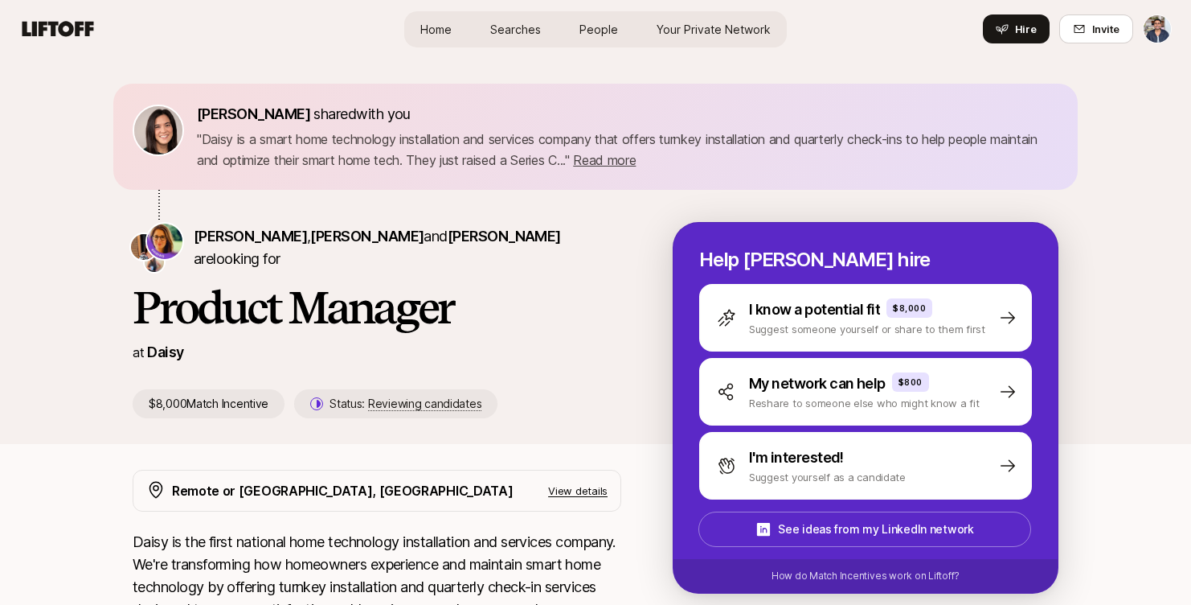
click at [533, 33] on span "Searches" at bounding box center [515, 29] width 51 height 17
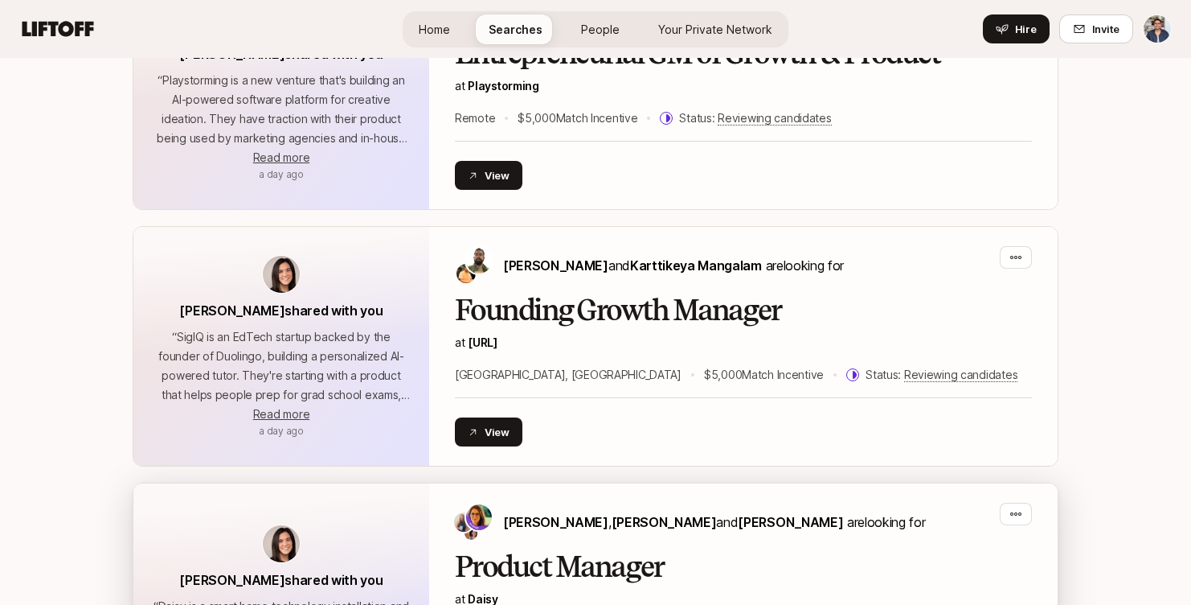
scroll to position [2013, 0]
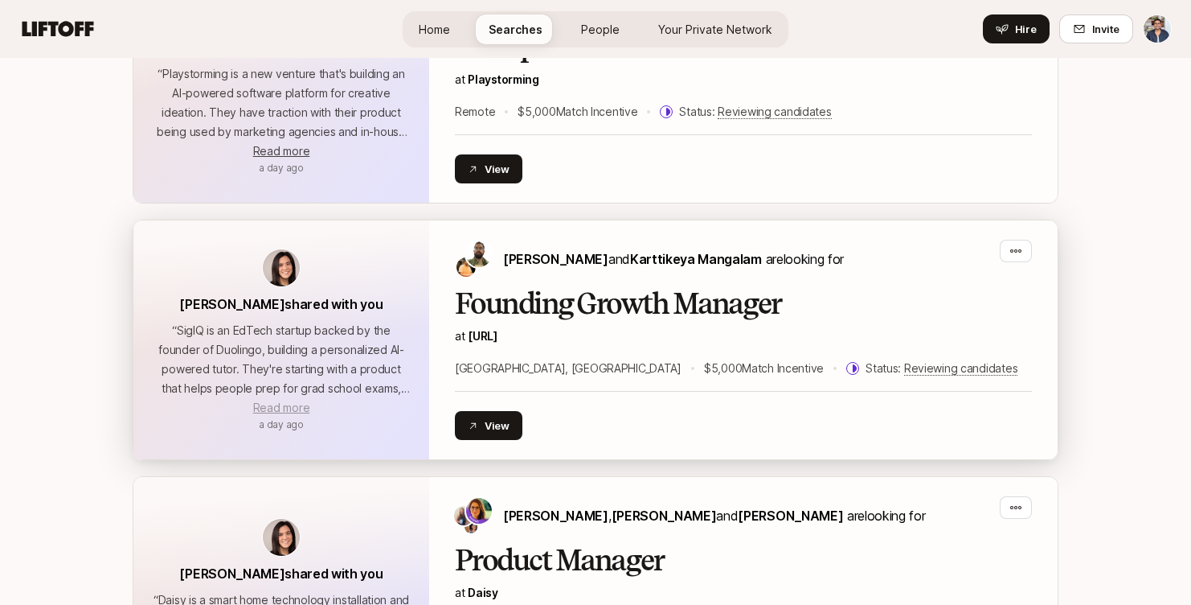
click at [297, 408] on span "Read more" at bounding box center [281, 407] width 56 height 14
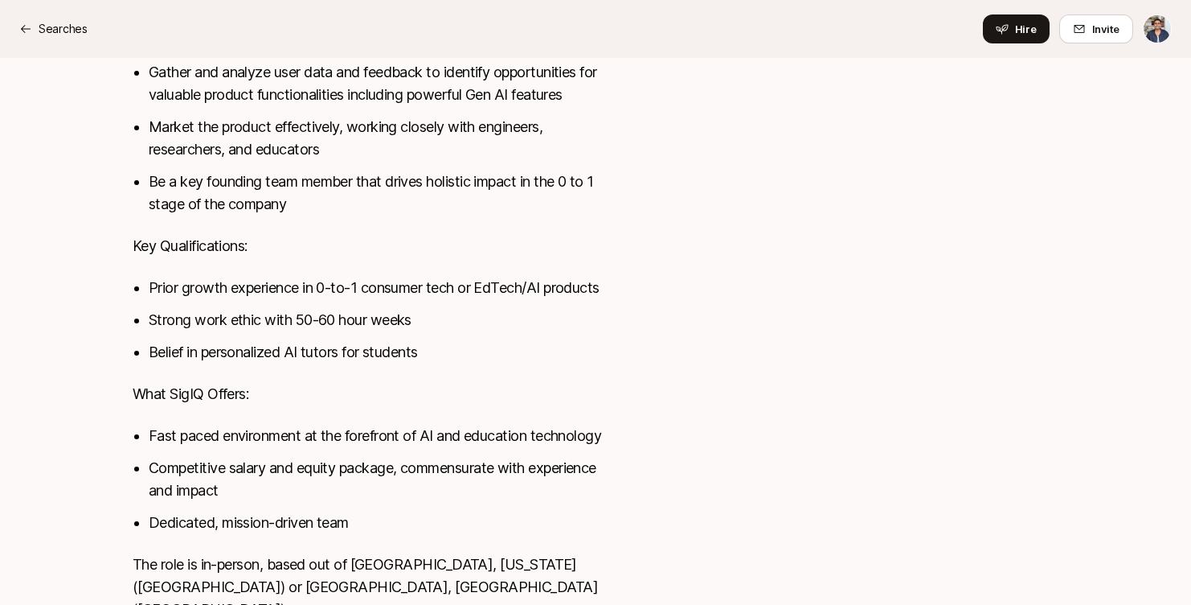
scroll to position [971, 0]
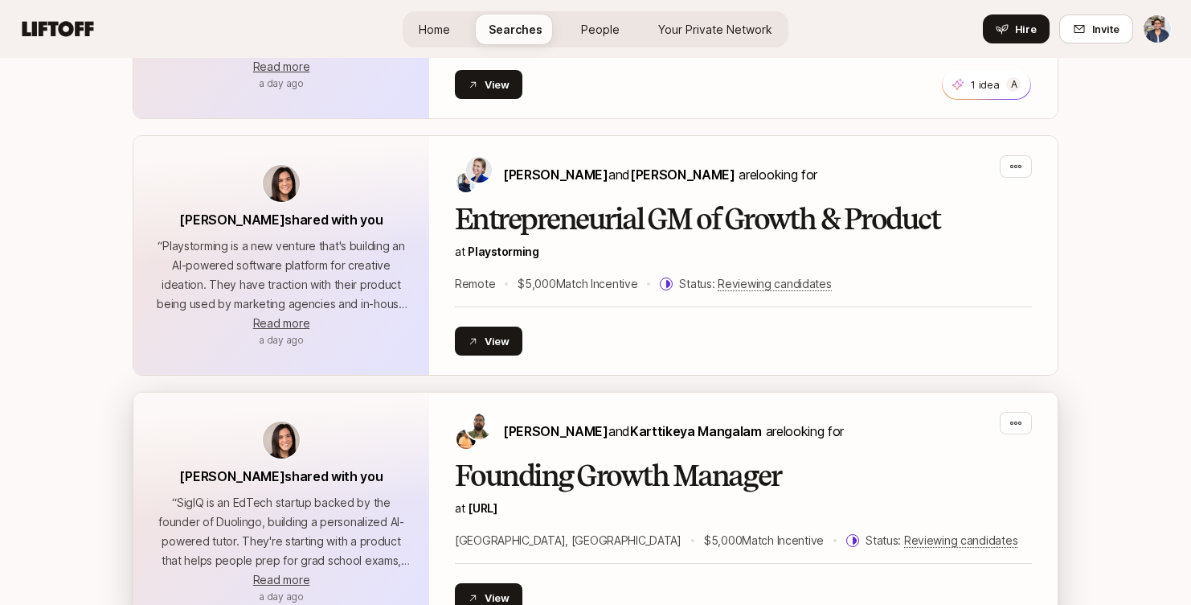
scroll to position [1813, 0]
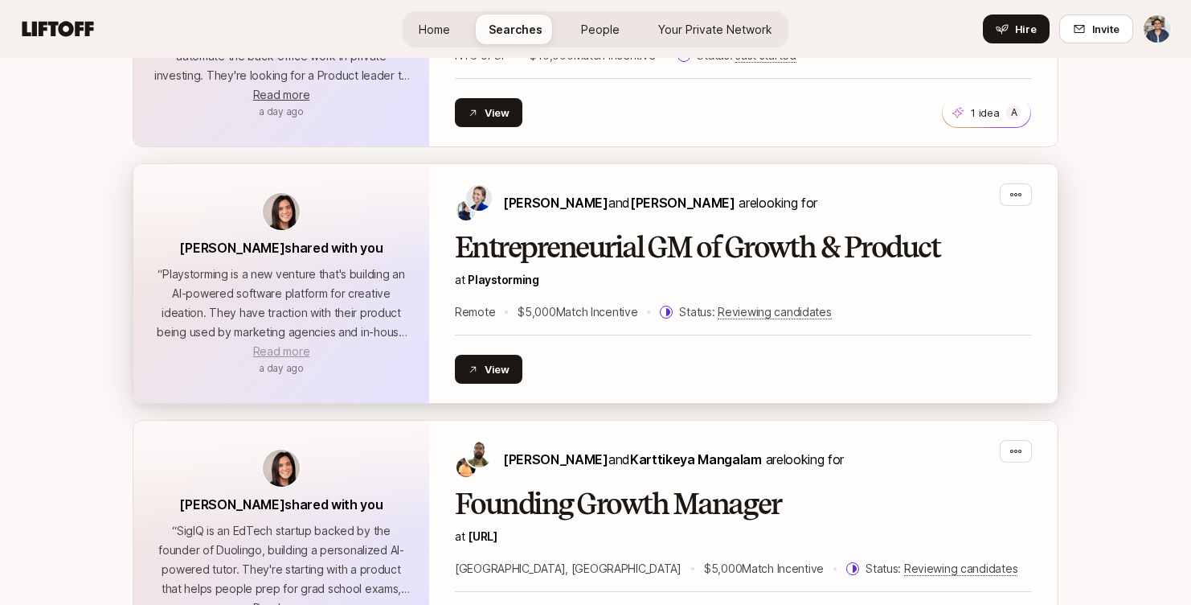
click at [298, 352] on span "Read more" at bounding box center [281, 351] width 56 height 14
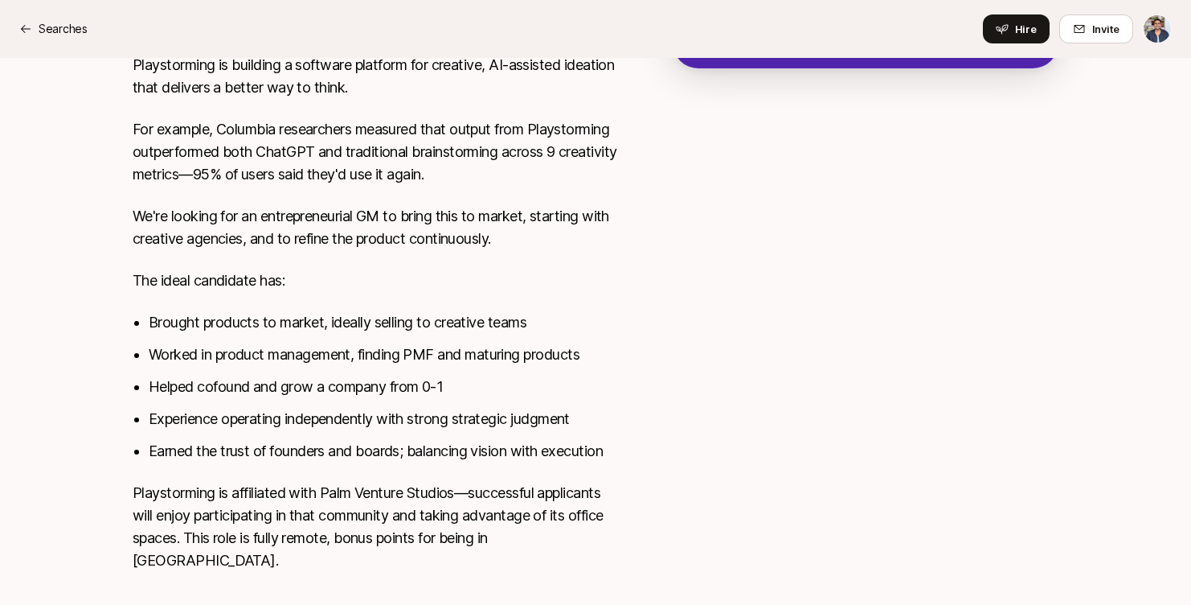
scroll to position [614, 0]
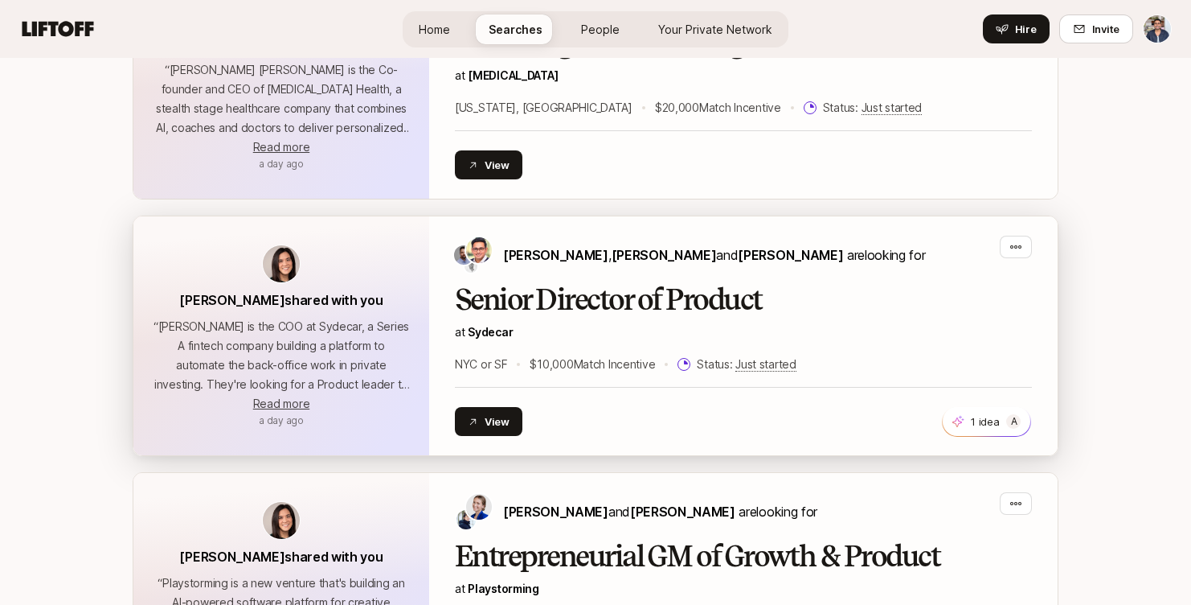
scroll to position [1488, 0]
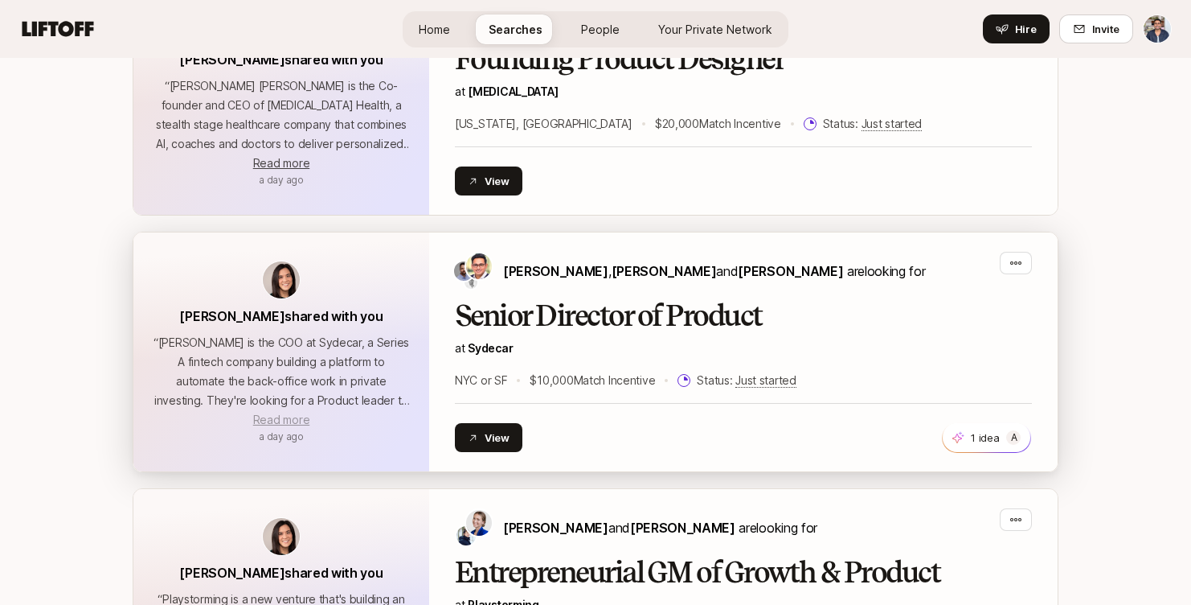
click at [293, 420] on span "Read more" at bounding box center [281, 419] width 56 height 14
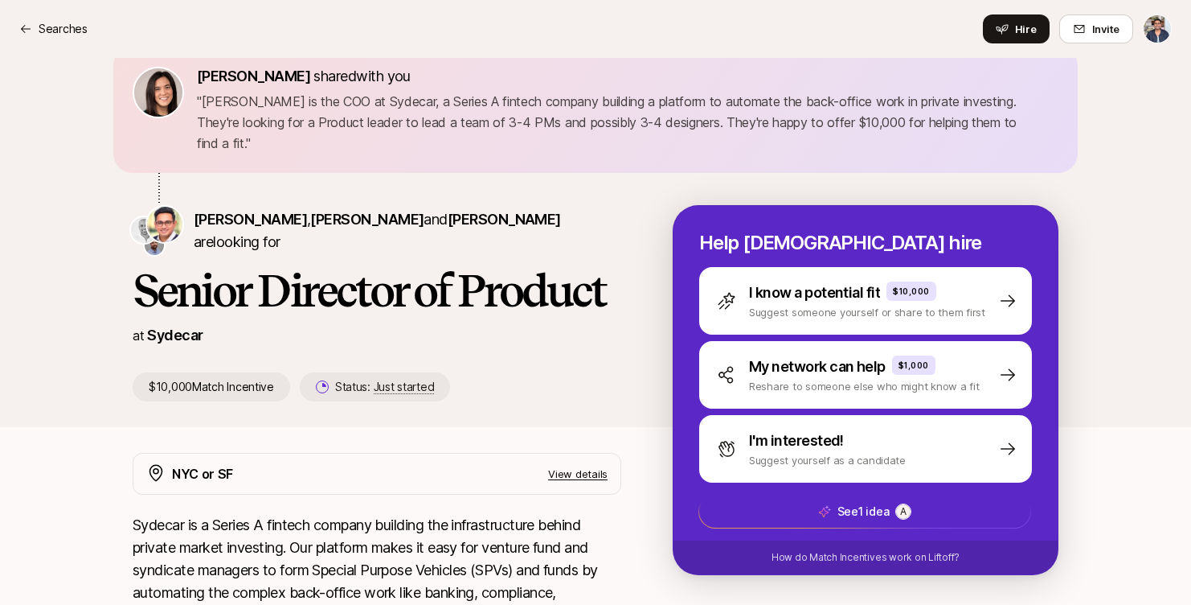
scroll to position [66, 0]
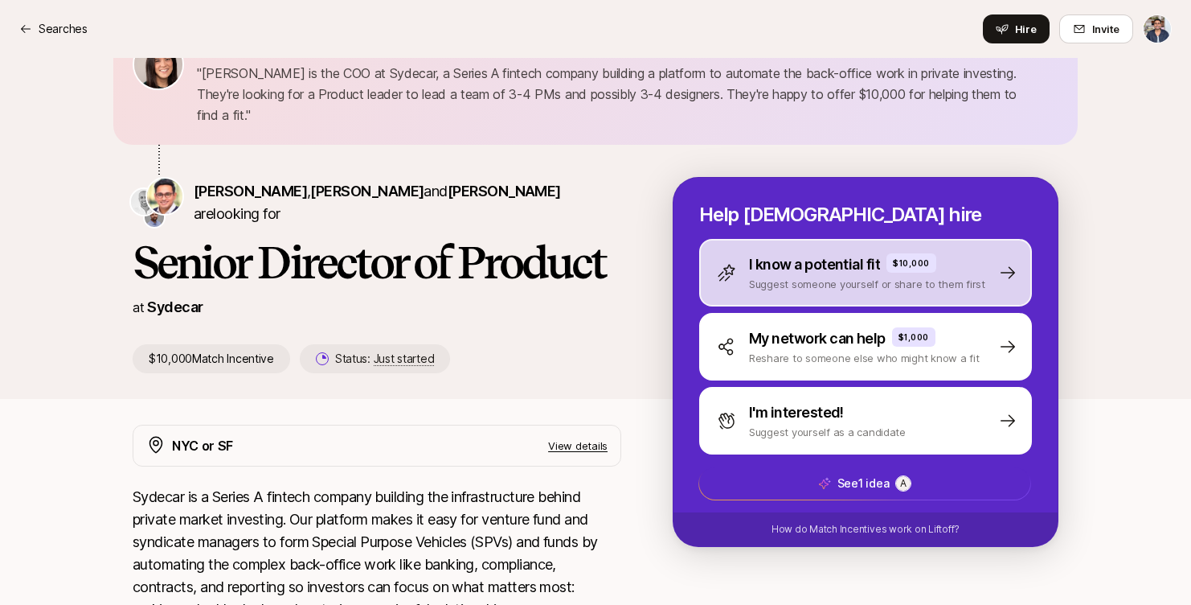
click at [819, 277] on p "Suggest someone yourself or share to them first" at bounding box center [867, 284] width 236 height 16
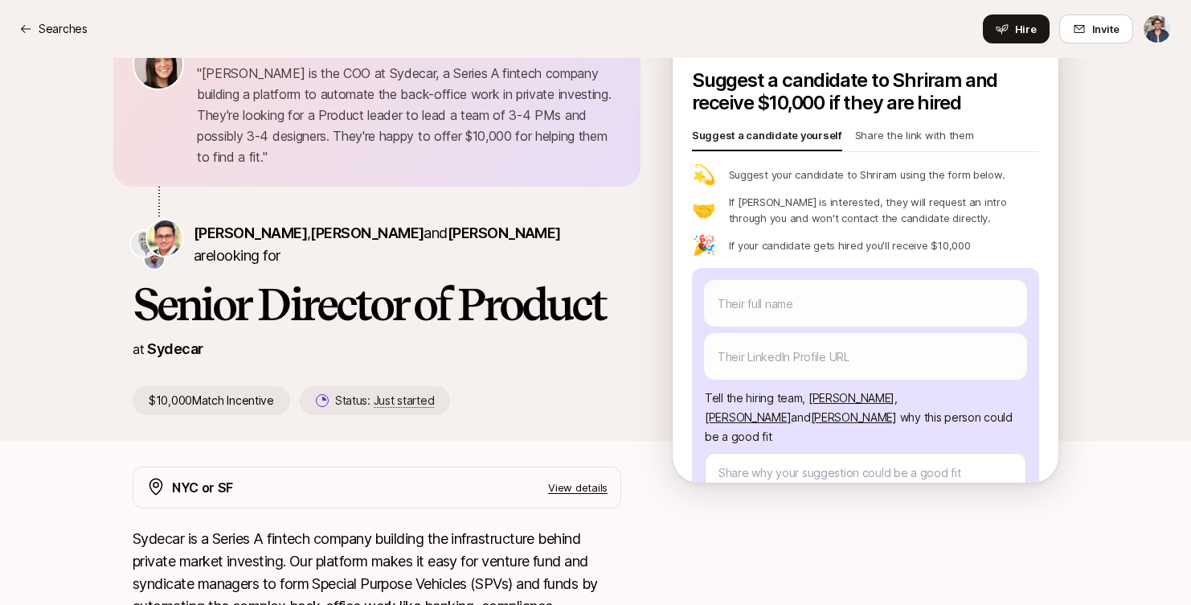
click at [887, 141] on p "Share the link with them" at bounding box center [914, 138] width 119 height 23
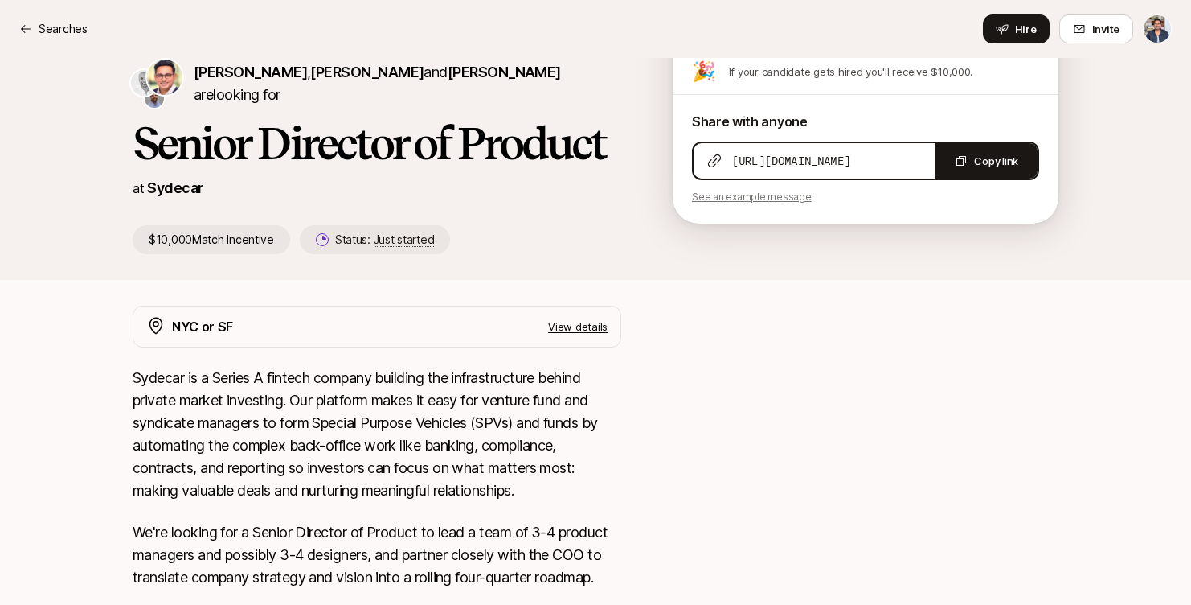
scroll to position [205, 0]
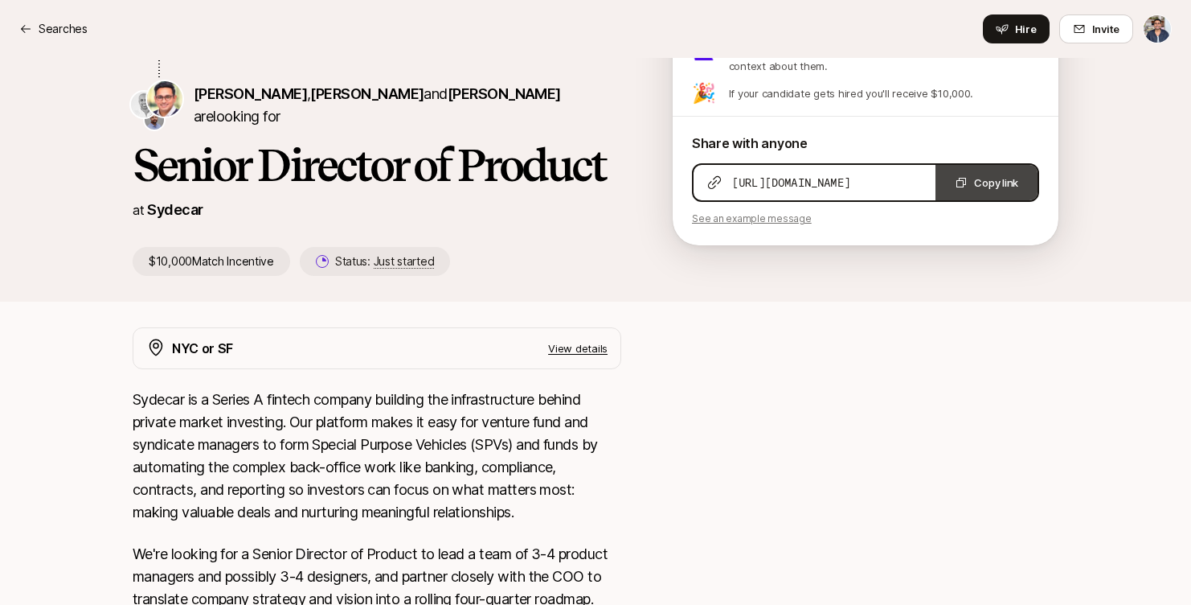
click at [986, 185] on button "Copy link" at bounding box center [987, 182] width 102 height 35
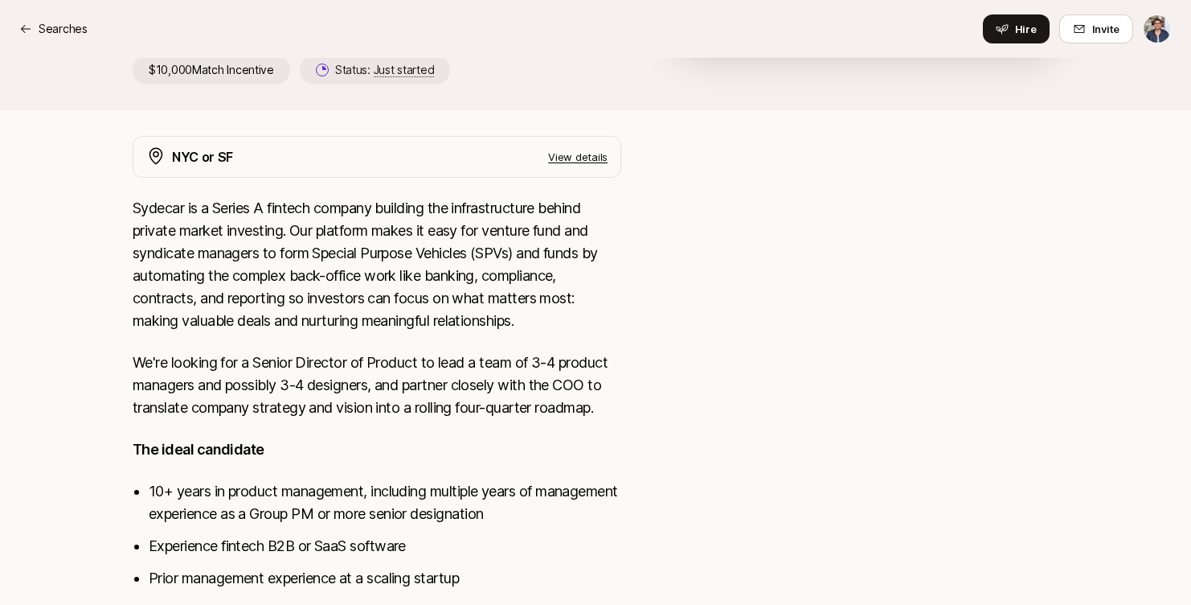
scroll to position [0, 0]
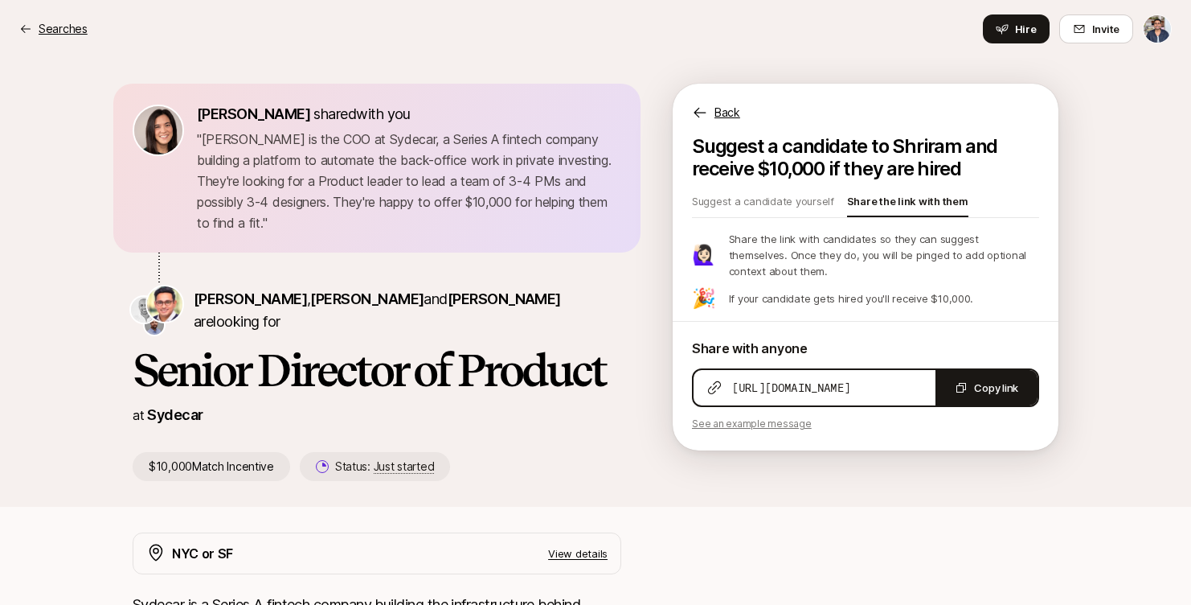
click at [67, 34] on p "Searches" at bounding box center [63, 28] width 49 height 19
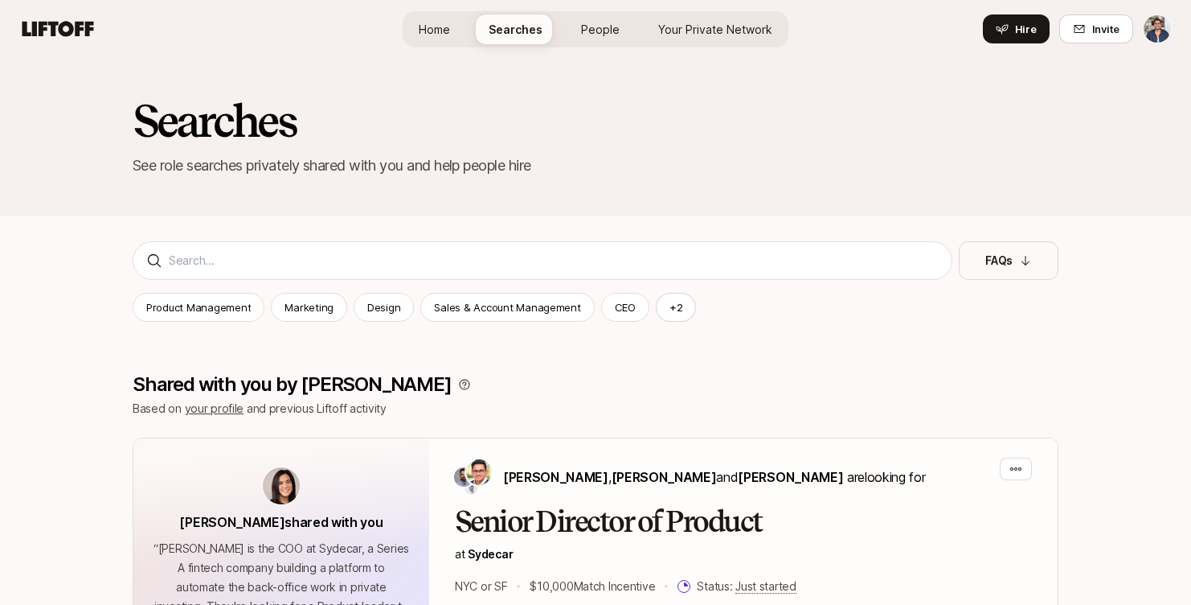
click at [439, 31] on span "Home" at bounding box center [434, 29] width 31 height 17
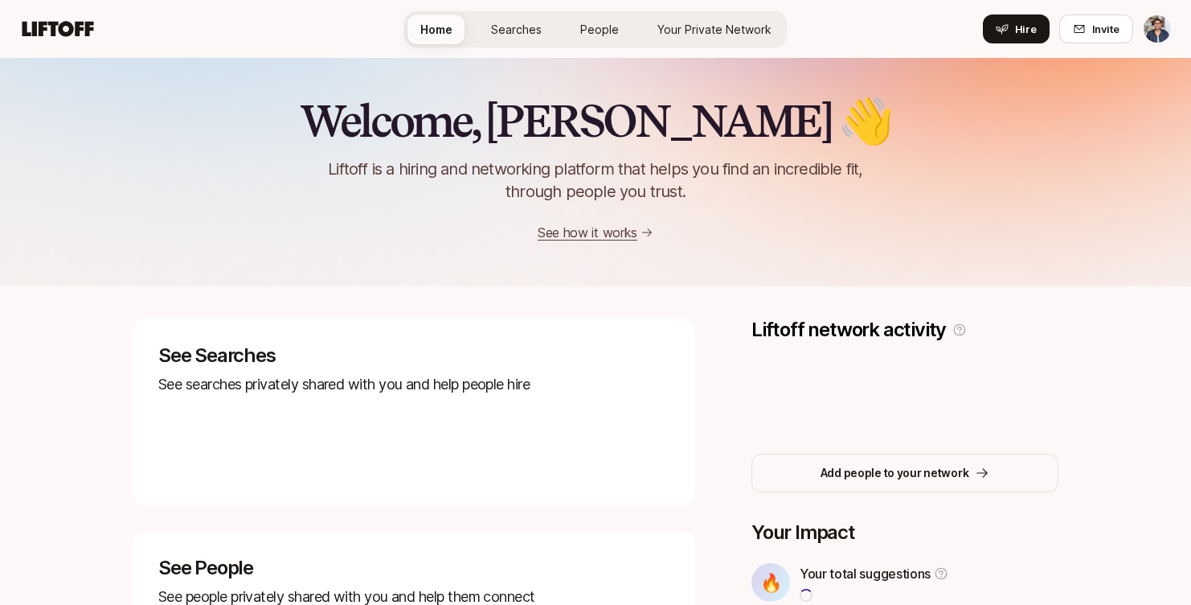
scroll to position [223, 0]
